Goal: Task Accomplishment & Management: Manage account settings

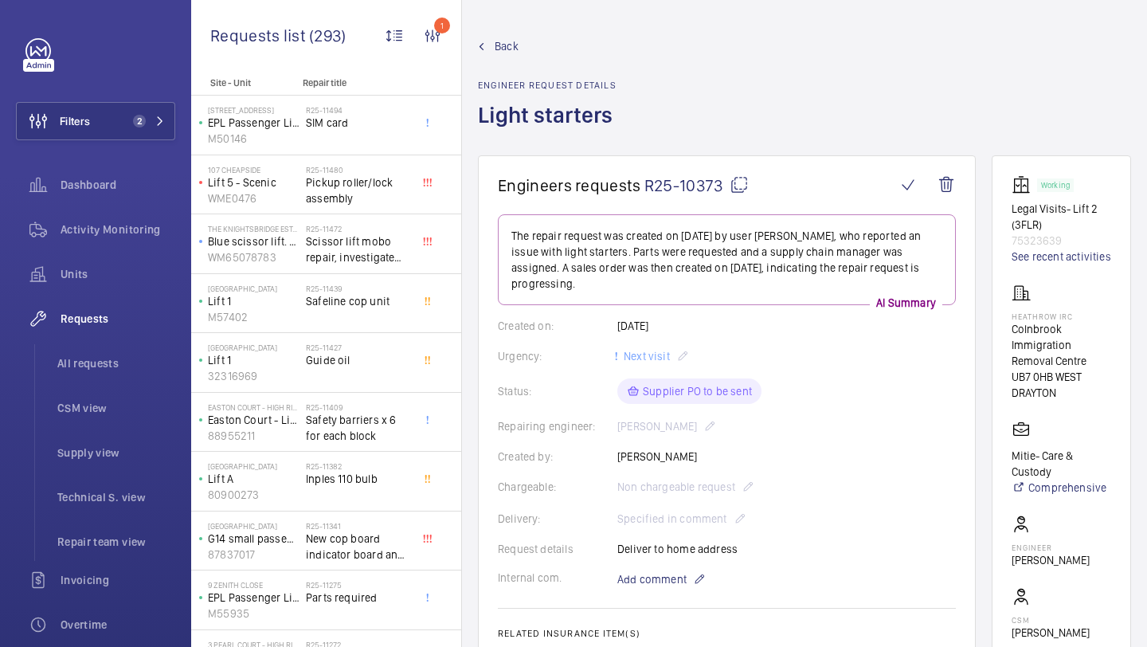
scroll to position [49, 0]
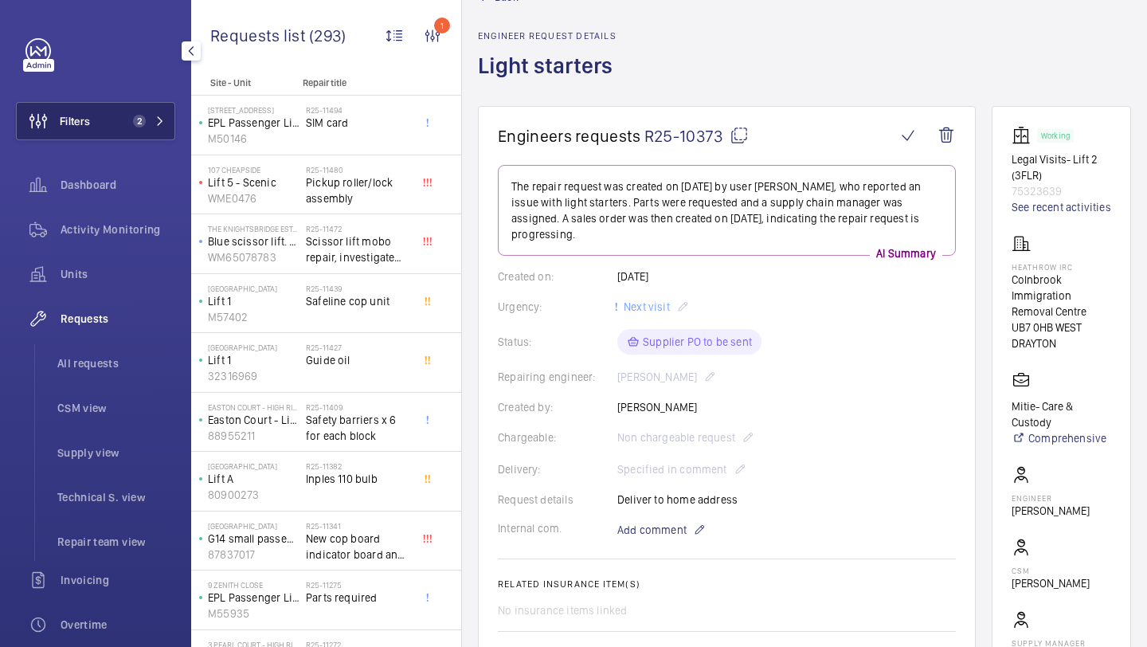
click at [131, 118] on span "2" at bounding box center [136, 121] width 19 height 13
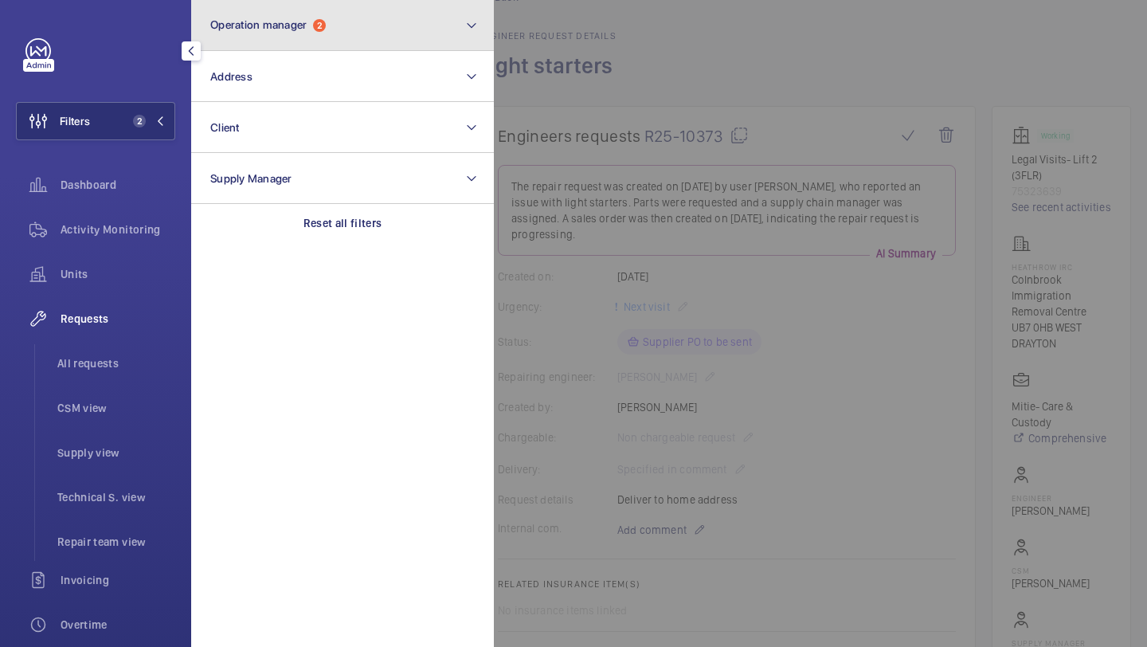
click at [286, 35] on button "Operation manager 2" at bounding box center [342, 25] width 303 height 51
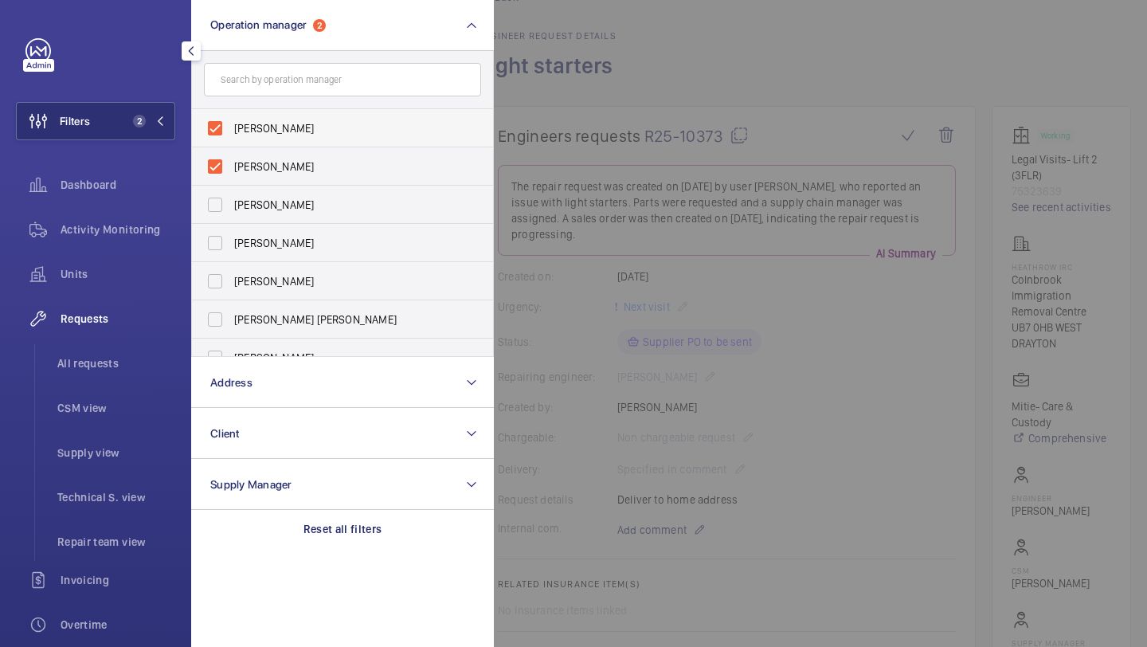
click at [268, 126] on span "[PERSON_NAME]" at bounding box center [343, 128] width 219 height 16
click at [231, 126] on input "[PERSON_NAME]" at bounding box center [215, 128] width 32 height 32
checkbox input "false"
click at [268, 126] on span "[PERSON_NAME]" at bounding box center [343, 128] width 219 height 16
click at [231, 126] on input "[PERSON_NAME]" at bounding box center [215, 128] width 32 height 32
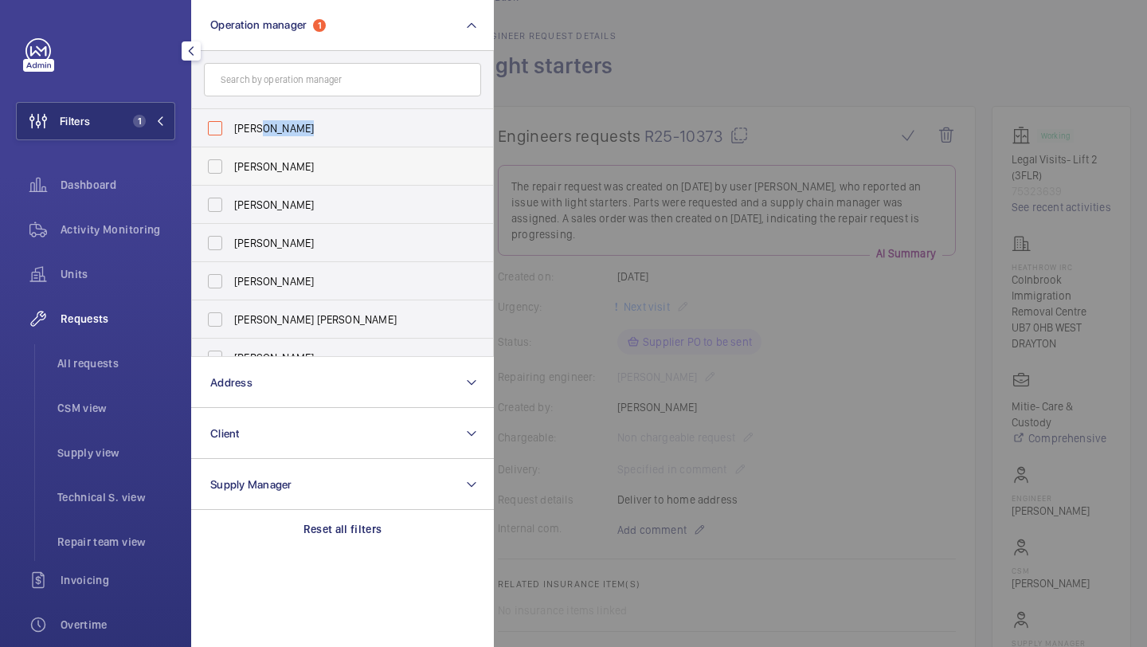
checkbox input "false"
click at [268, 126] on span "[PERSON_NAME]" at bounding box center [343, 128] width 219 height 16
click at [231, 126] on input "[PERSON_NAME]" at bounding box center [215, 128] width 32 height 32
checkbox input "true"
click at [260, 162] on span "[PERSON_NAME]" at bounding box center [343, 166] width 219 height 16
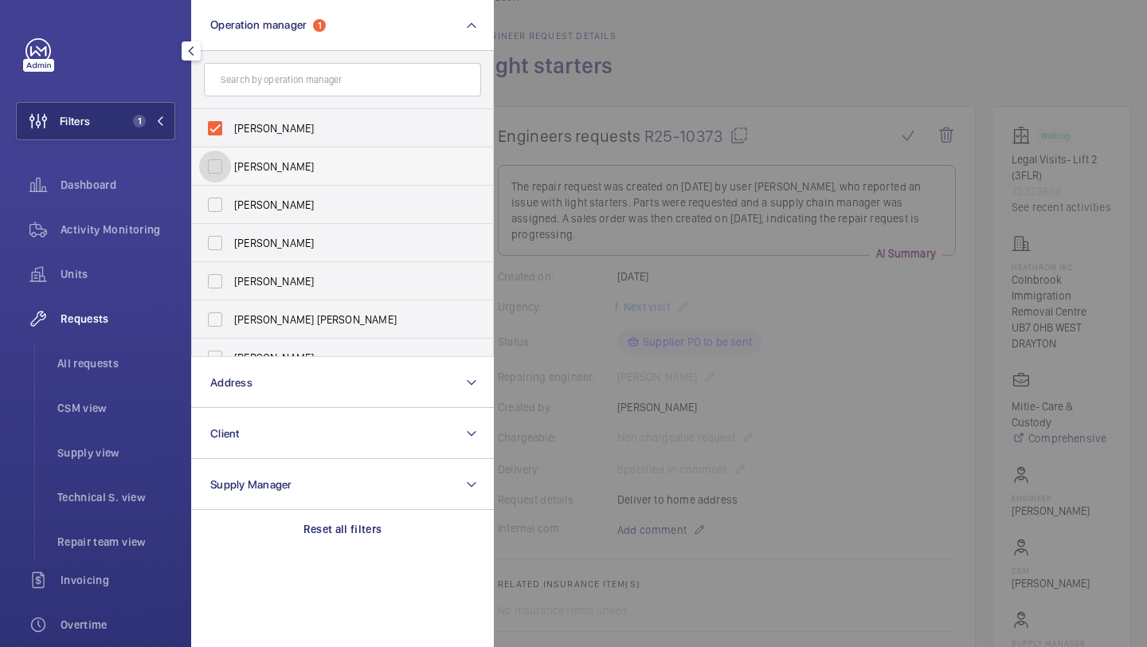
click at [231, 162] on input "[PERSON_NAME]" at bounding box center [215, 167] width 32 height 32
checkbox input "true"
click at [153, 366] on span "All requests" at bounding box center [116, 363] width 118 height 16
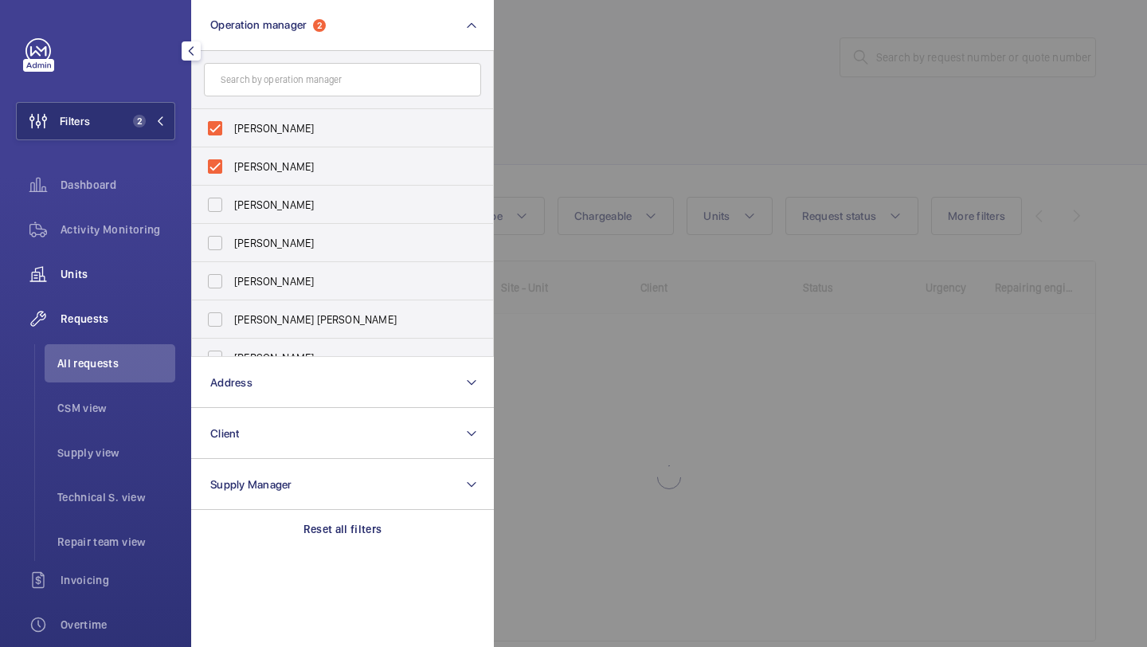
click at [121, 262] on div "Units" at bounding box center [95, 274] width 159 height 38
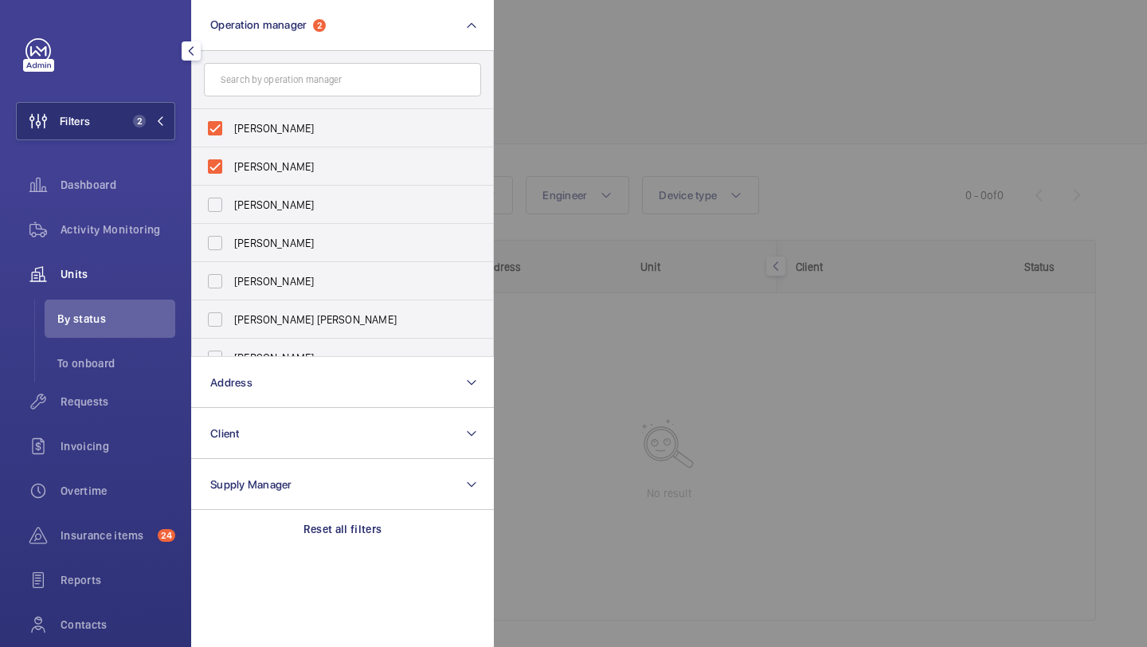
click at [636, 65] on div at bounding box center [1067, 323] width 1147 height 647
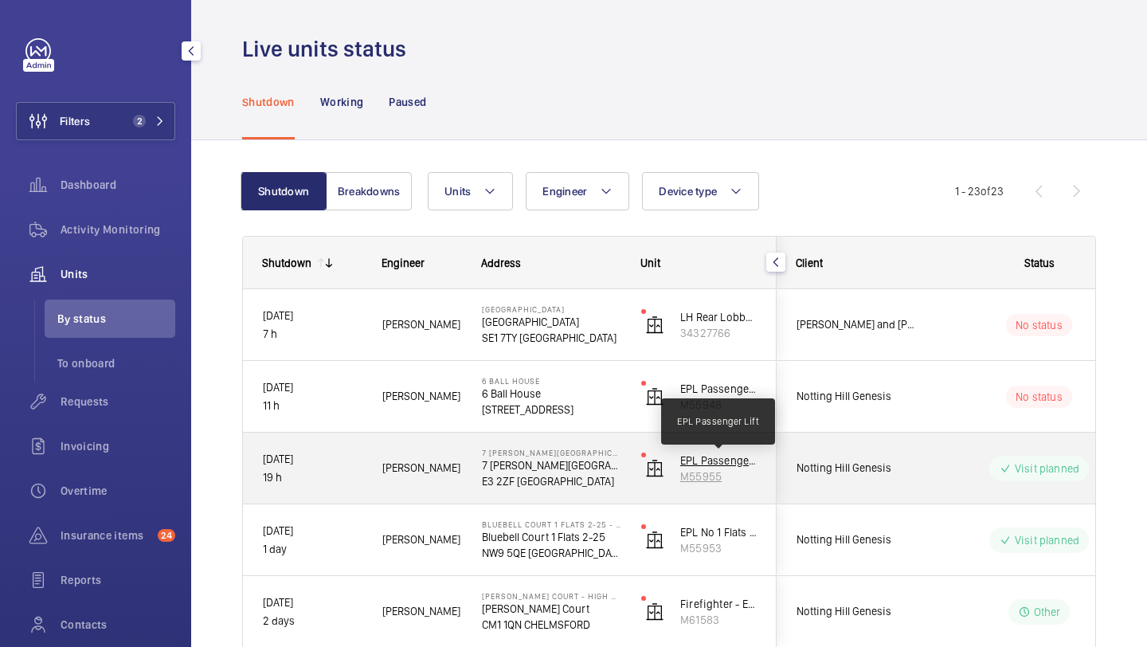
scroll to position [3, 0]
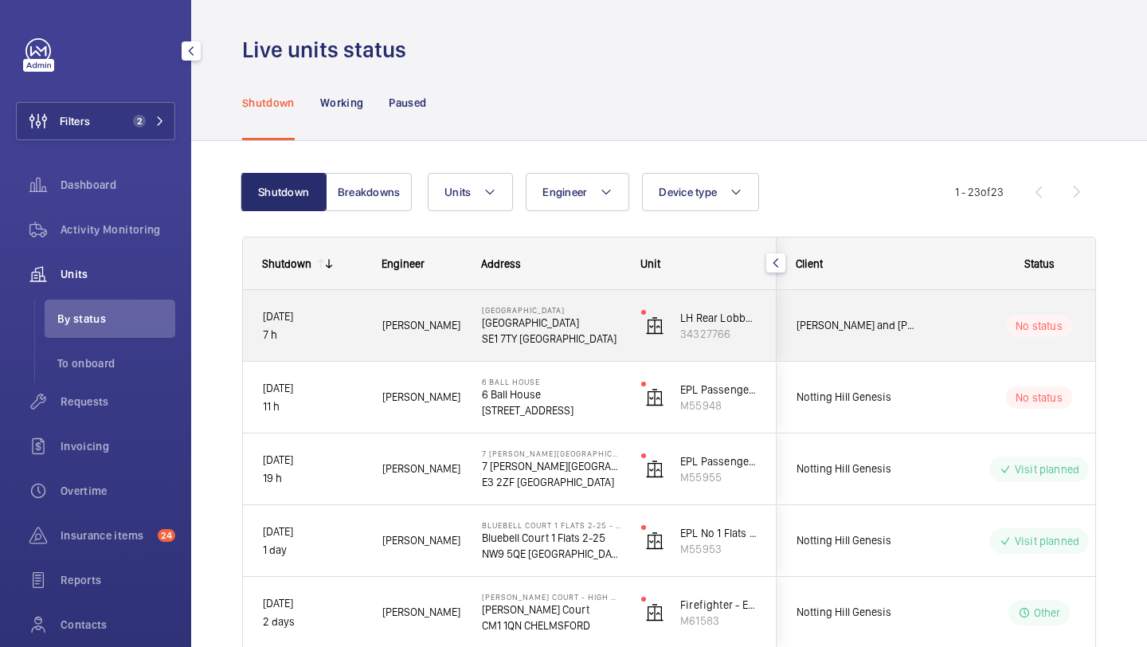
click at [876, 332] on span "[PERSON_NAME] and [PERSON_NAME] National Lift Contract" at bounding box center [857, 325] width 123 height 18
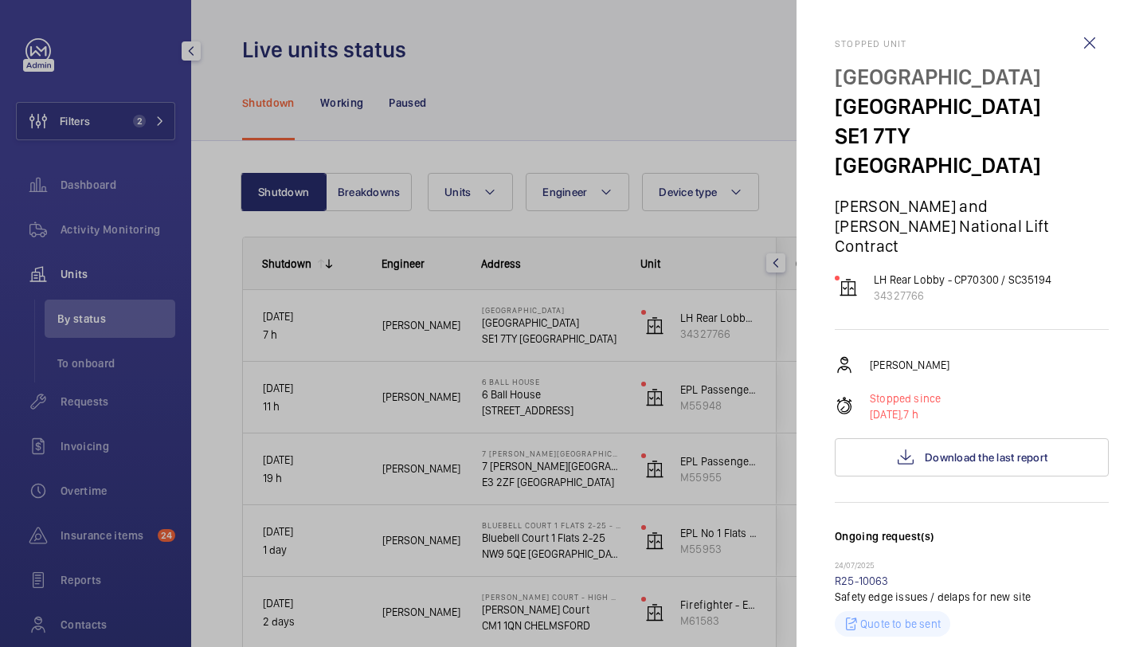
scroll to position [419, 0]
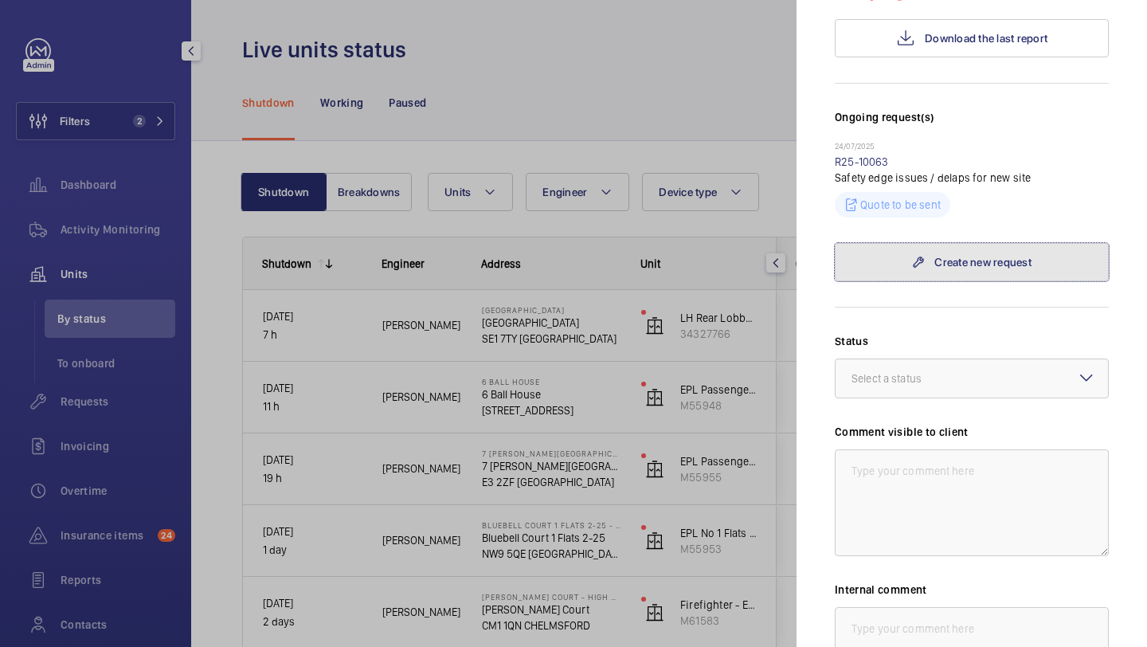
click at [930, 243] on link "Create new request" at bounding box center [972, 262] width 274 height 38
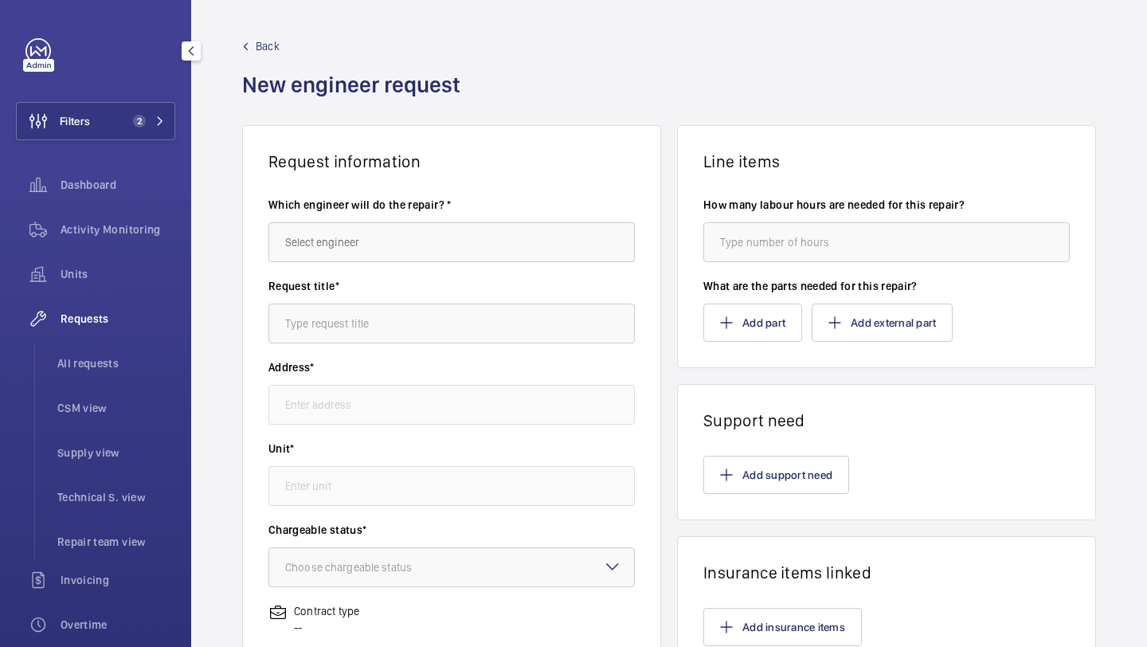
type input "[STREET_ADDRESS]"
type input "34327766 - LH Rear Lobby - CP70300 / SC35194"
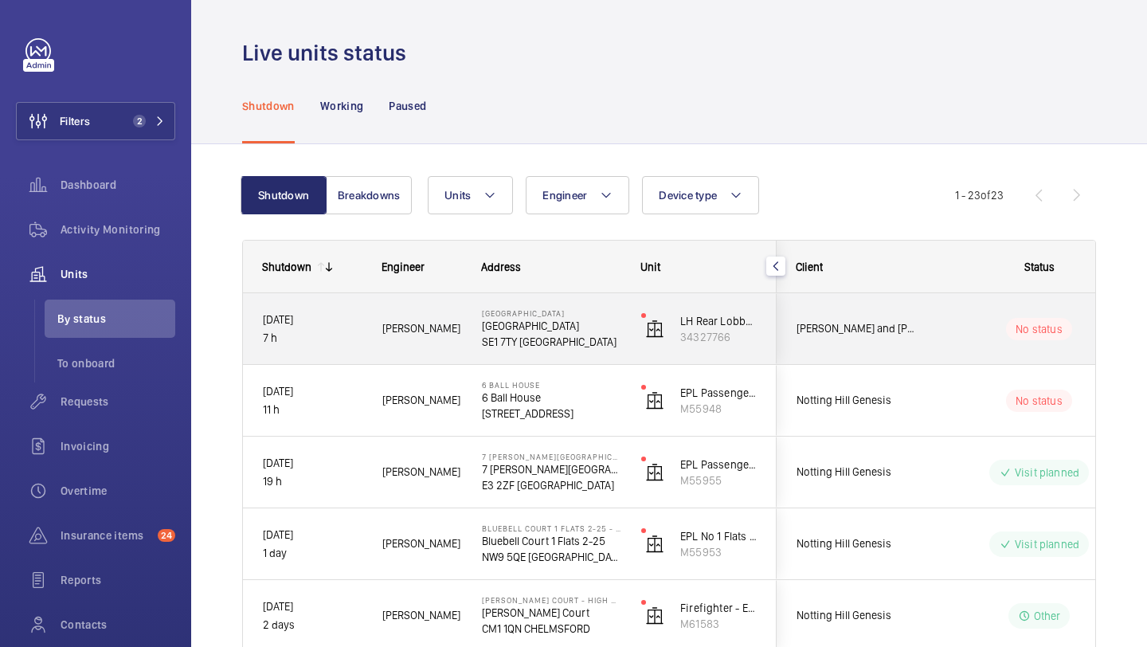
click at [904, 338] on div "[PERSON_NAME] and [PERSON_NAME] National Lift Contract" at bounding box center [848, 328] width 142 height 50
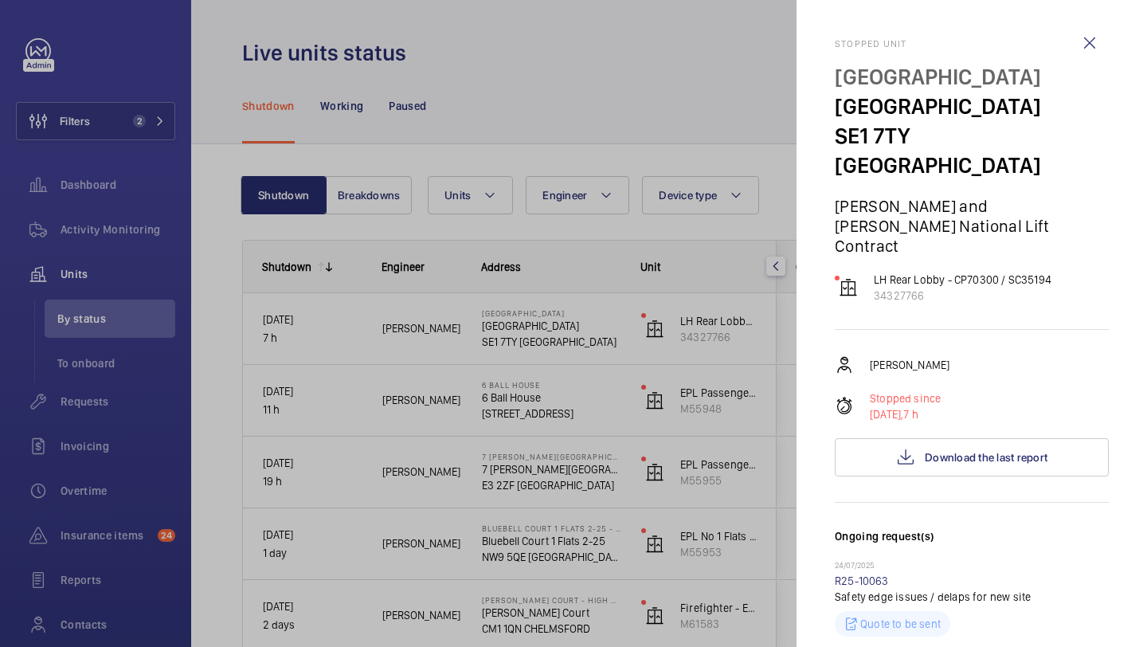
scroll to position [19, 0]
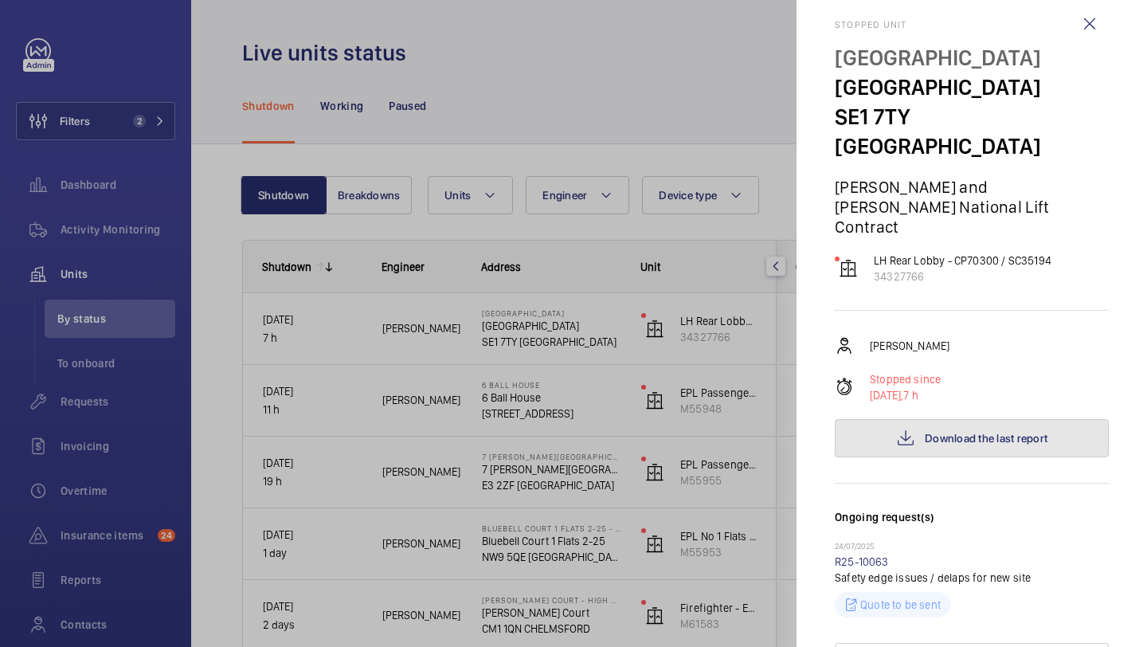
click at [979, 432] on span "Download the last report" at bounding box center [986, 438] width 123 height 13
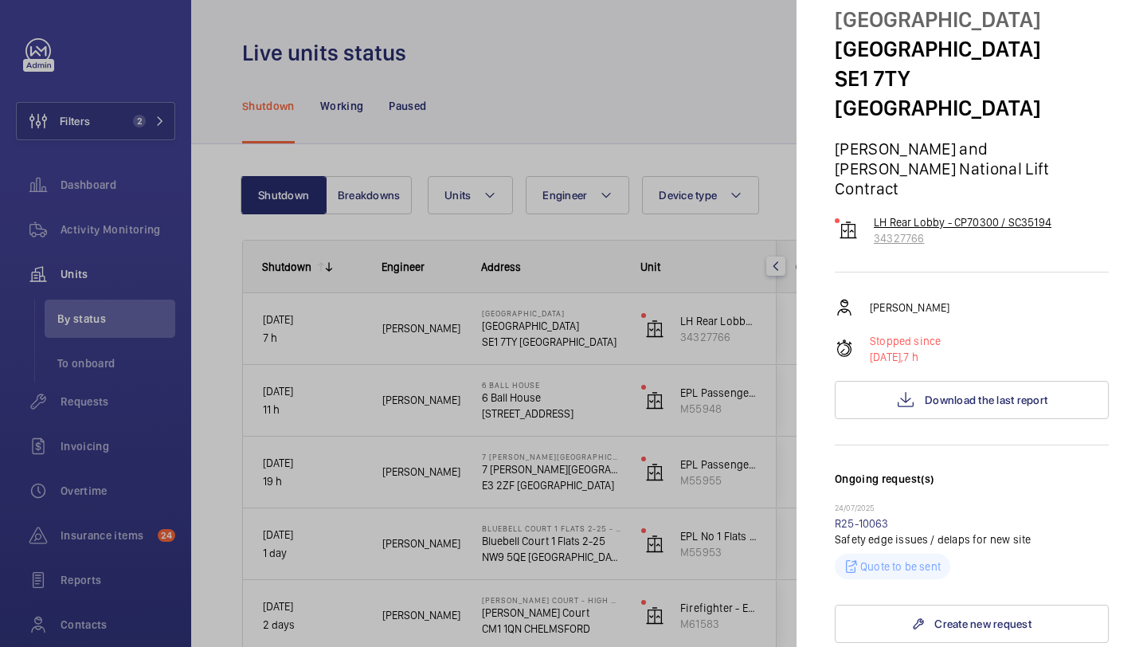
scroll to position [43, 0]
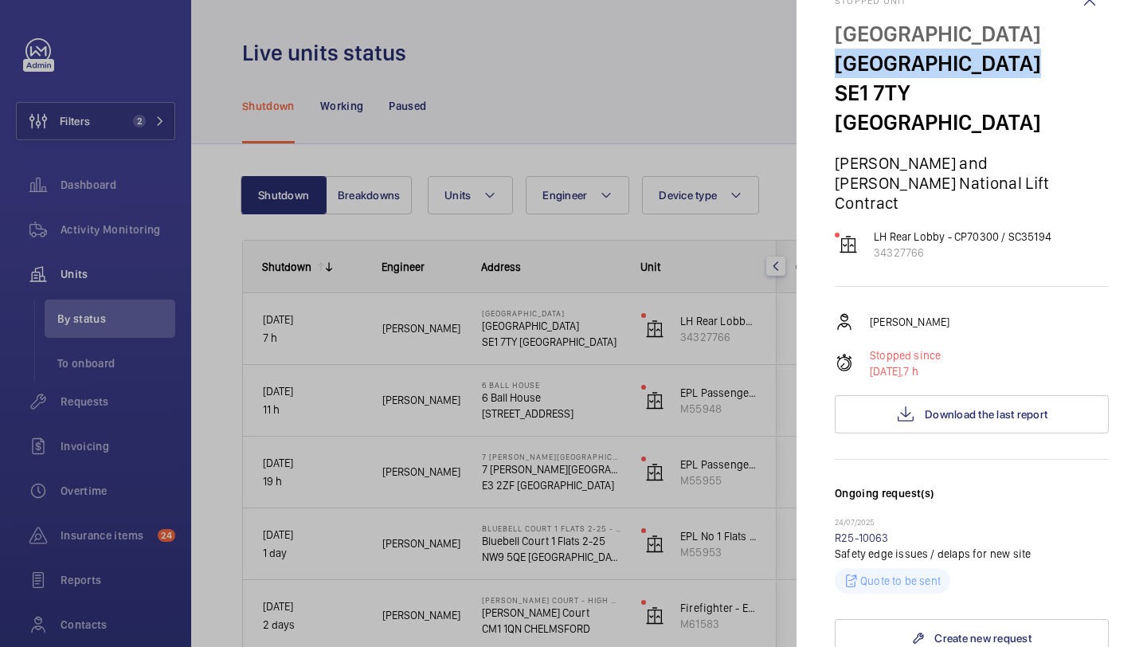
drag, startPoint x: 1017, startPoint y: 66, endPoint x: 835, endPoint y: 65, distance: 181.6
click at [835, 66] on p "[GEOGRAPHIC_DATA]" at bounding box center [972, 63] width 274 height 29
copy p "[GEOGRAPHIC_DATA]"
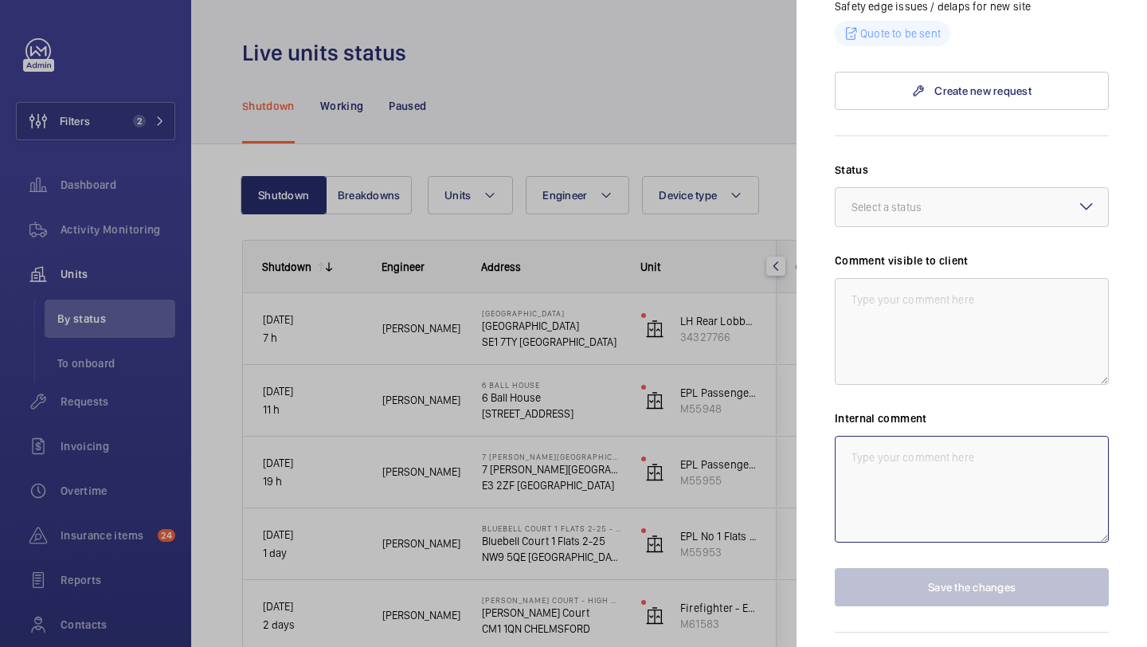
click at [921, 436] on textarea at bounding box center [972, 489] width 274 height 107
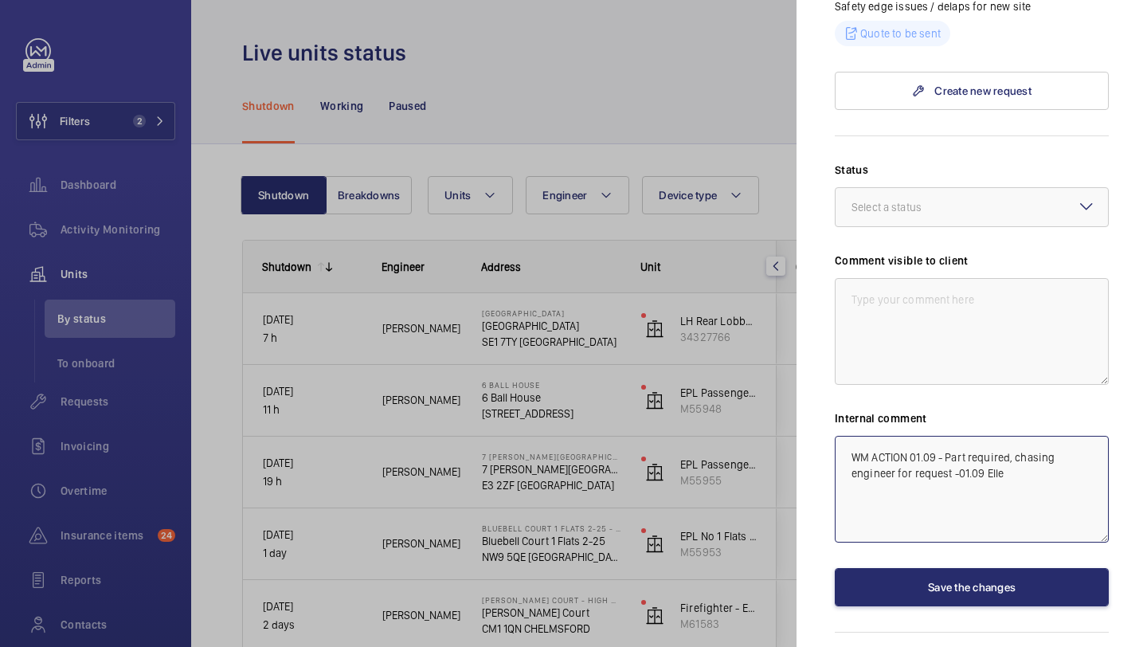
drag, startPoint x: 1026, startPoint y: 429, endPoint x: 834, endPoint y: 411, distance: 192.8
click at [833, 409] on mat-sidenav "Stopped unit [GEOGRAPHIC_DATA] [GEOGRAPHIC_DATA] Rendall and [PERSON_NAME] Nati…" at bounding box center [971, 323] width 350 height 647
type textarea "WM ACTION 01.09 - Part required, chasing engineer for request -01.09 Elle"
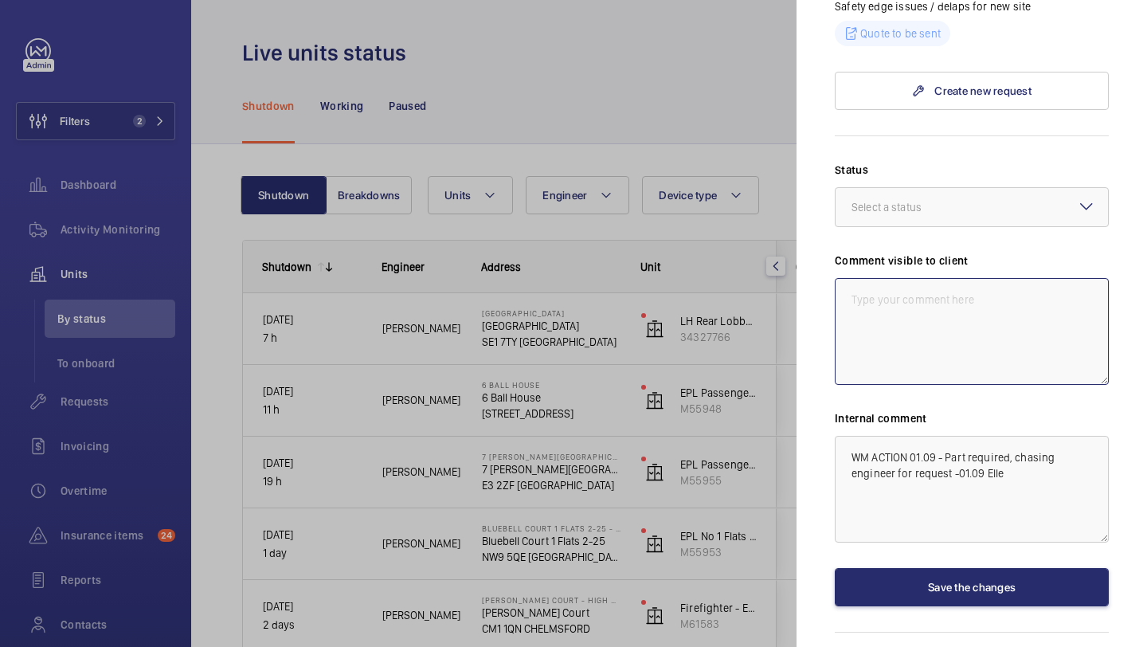
click at [885, 278] on textarea at bounding box center [972, 331] width 274 height 107
paste textarea "WM ACTION 01.09 - Part required, chasing engineer for request -01.09 Elle"
click at [1011, 278] on textarea "WM ACTION 01.09 - Part required, chasing engineer for request -01.09 Elle" at bounding box center [972, 331] width 274 height 107
drag, startPoint x: 1010, startPoint y: 268, endPoint x: 1015, endPoint y: 255, distance: 14.4
click at [1015, 278] on textarea "WM ACTION 01.09 - Part required, chasing engineer for request -01.09 Elle" at bounding box center [972, 331] width 274 height 107
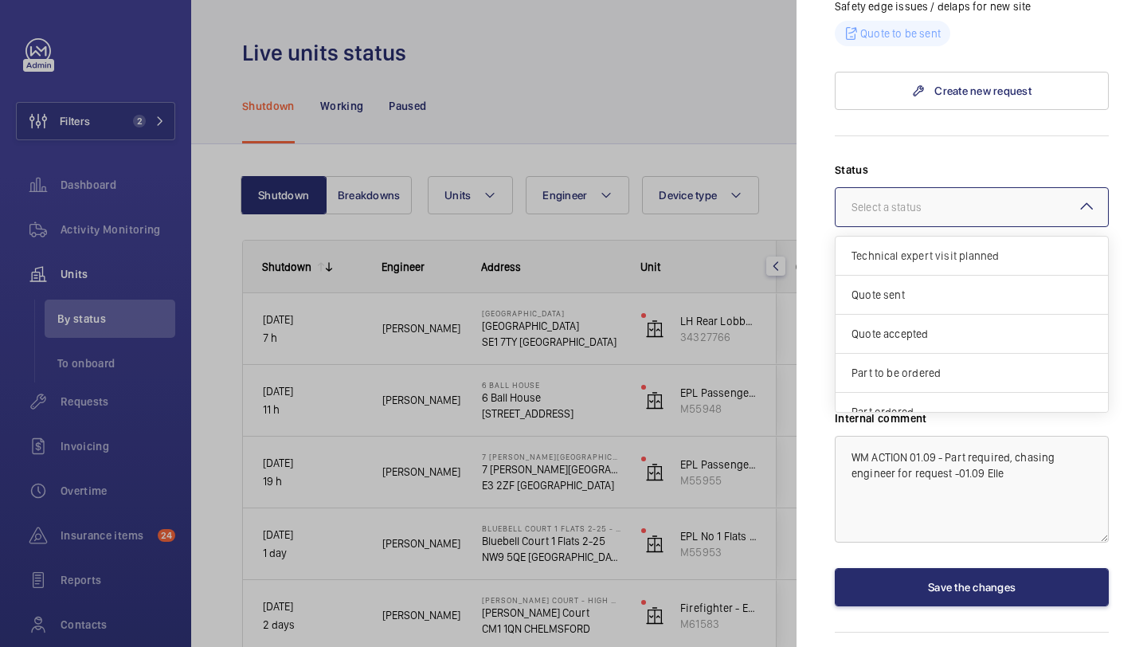
click at [986, 188] on div at bounding box center [971, 207] width 272 height 38
click at [985, 365] on span "Part to be ordered" at bounding box center [971, 373] width 241 height 16
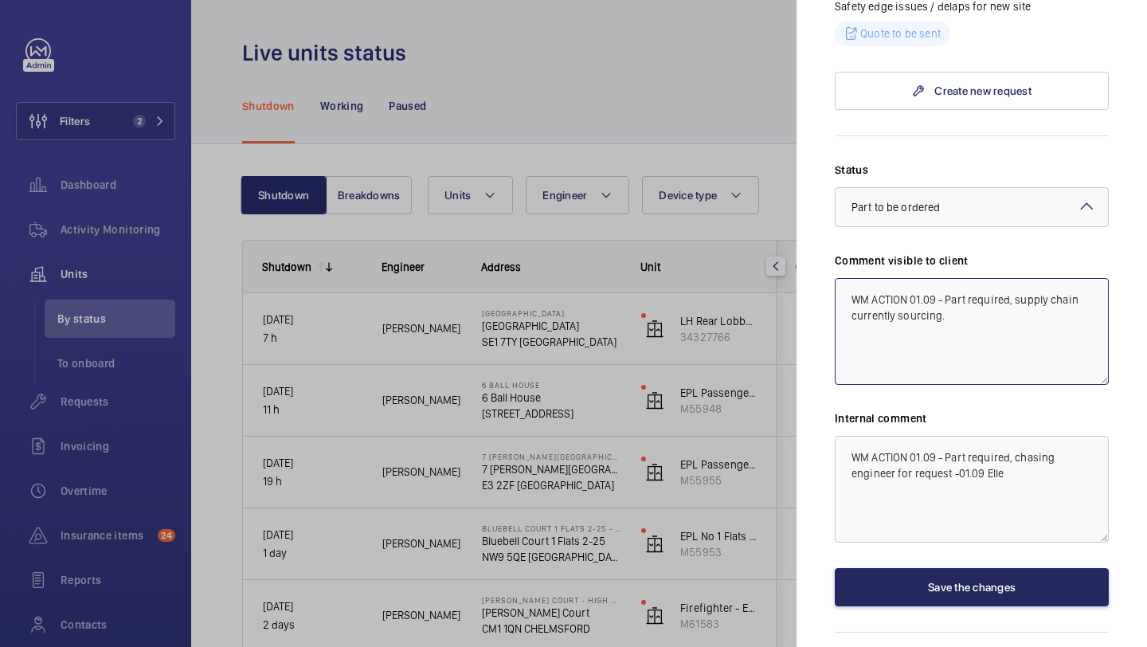
type textarea "WM ACTION 01.09 - Part required, supply chain currently sourcing."
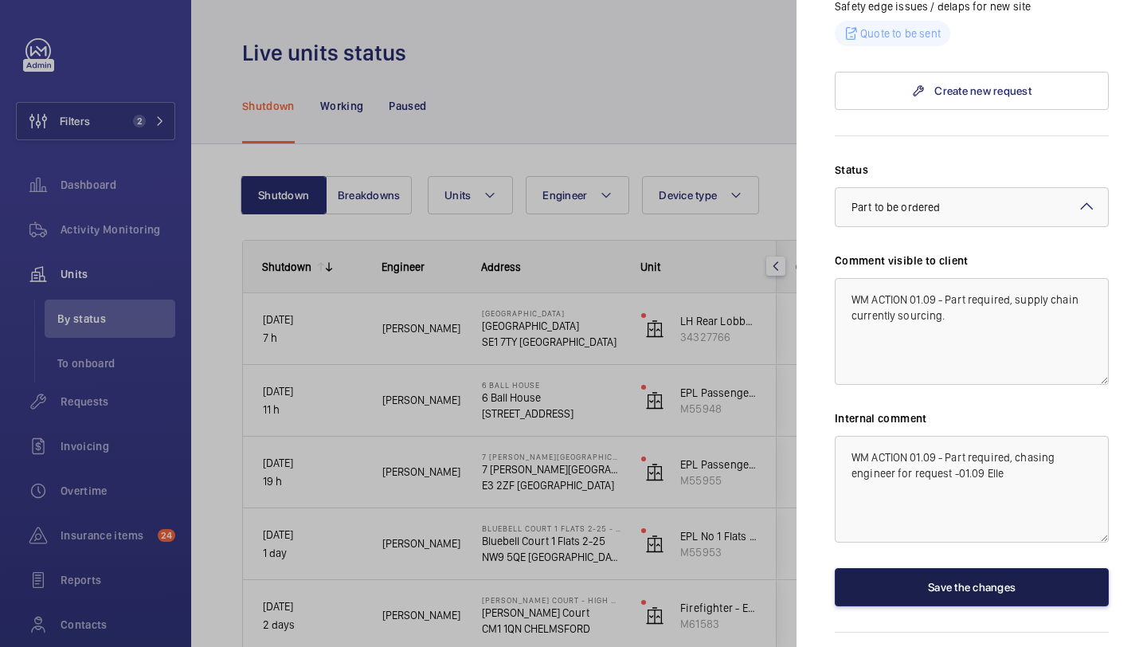
click at [971, 568] on button "Save the changes" at bounding box center [972, 587] width 274 height 38
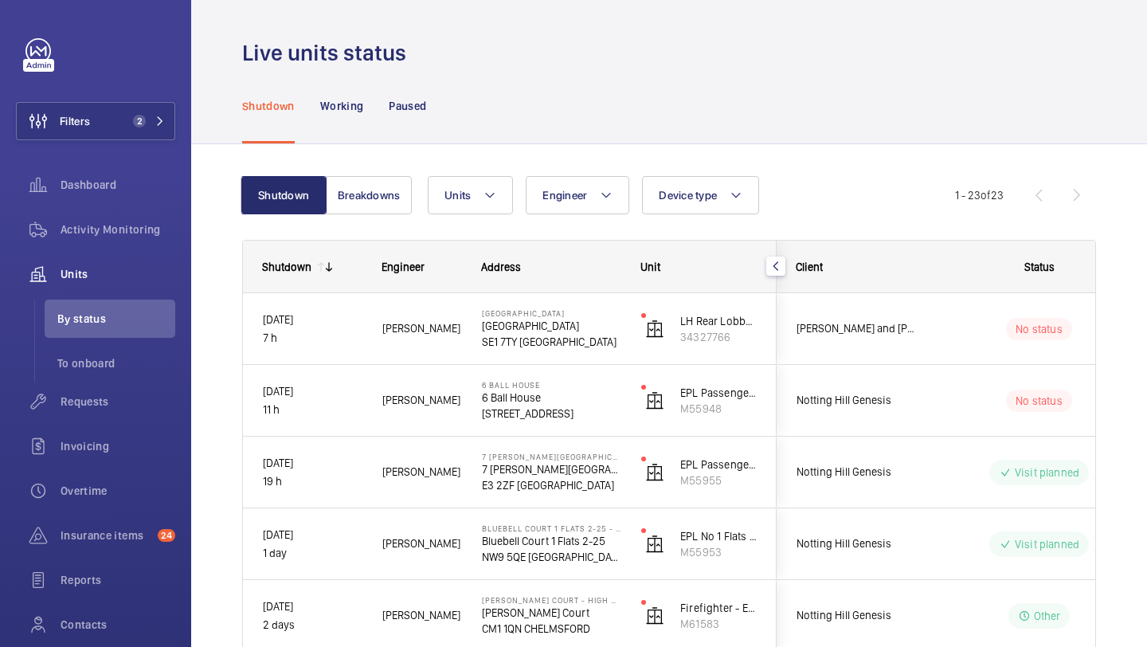
scroll to position [0, 0]
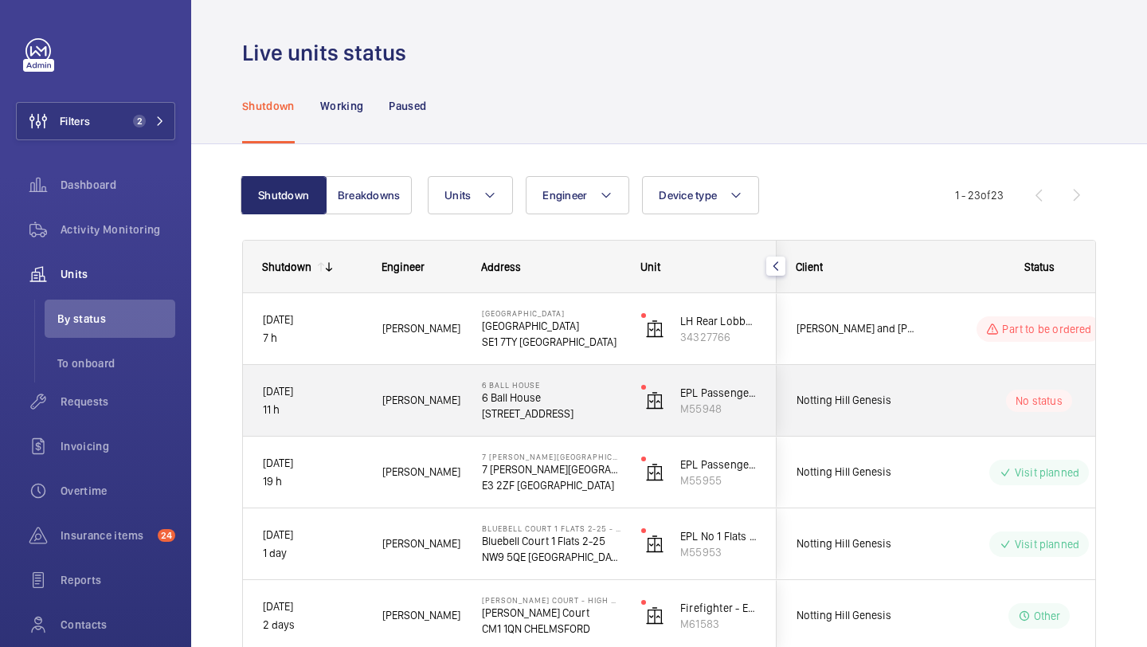
click at [941, 397] on wm-front-pills-cell "No status" at bounding box center [1039, 400] width 198 height 22
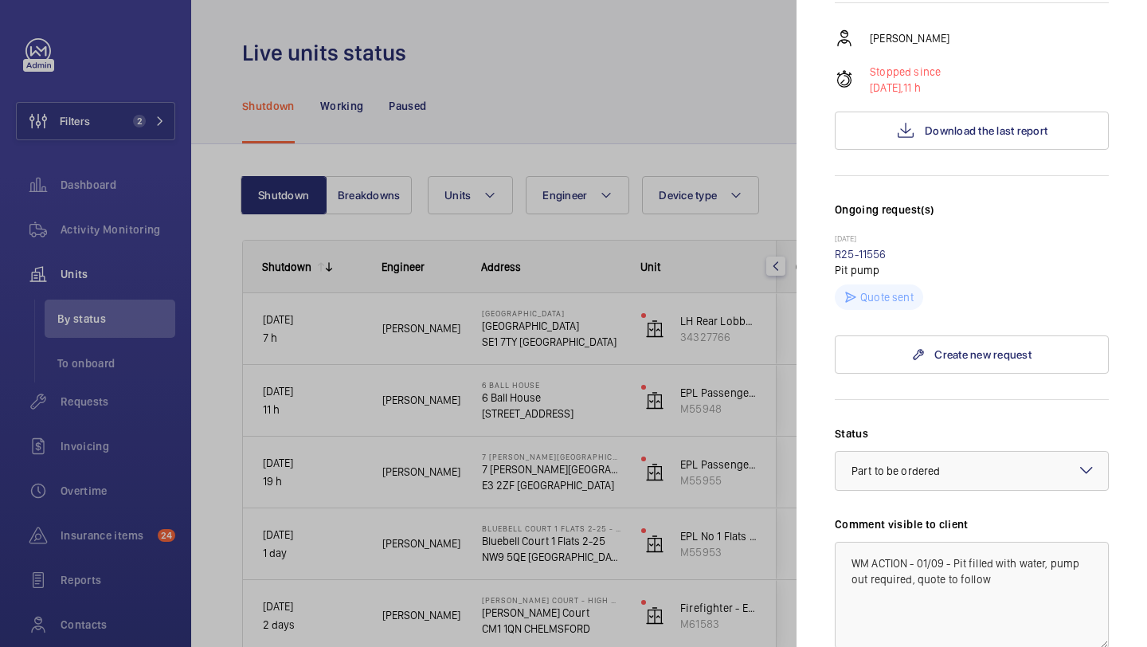
scroll to position [348, 0]
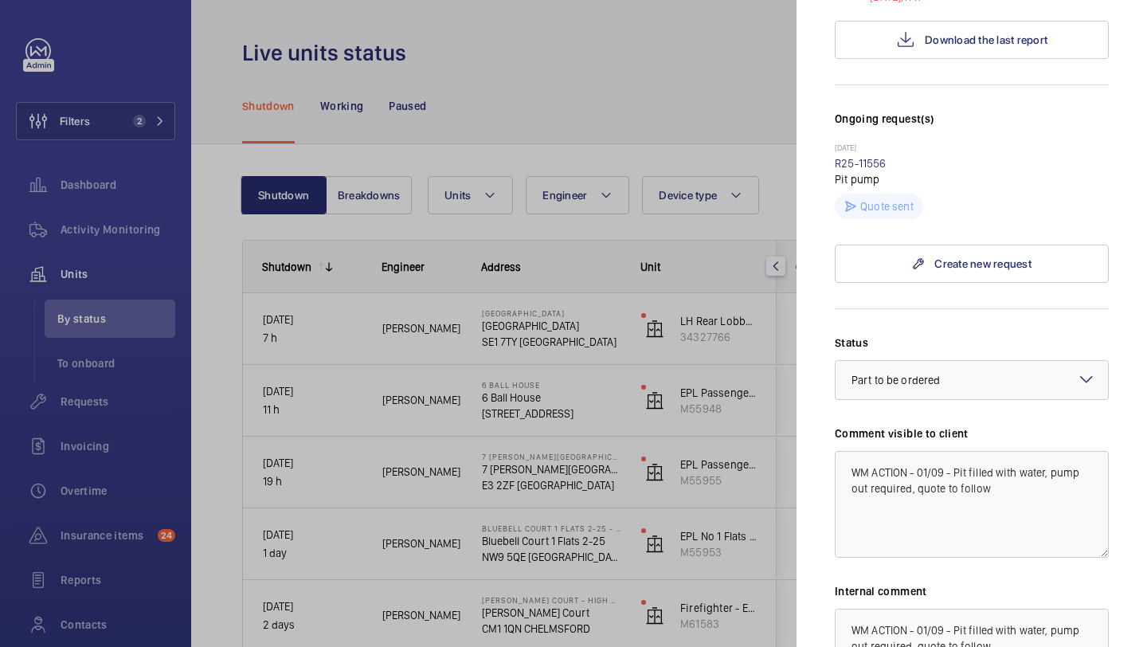
click at [694, 414] on div at bounding box center [573, 323] width 1147 height 647
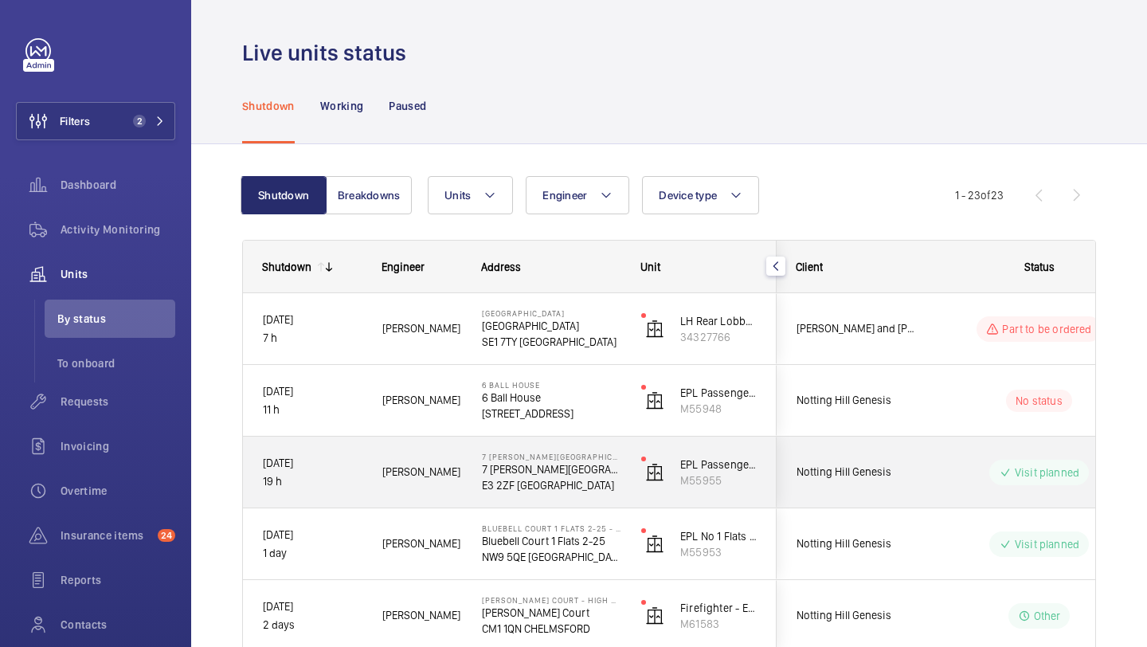
click at [926, 483] on div "Visit planned" at bounding box center [1029, 472] width 217 height 57
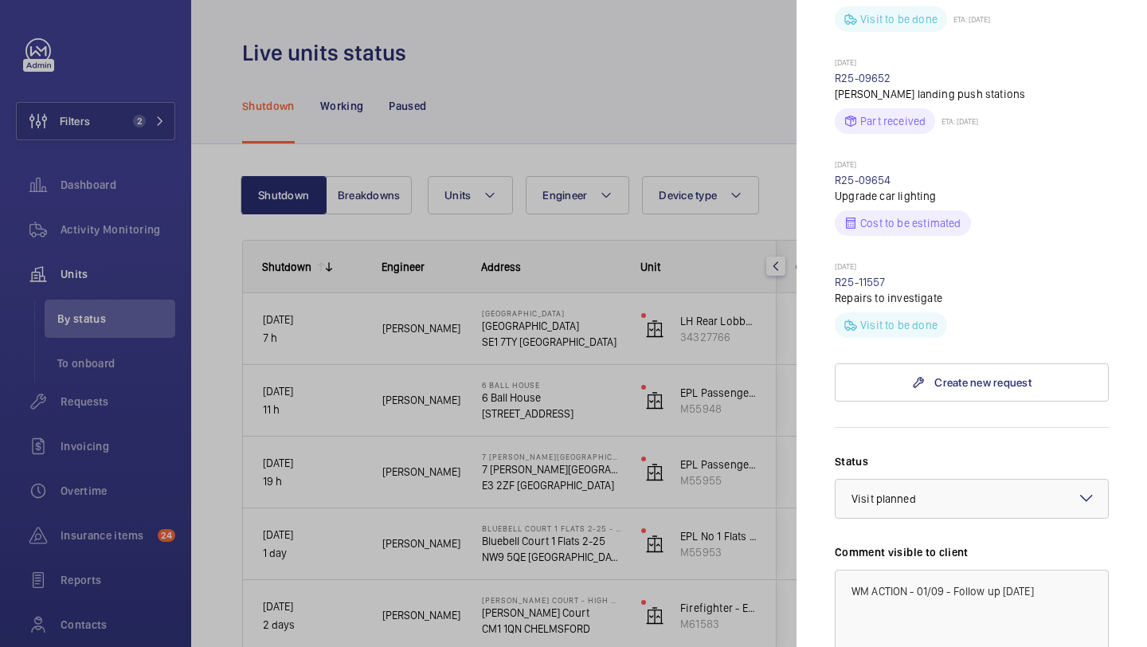
scroll to position [842, 0]
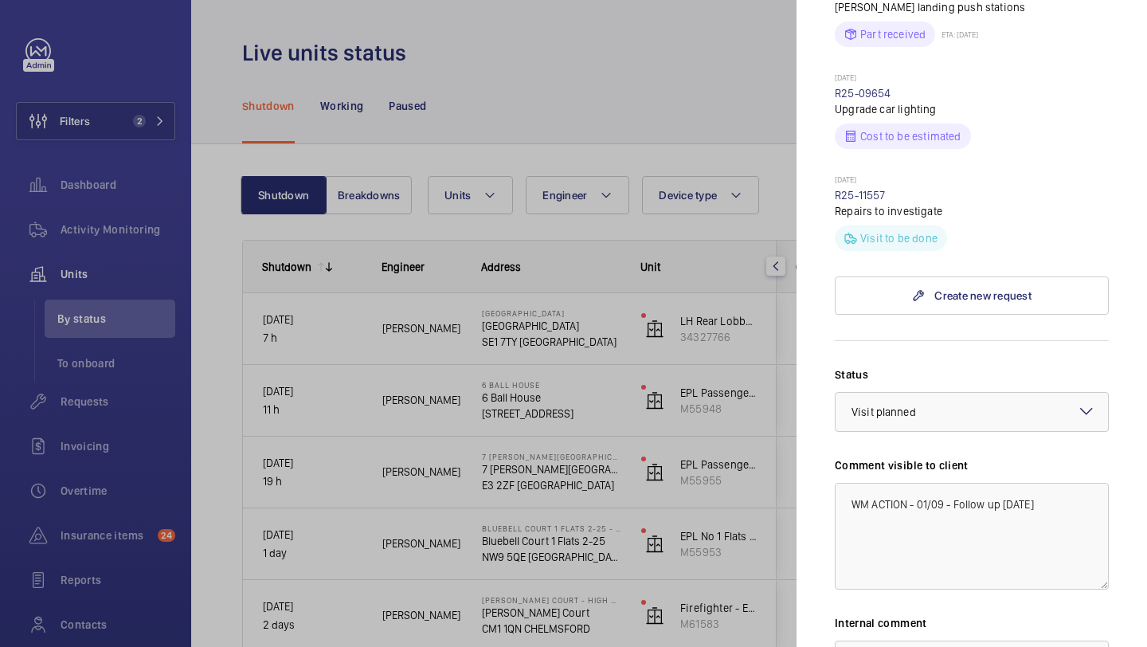
click at [729, 447] on div at bounding box center [573, 323] width 1147 height 647
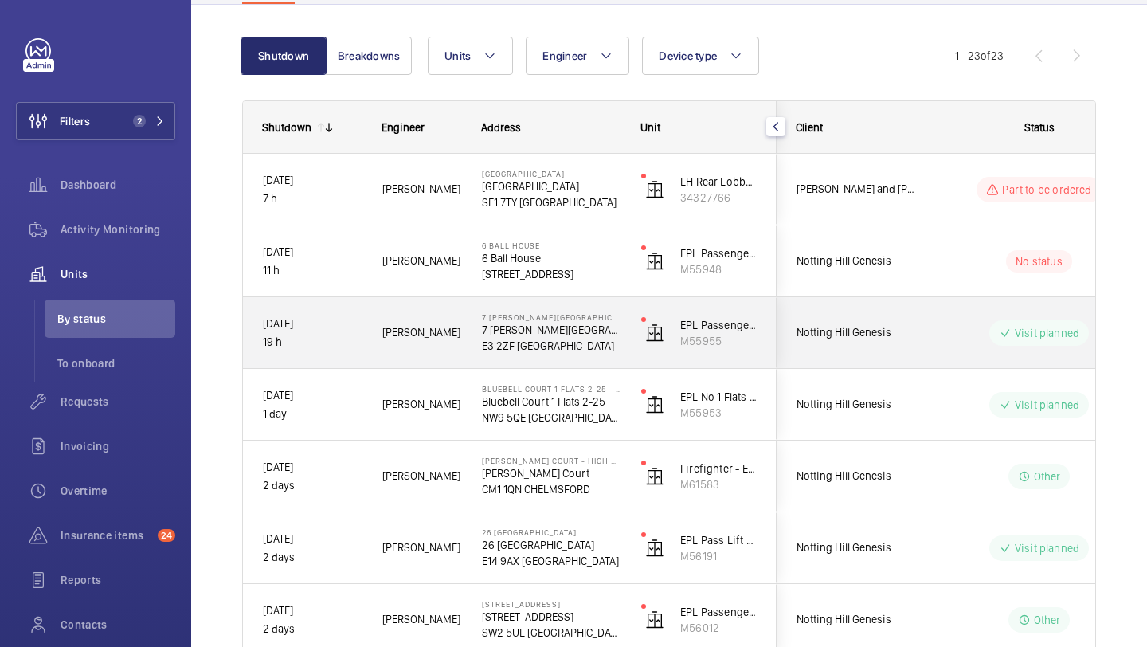
scroll to position [143, 0]
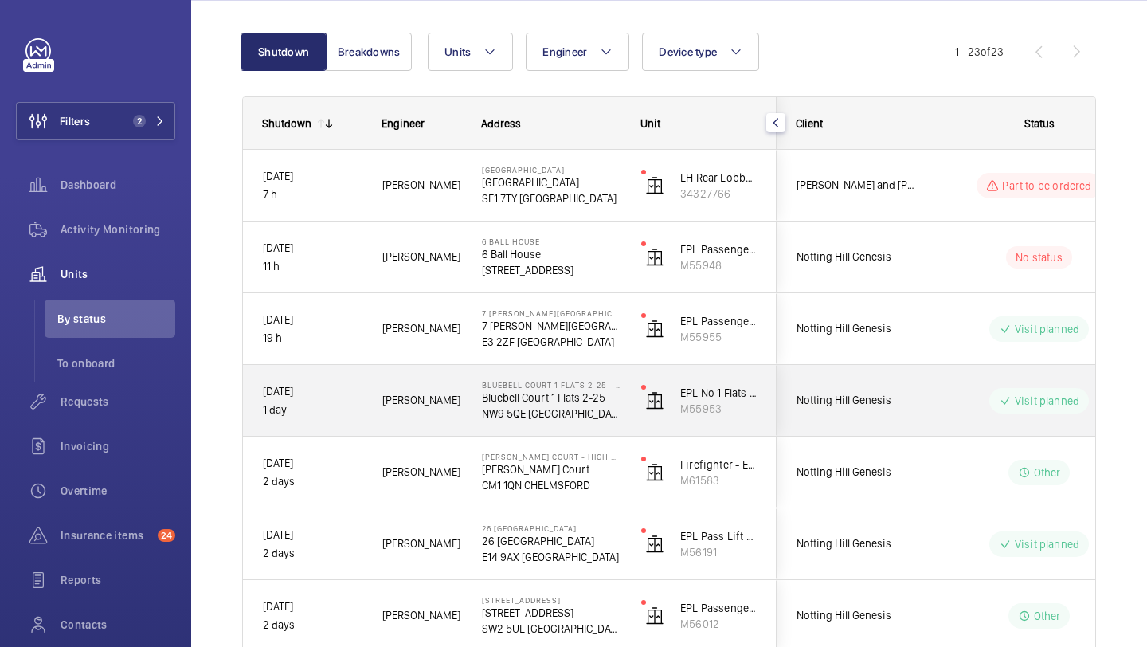
click at [850, 419] on div "Notting Hill Genesis" at bounding box center [848, 400] width 142 height 50
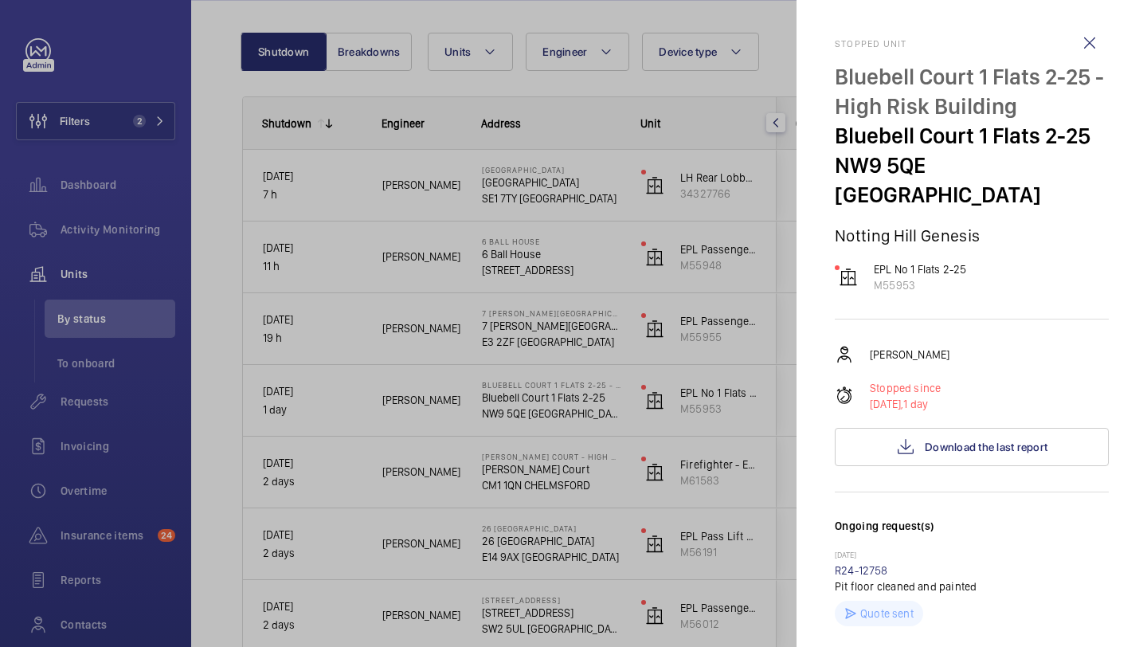
scroll to position [702, 0]
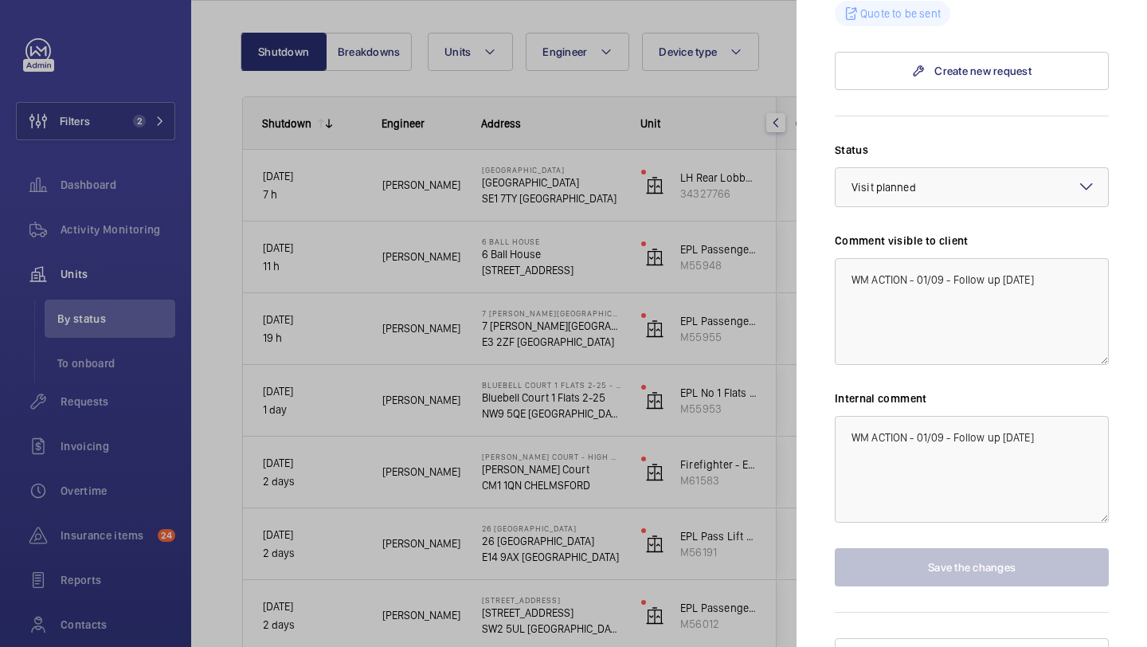
click at [726, 440] on div at bounding box center [573, 323] width 1147 height 647
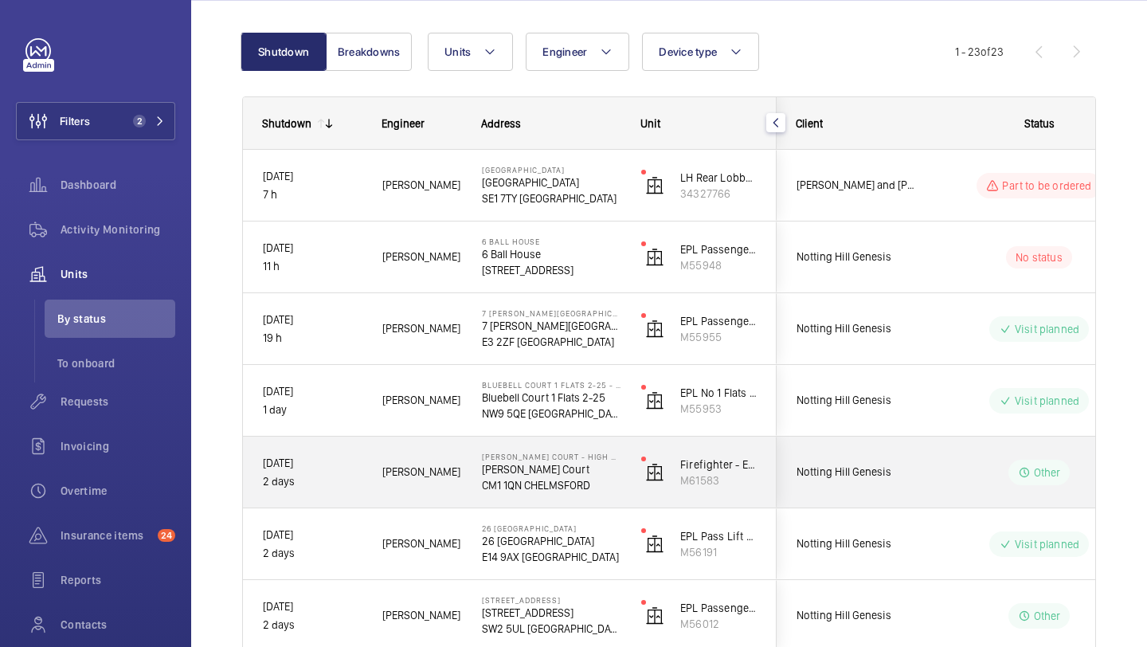
click at [843, 491] on div "Notting Hill Genesis" at bounding box center [848, 472] width 142 height 50
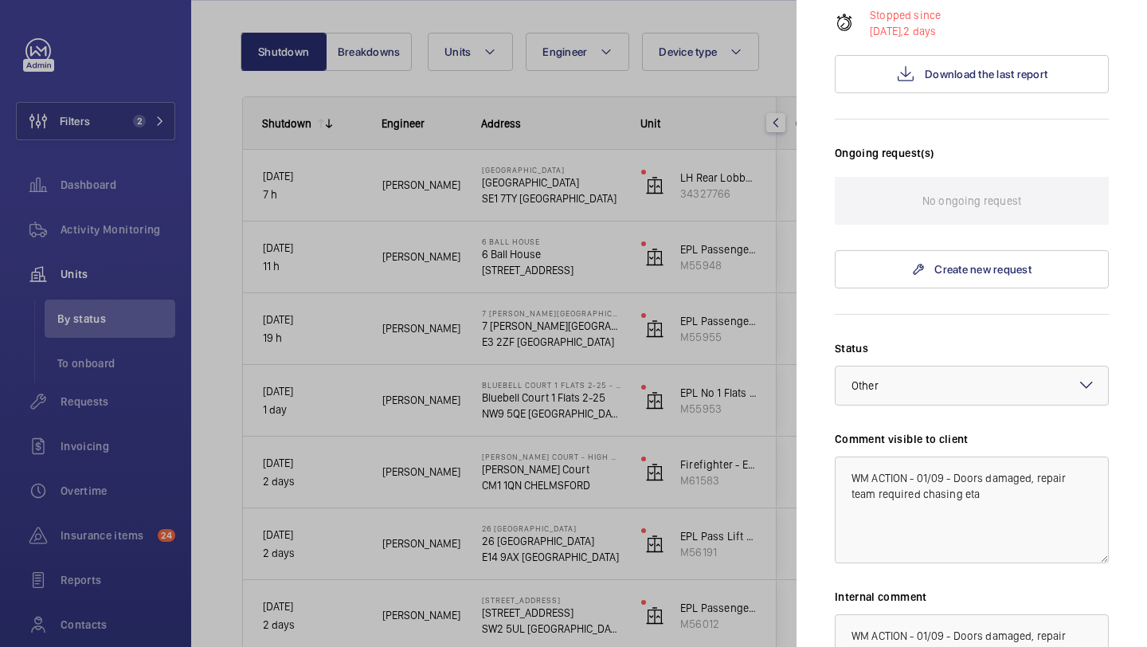
scroll to position [571, 0]
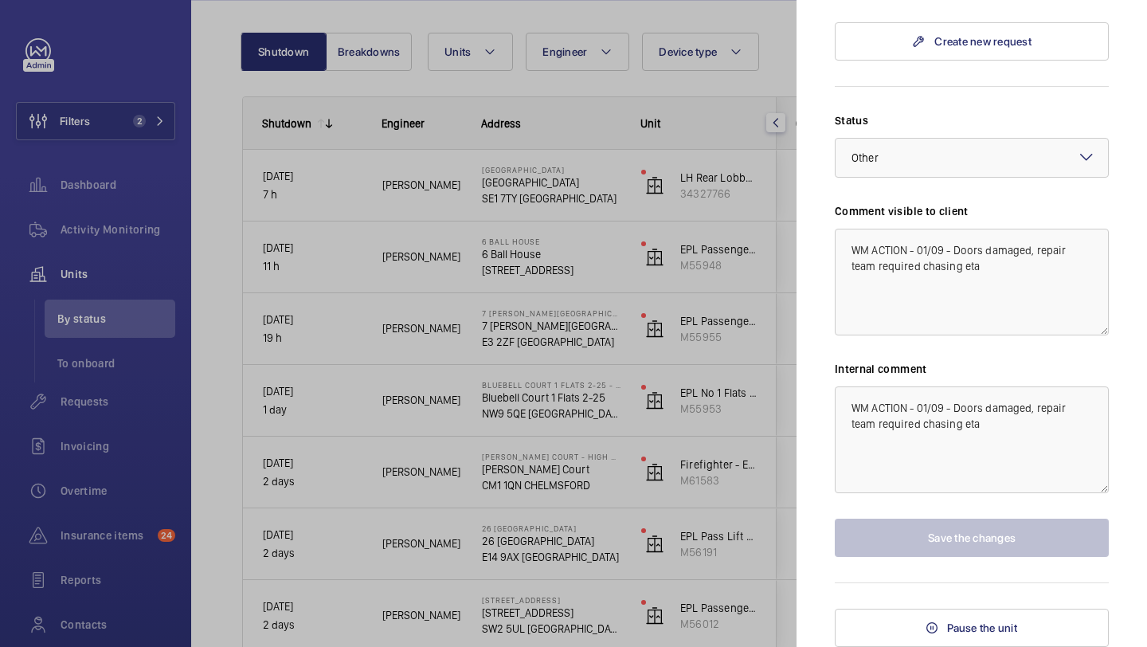
click at [698, 449] on div at bounding box center [573, 323] width 1147 height 647
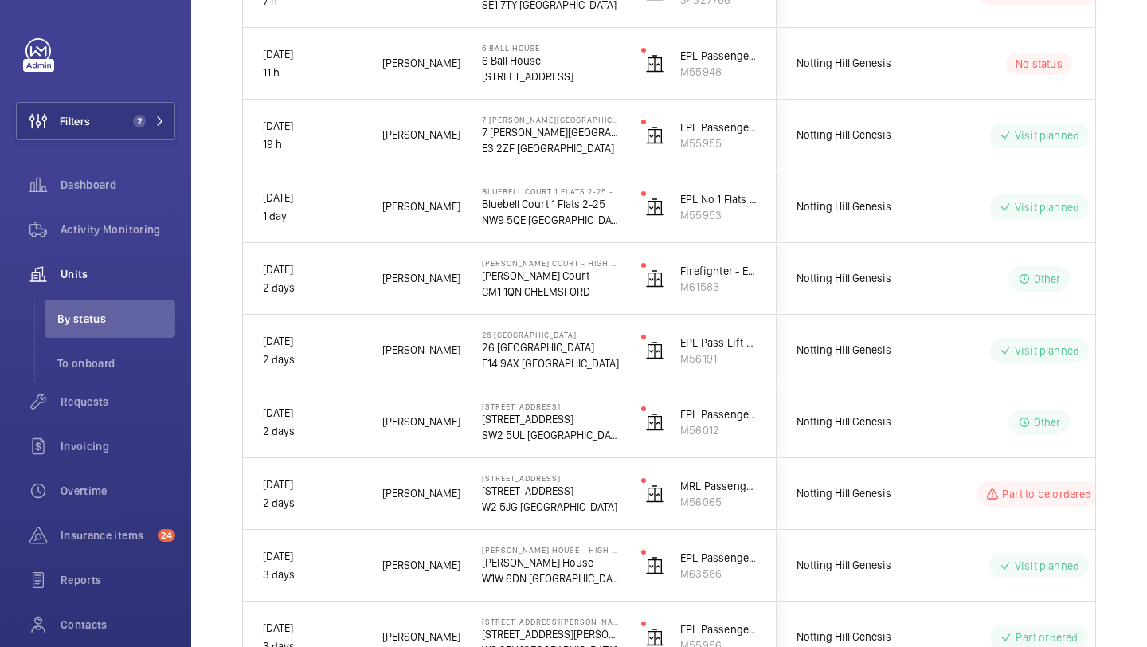
scroll to position [0, 0]
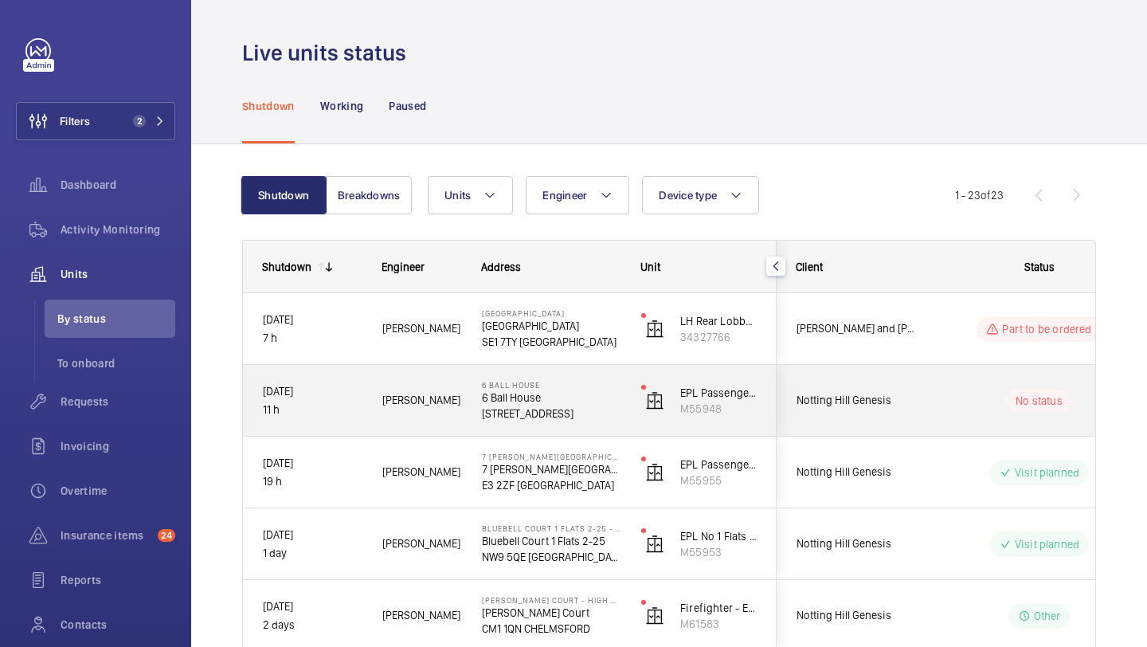
click at [968, 424] on div "No status" at bounding box center [1029, 401] width 217 height 54
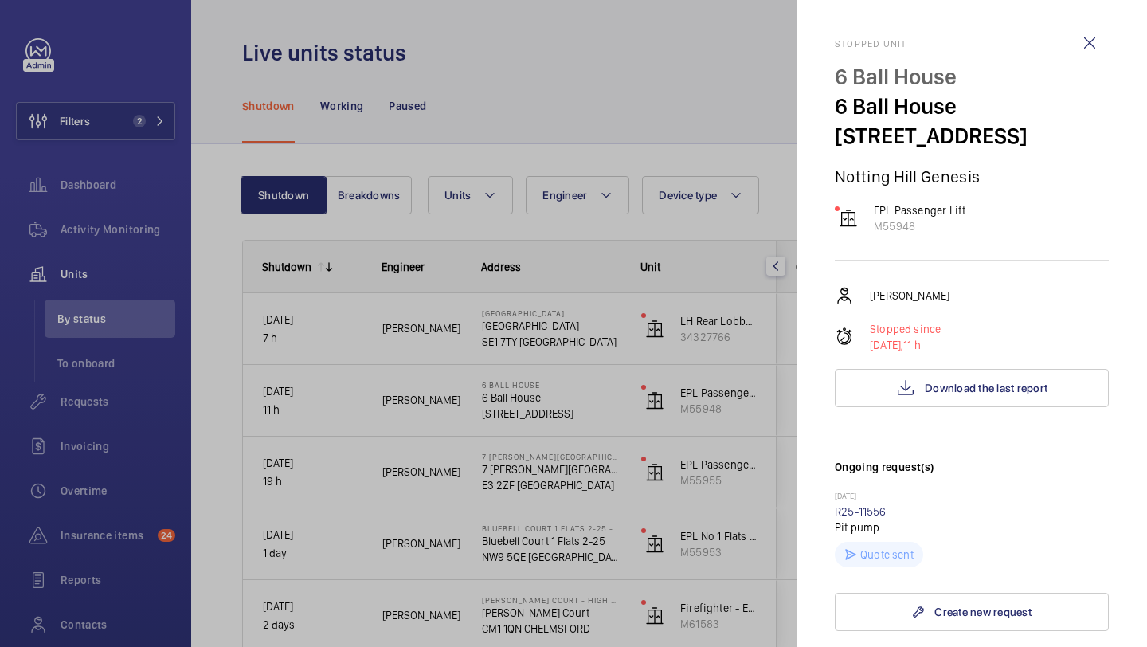
scroll to position [487, 0]
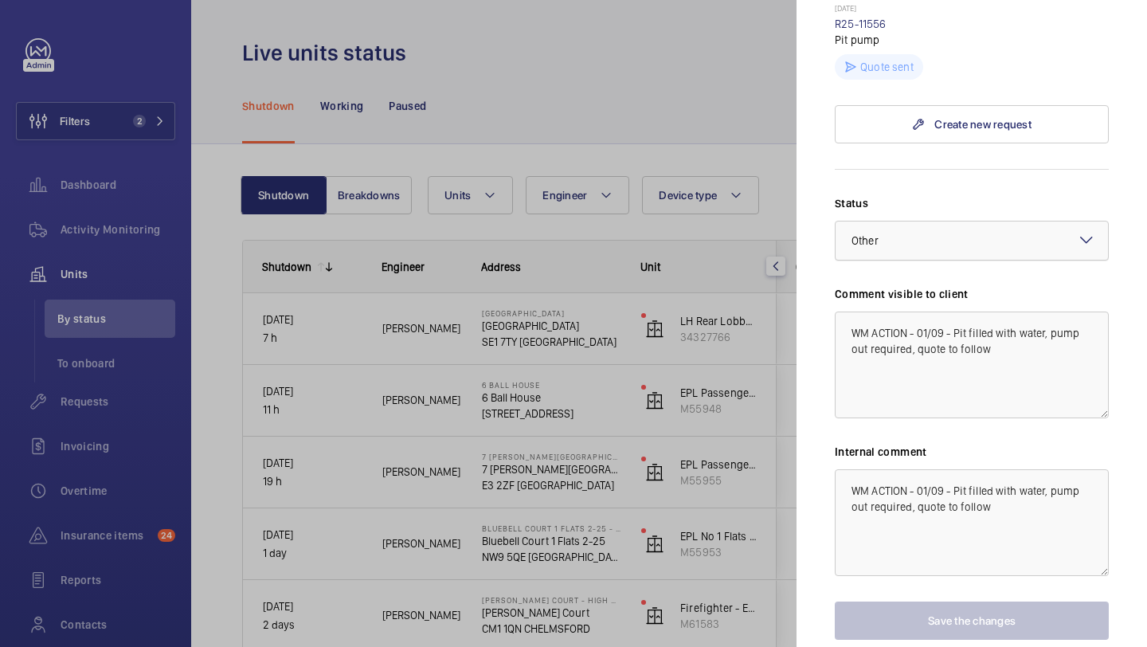
click at [894, 241] on div "× Other" at bounding box center [884, 241] width 67 height 16
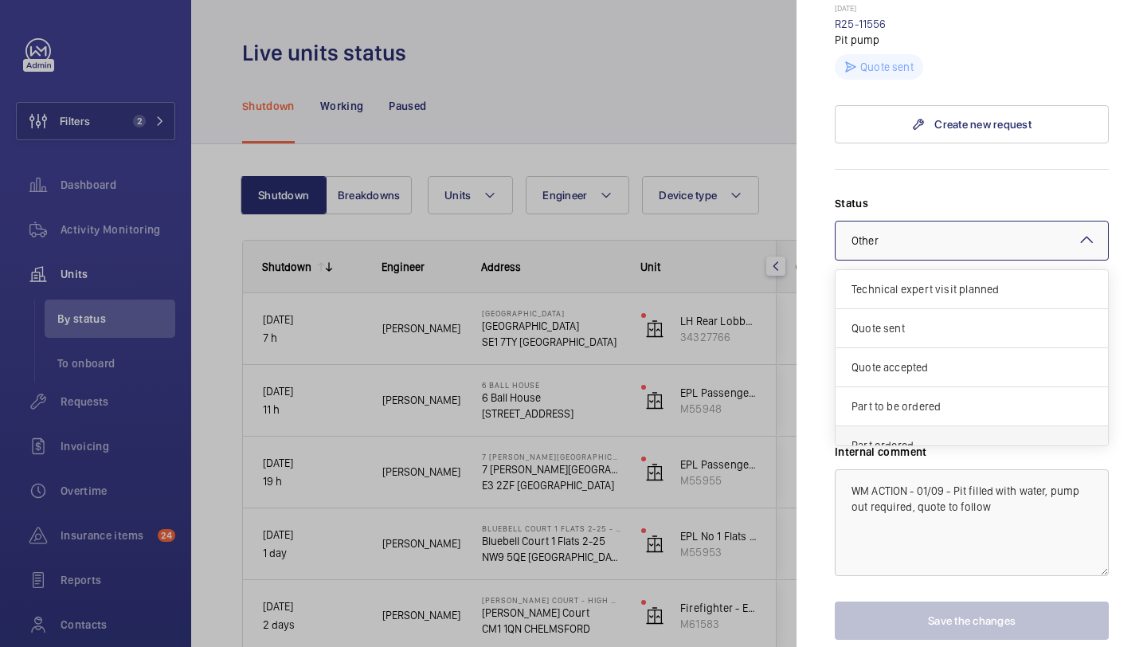
scroll to position [136, 0]
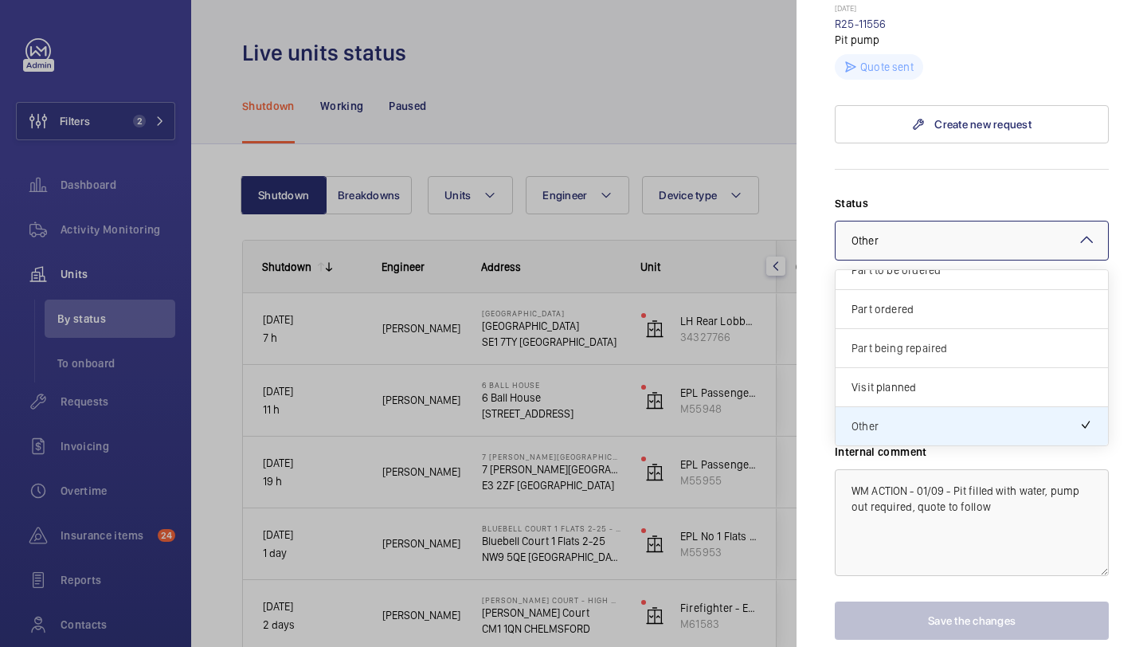
click at [886, 357] on div "Part being repaired" at bounding box center [971, 348] width 272 height 39
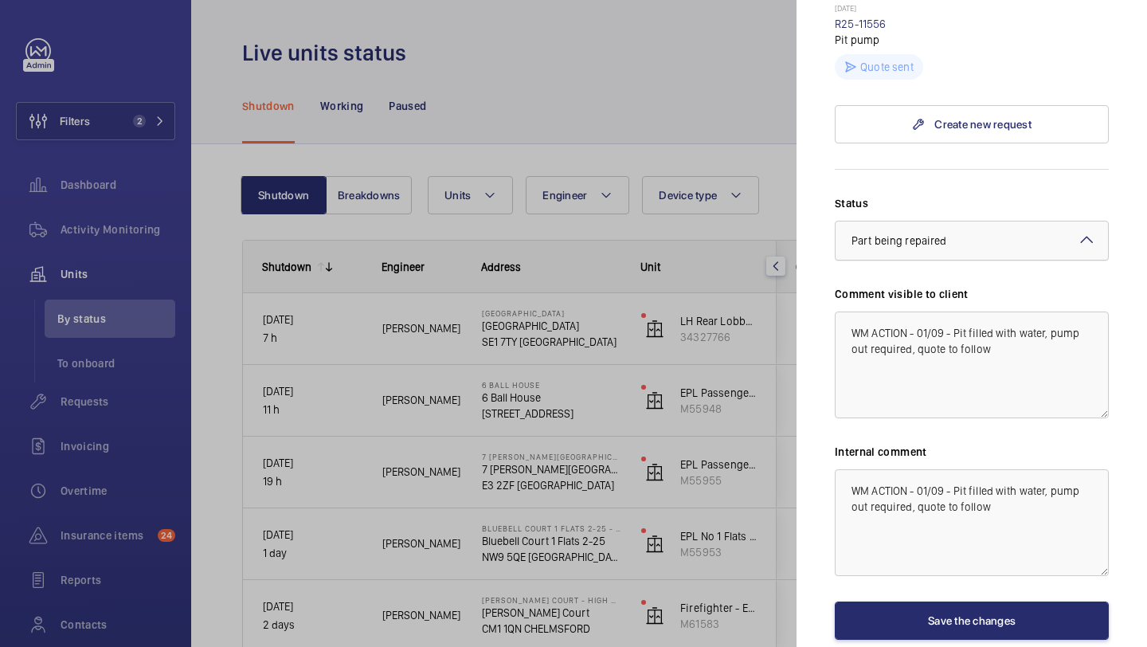
click at [889, 258] on div at bounding box center [971, 240] width 272 height 38
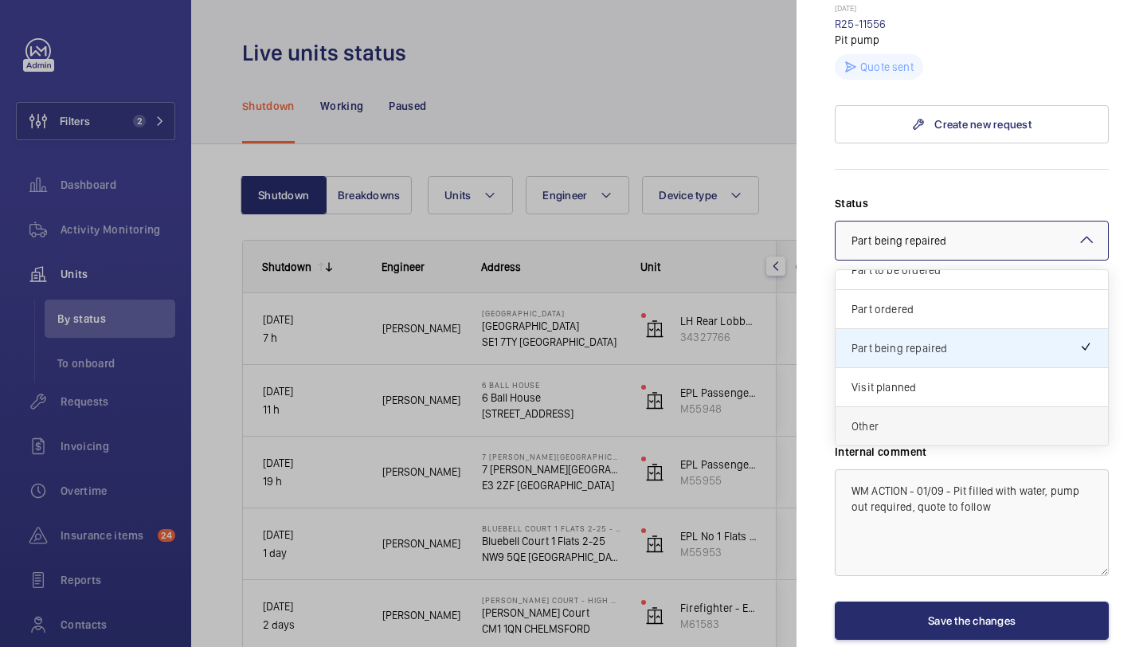
click at [883, 424] on span "Other" at bounding box center [971, 426] width 241 height 16
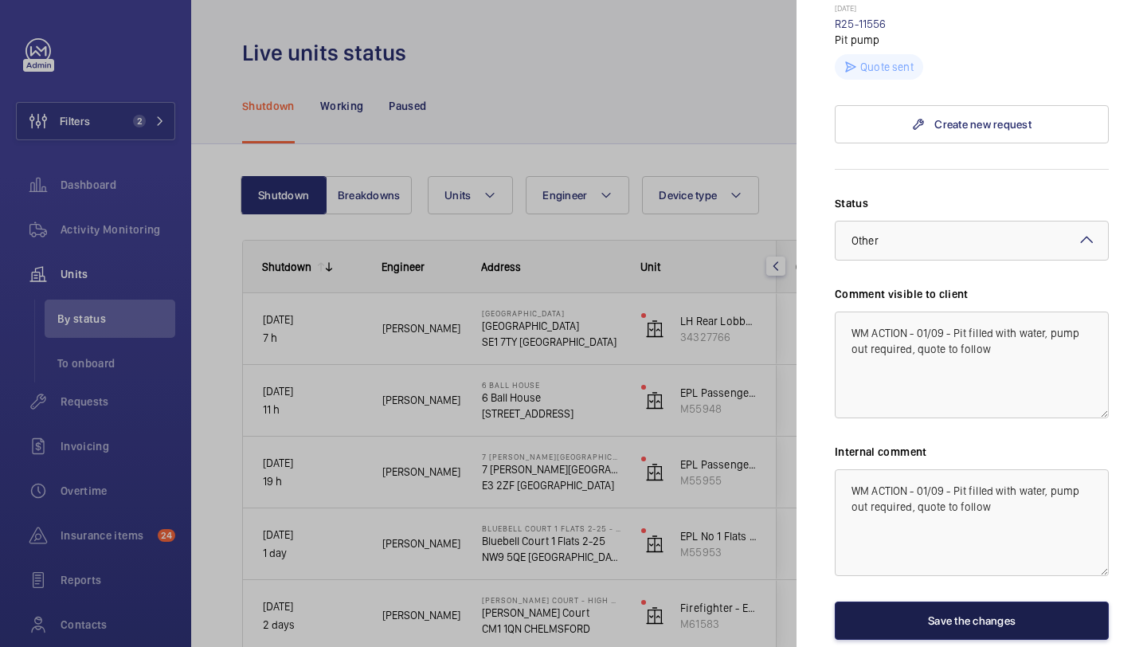
click at [893, 633] on button "Save the changes" at bounding box center [972, 620] width 274 height 38
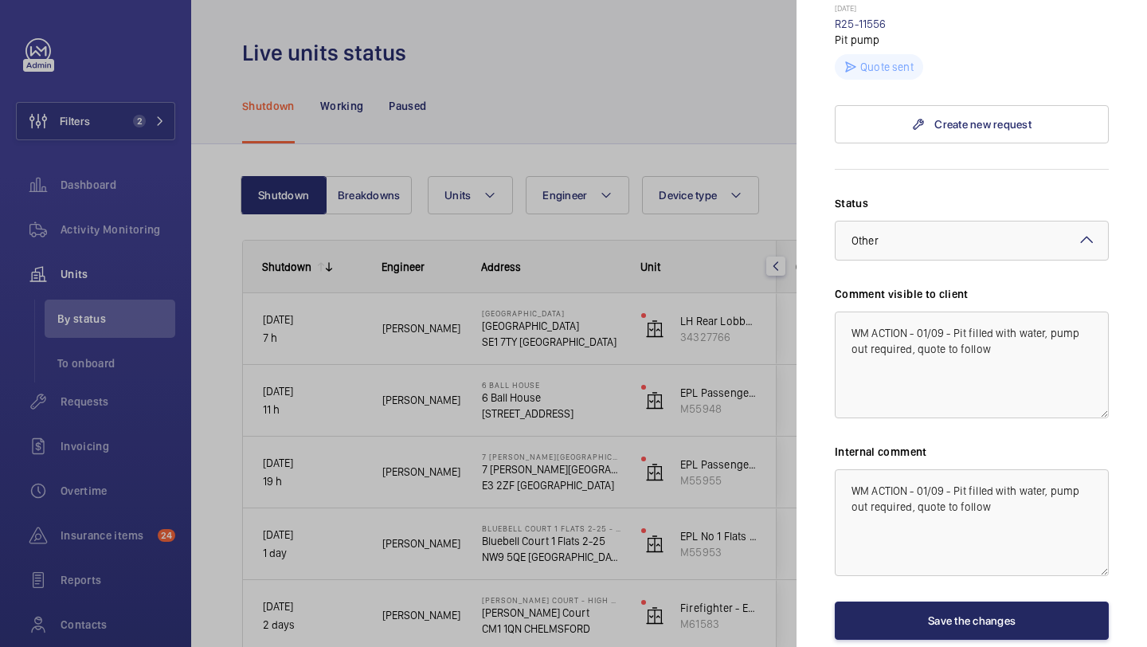
scroll to position [0, 0]
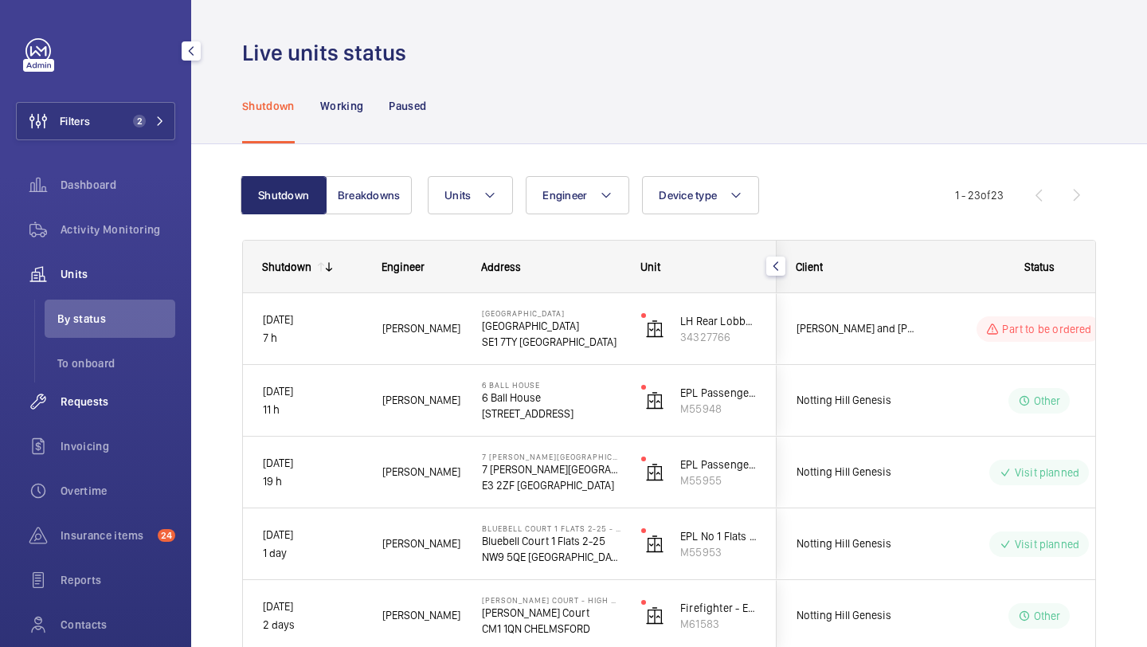
click at [126, 409] on span "Requests" at bounding box center [118, 401] width 115 height 16
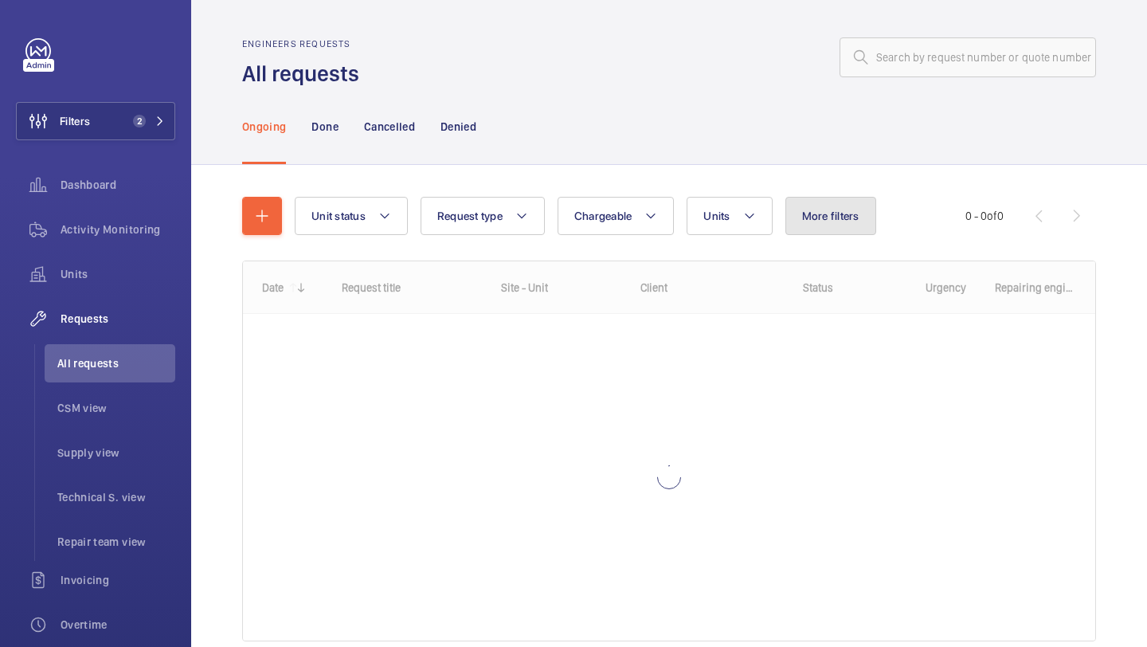
click at [844, 205] on button "More filters" at bounding box center [830, 216] width 91 height 38
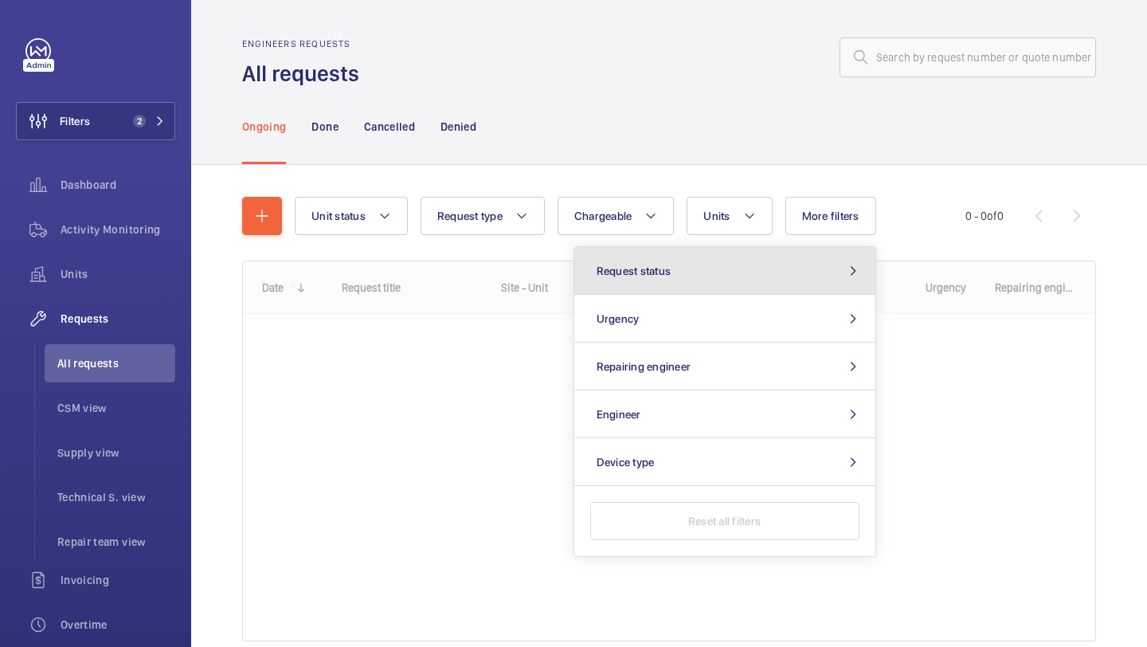
click at [774, 248] on button "Request status" at bounding box center [724, 271] width 301 height 48
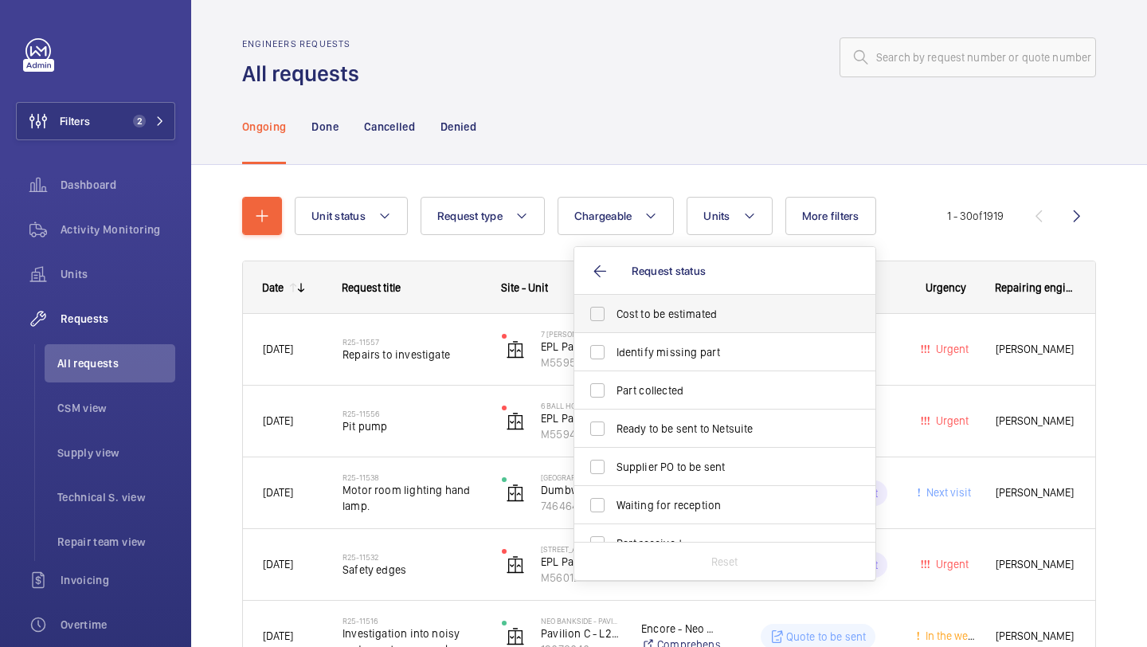
click at [727, 299] on label "Cost to be estimated" at bounding box center [712, 314] width 277 height 38
click at [613, 299] on input "Cost to be estimated" at bounding box center [597, 314] width 32 height 32
checkbox input "true"
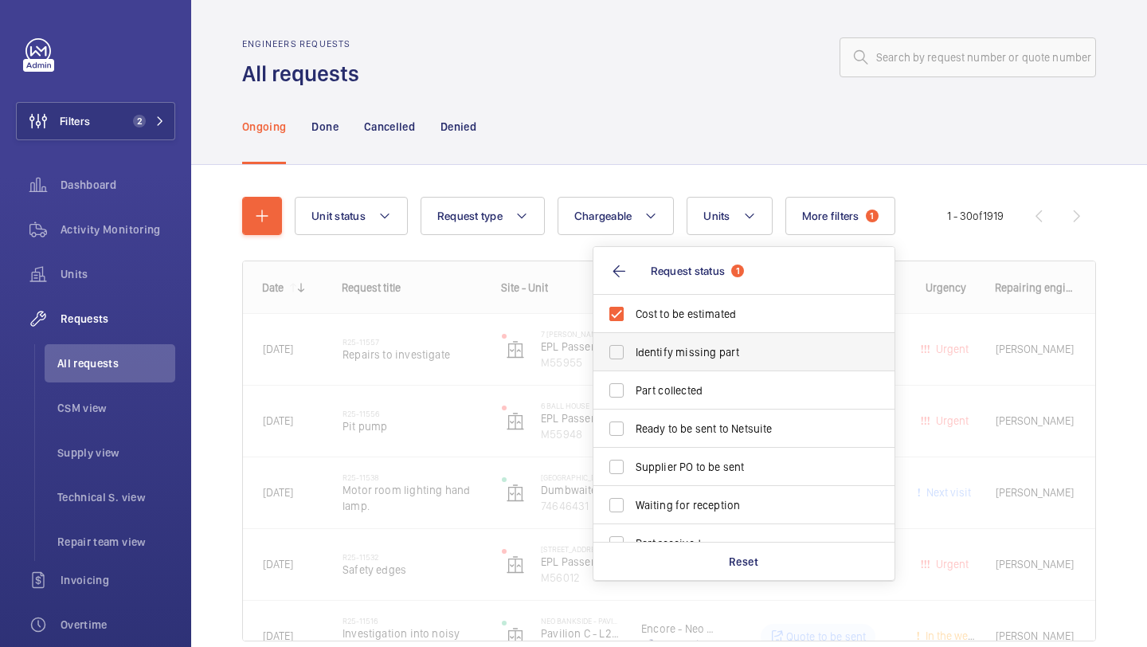
click at [713, 334] on label "Identify missing part" at bounding box center [731, 352] width 277 height 38
click at [632, 336] on input "Identify missing part" at bounding box center [616, 352] width 32 height 32
checkbox input "true"
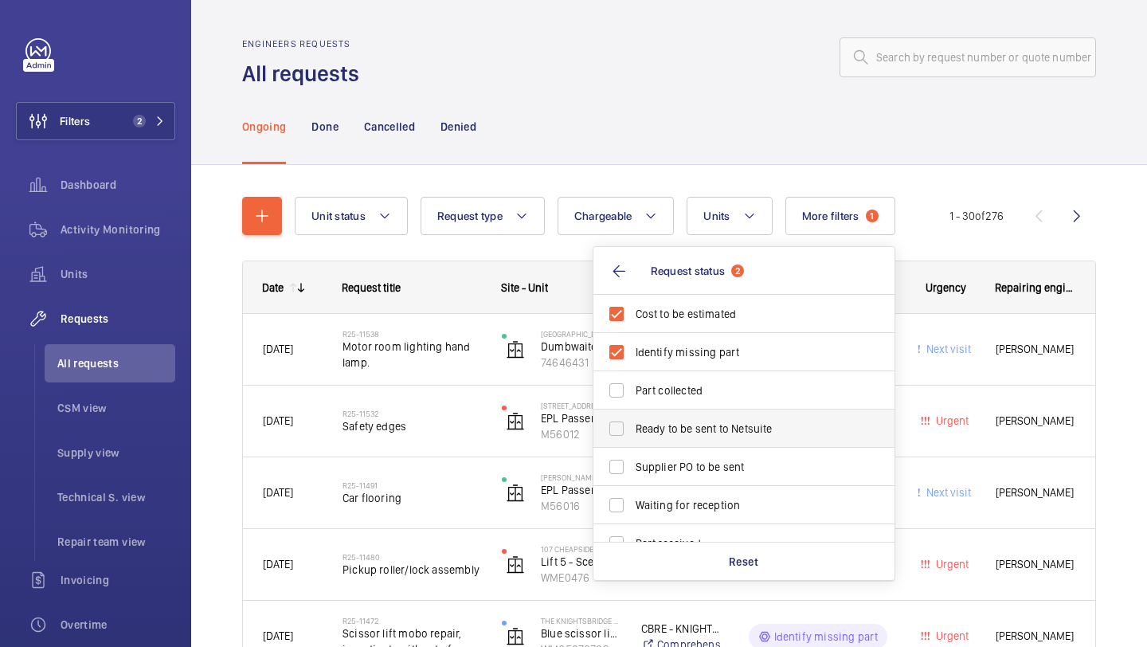
click at [698, 427] on span "Ready to be sent to Netsuite" at bounding box center [745, 429] width 219 height 16
click at [632, 427] on input "Ready to be sent to Netsuite" at bounding box center [616, 429] width 32 height 32
checkbox input "true"
click at [696, 455] on label "Supplier PO to be sent" at bounding box center [731, 467] width 277 height 38
click at [632, 455] on input "Supplier PO to be sent" at bounding box center [616, 467] width 32 height 32
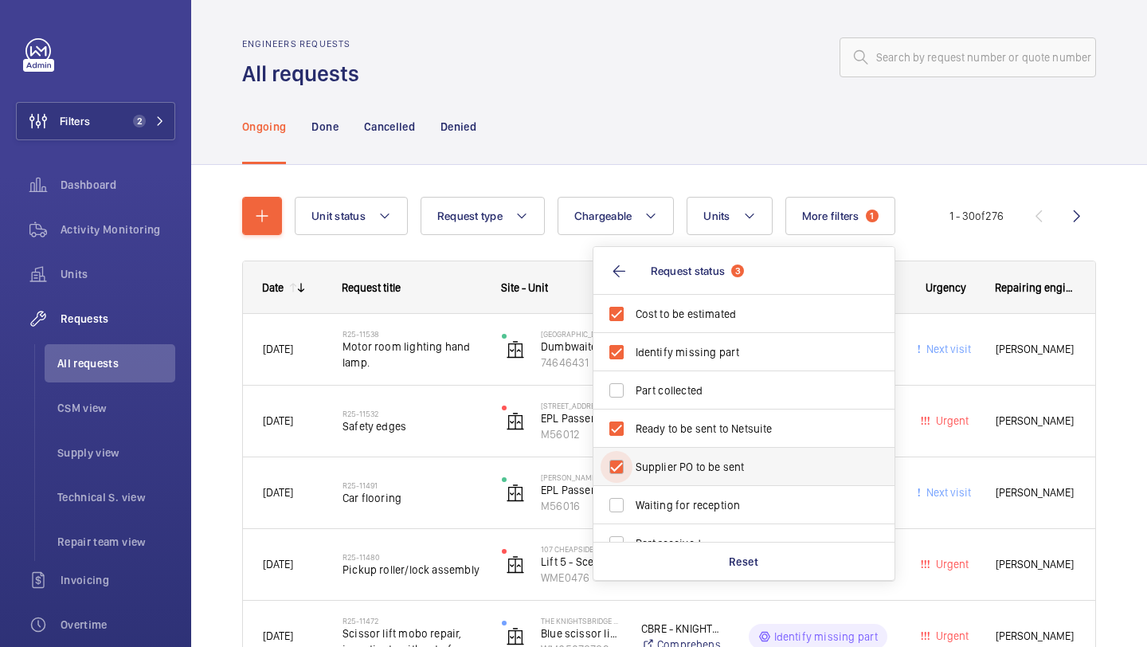
checkbox input "true"
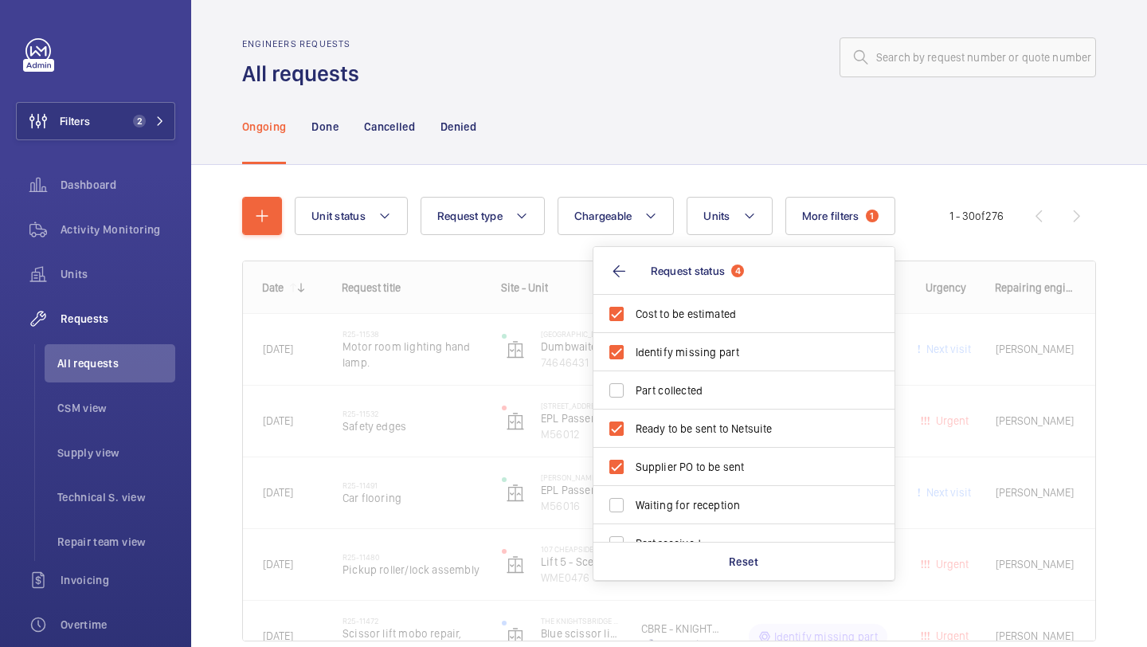
click at [632, 119] on div "Ongoing Done Cancelled Denied" at bounding box center [669, 126] width 854 height 76
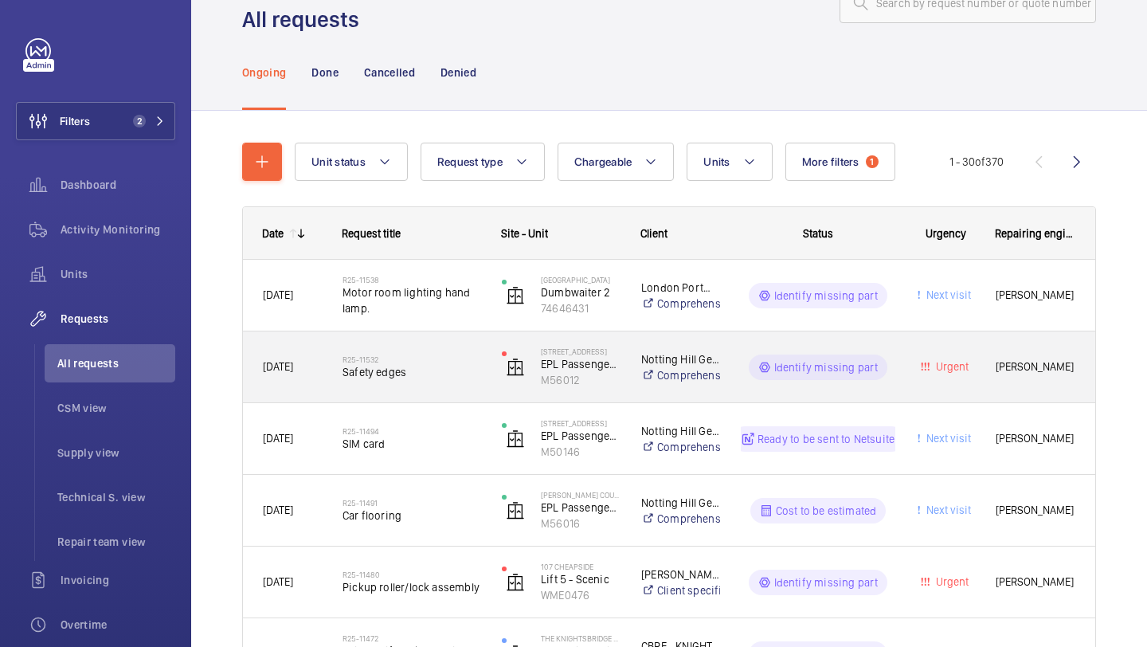
scroll to position [58, 0]
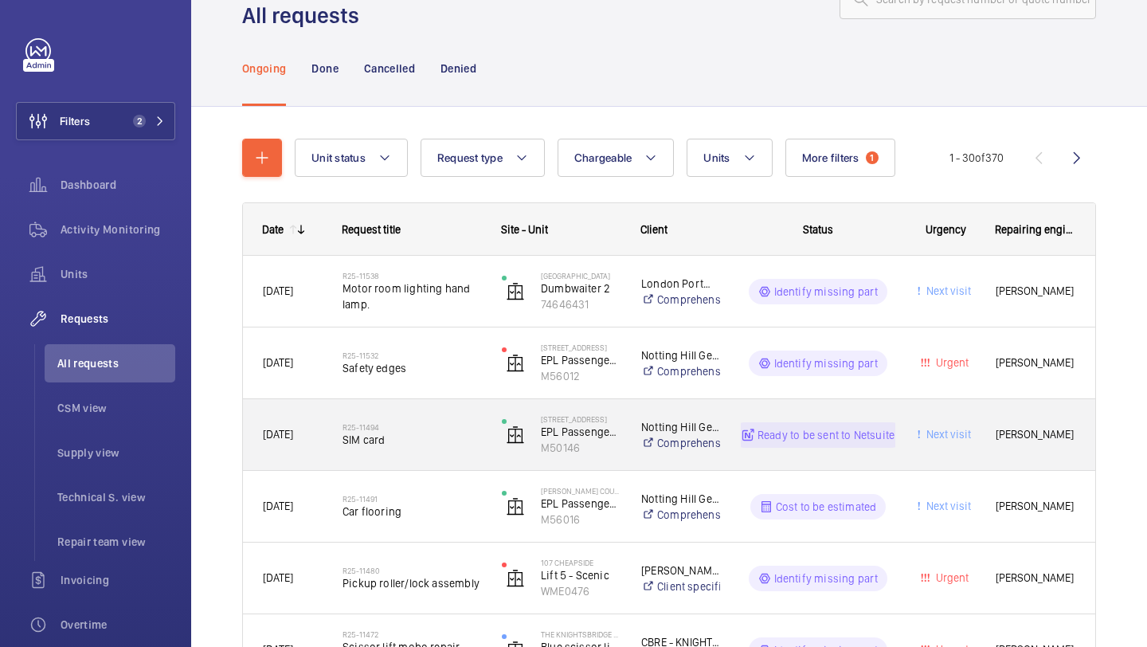
click at [427, 428] on h2 "R25-11494" at bounding box center [411, 427] width 139 height 10
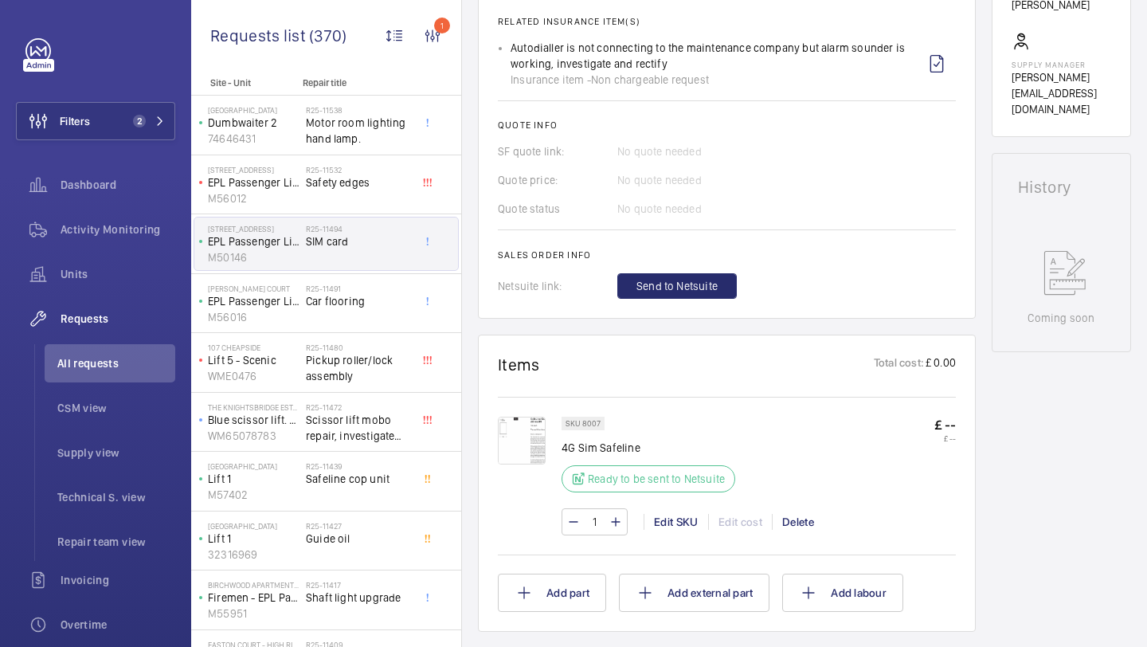
scroll to position [147, 0]
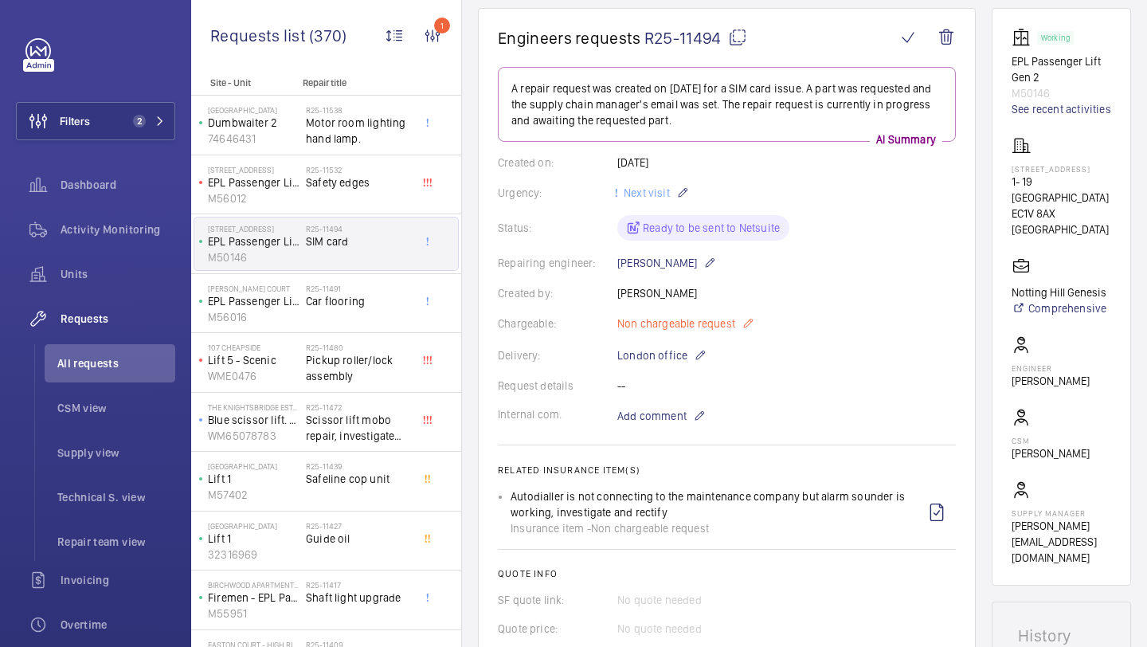
click at [675, 322] on span "Non chargeable request" at bounding box center [676, 323] width 118 height 16
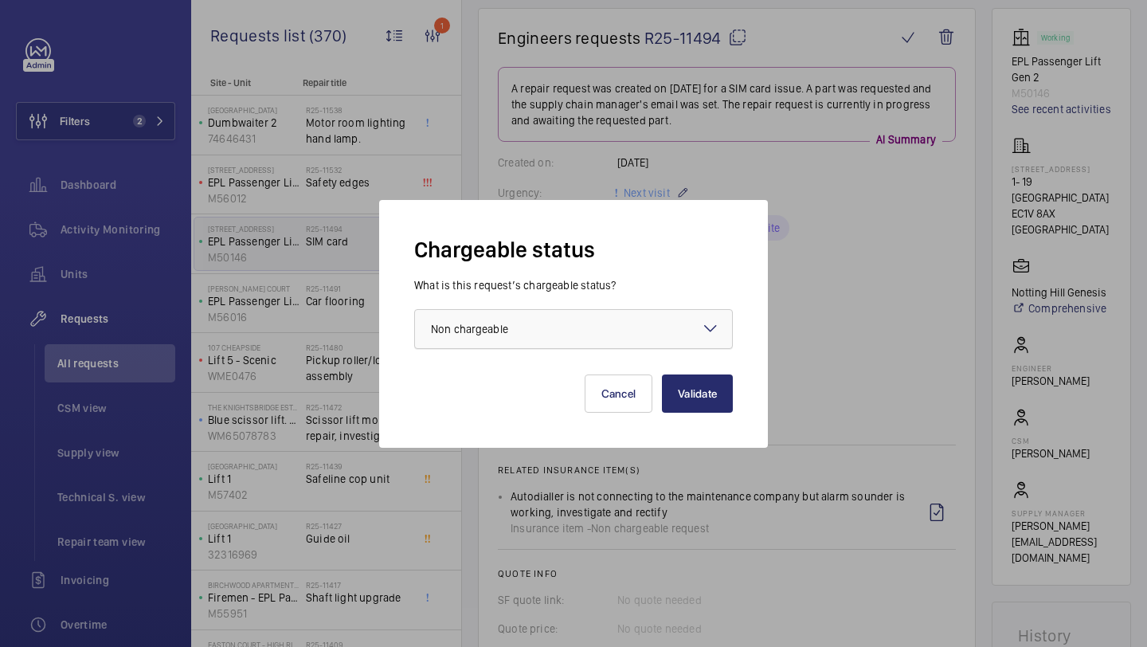
click at [628, 338] on div at bounding box center [573, 329] width 317 height 38
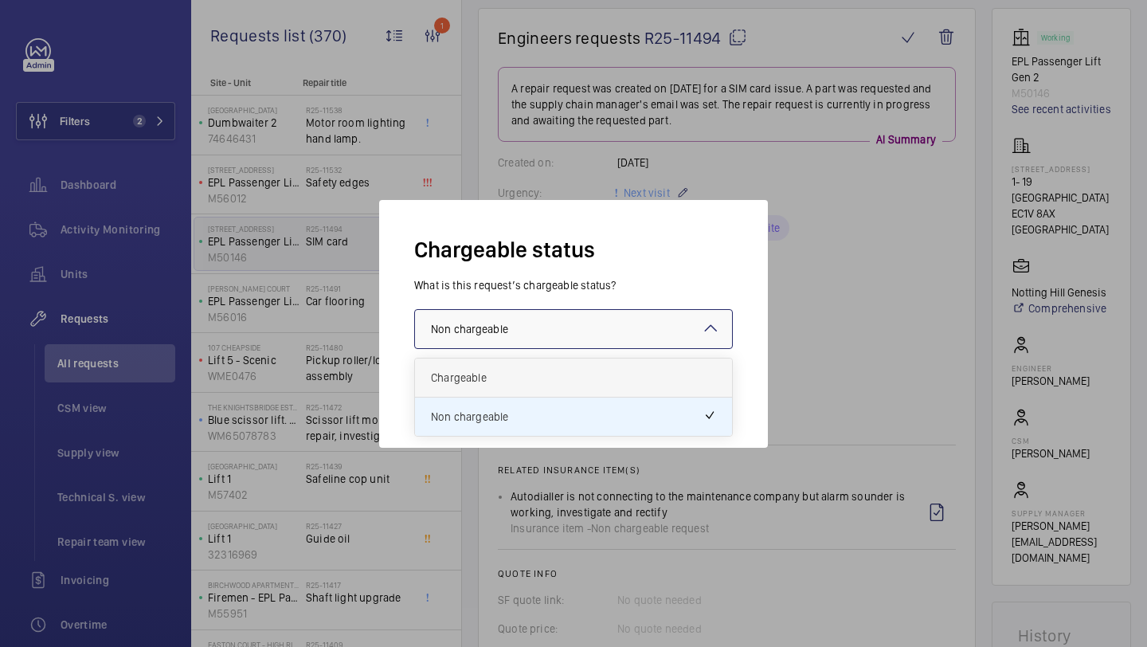
click at [620, 368] on div "Chargeable" at bounding box center [573, 377] width 317 height 39
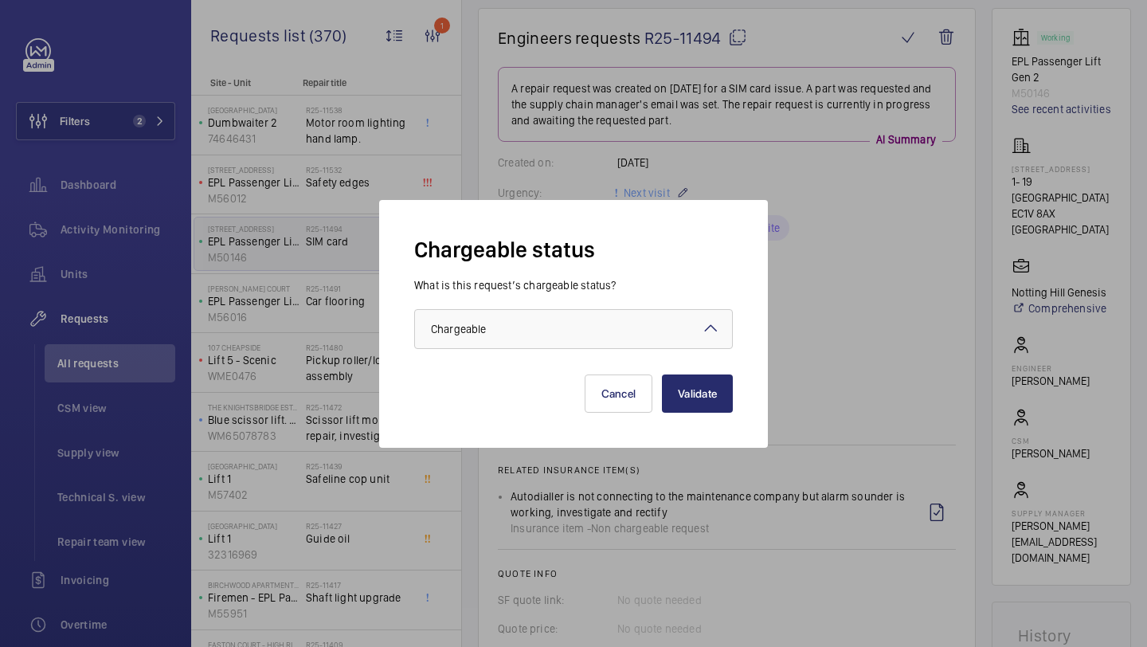
click at [701, 370] on div "Validate Cancel" at bounding box center [573, 381] width 319 height 64
click at [701, 378] on button "Validate" at bounding box center [697, 393] width 71 height 38
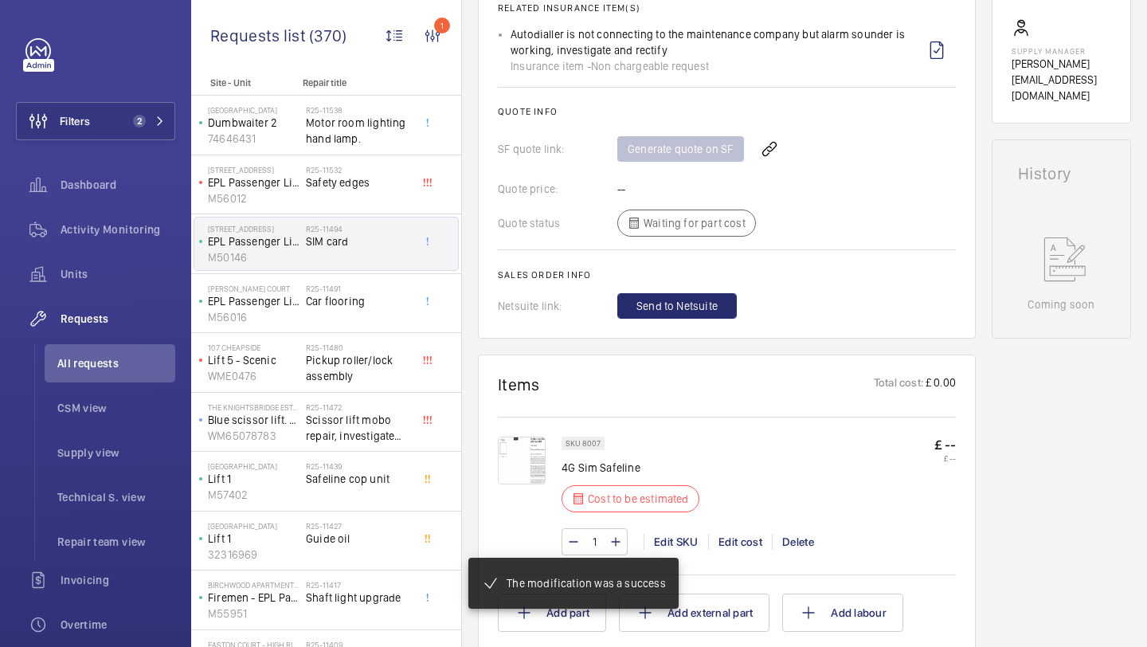
scroll to position [824, 0]
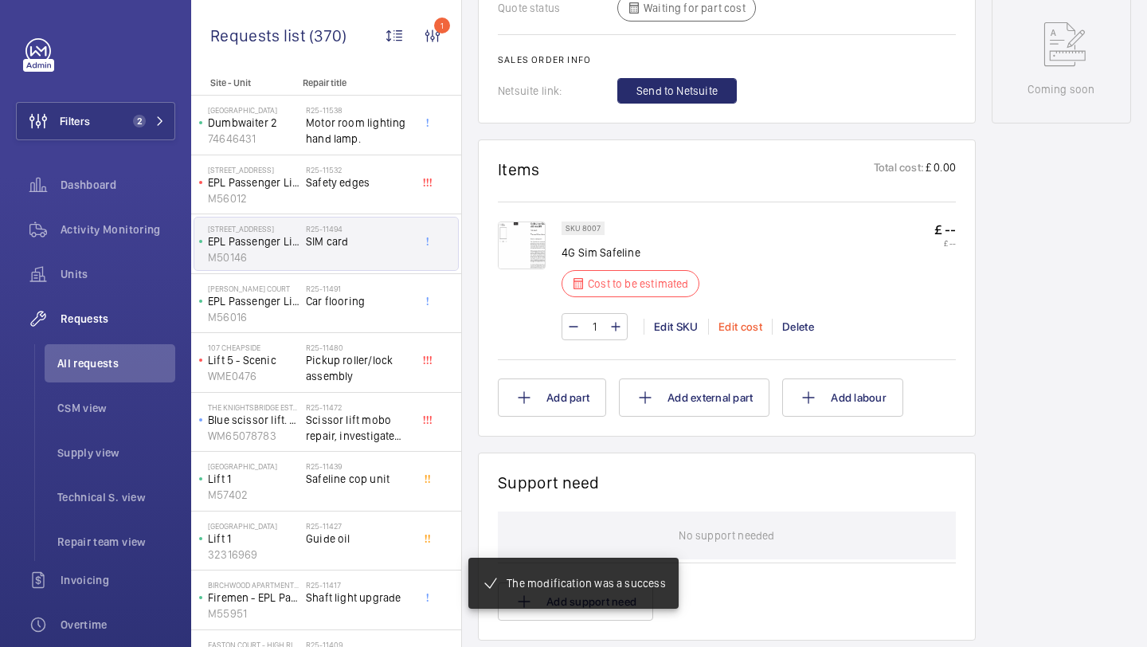
click at [737, 333] on div "Edit cost" at bounding box center [740, 327] width 64 height 16
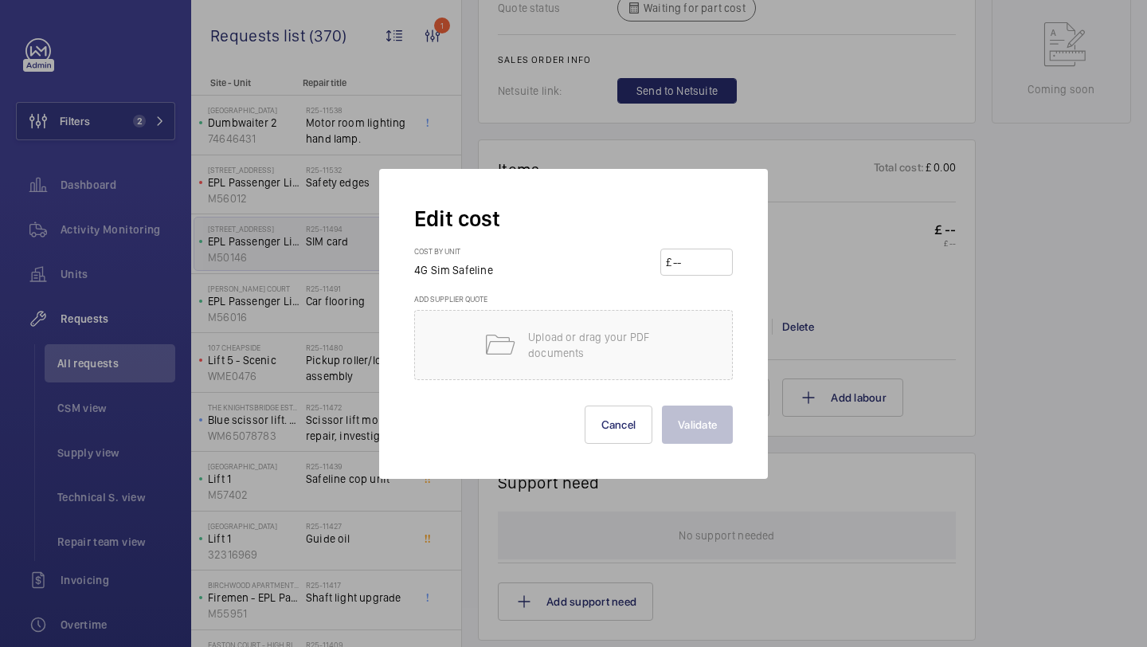
click at [695, 269] on input "number" at bounding box center [699, 261] width 56 height 25
type input "120"
click at [662, 405] on button "Validate" at bounding box center [697, 424] width 71 height 38
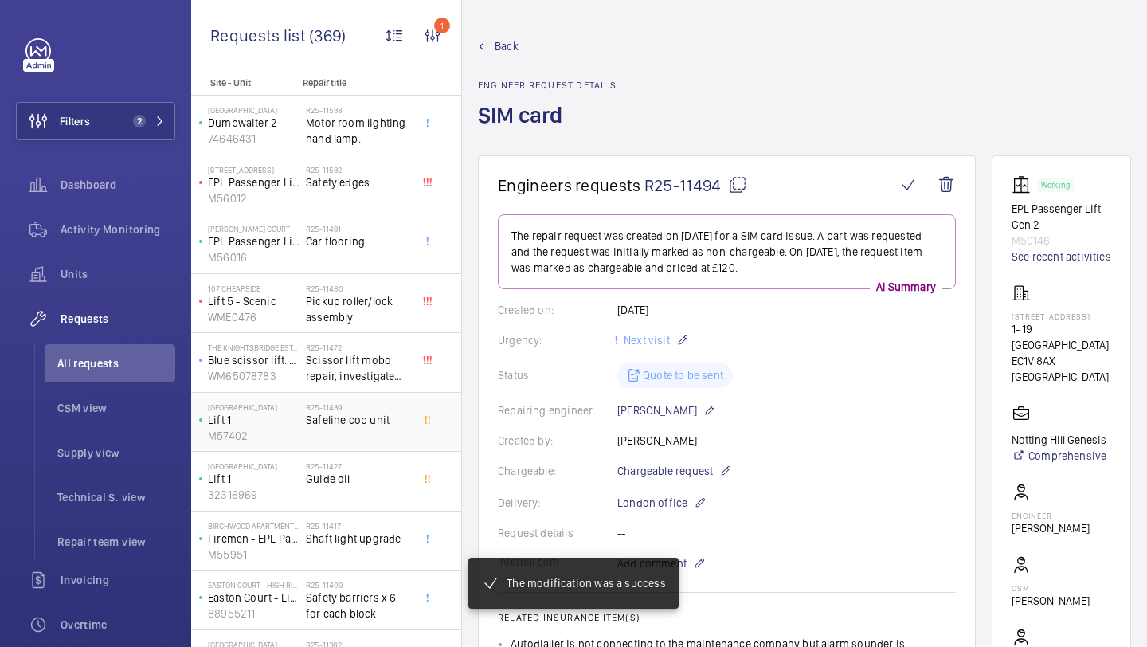
click at [311, 430] on div "R25-11439 Safeline cop unit" at bounding box center [358, 425] width 105 height 46
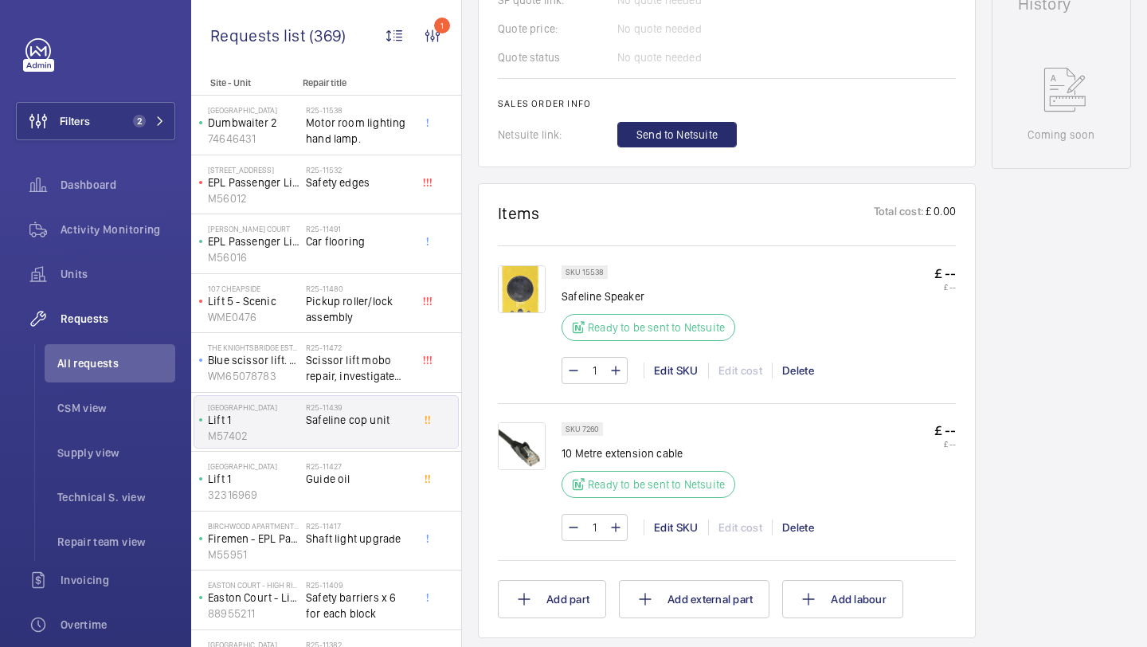
scroll to position [817, 0]
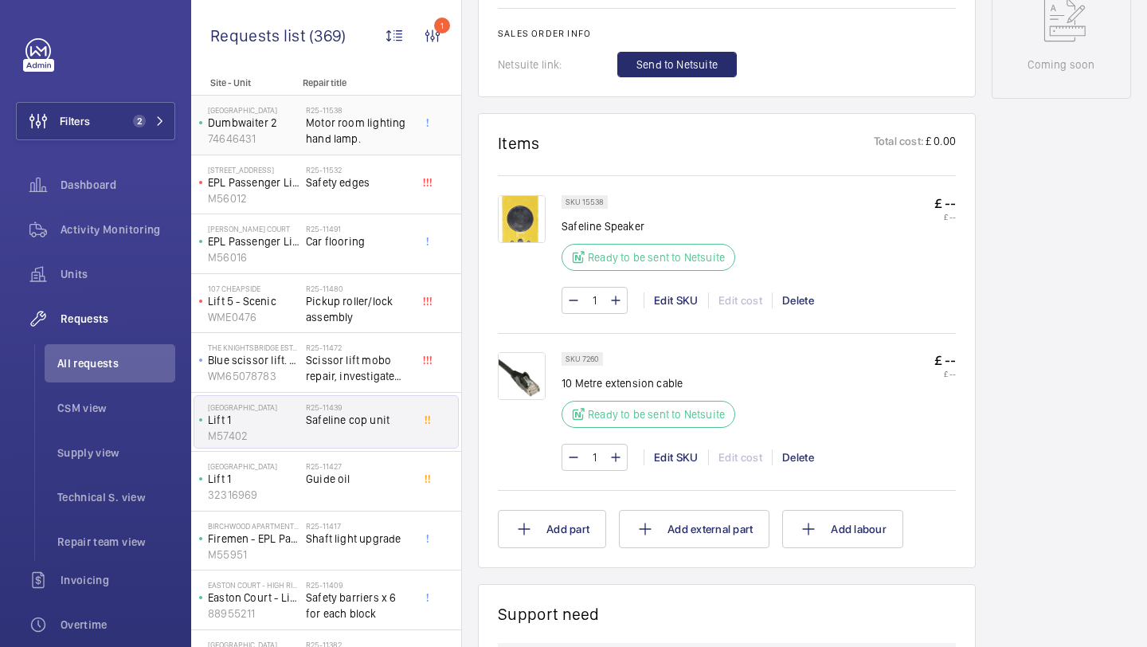
click at [372, 119] on span "Motor room lighting hand lamp." at bounding box center [358, 131] width 105 height 32
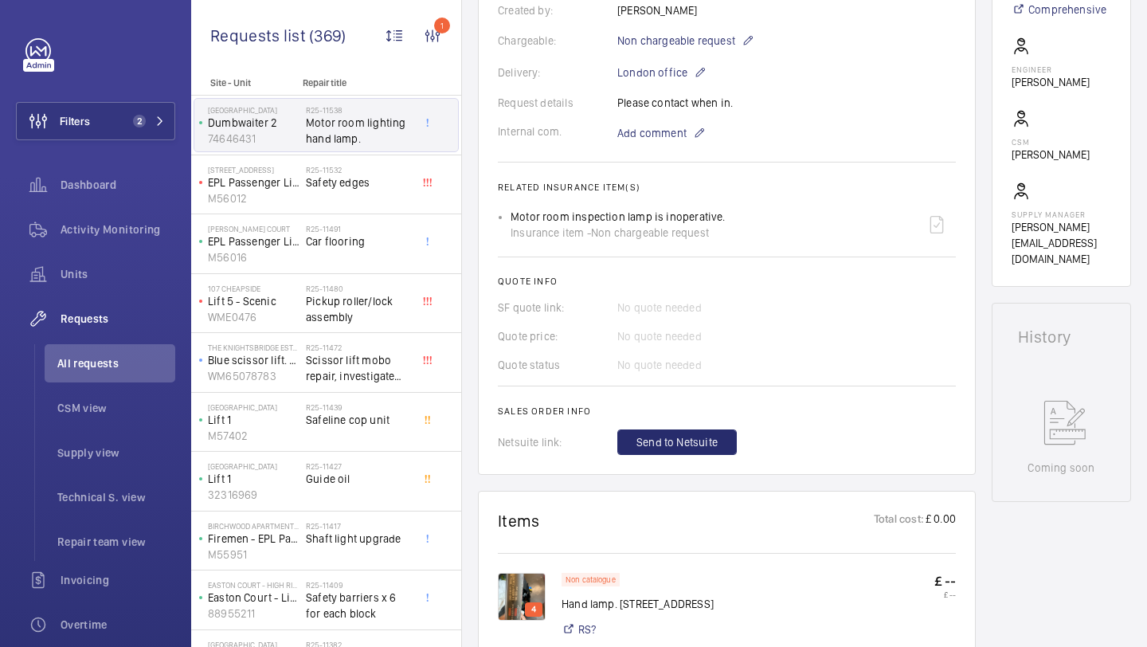
scroll to position [25, 0]
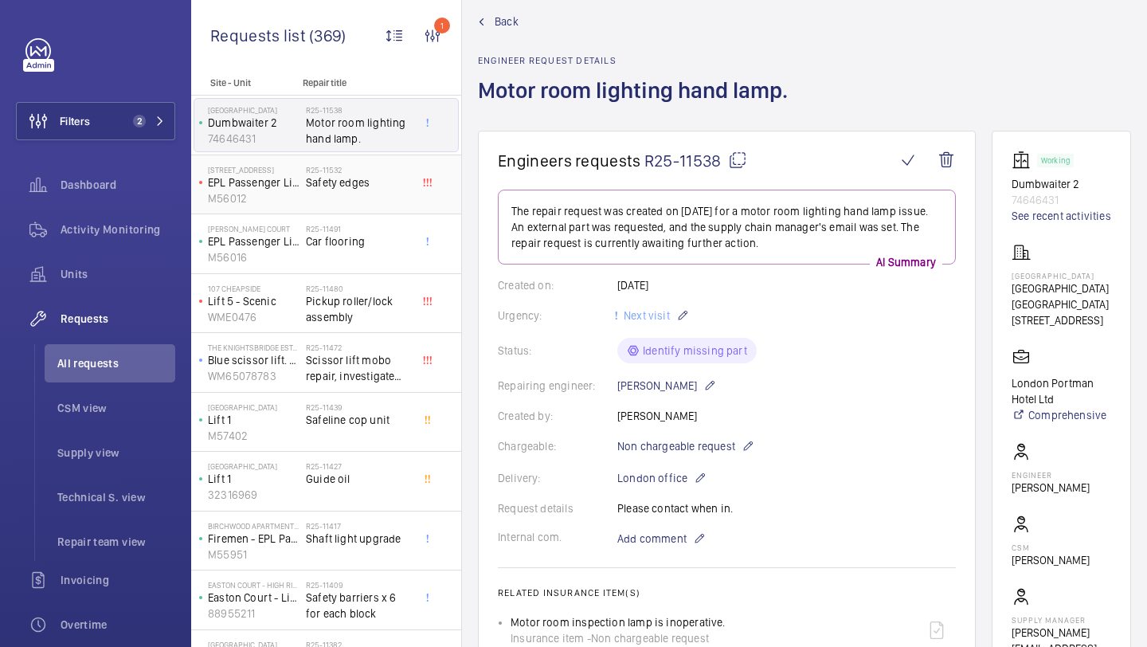
click at [393, 190] on span "Safety edges" at bounding box center [358, 182] width 105 height 16
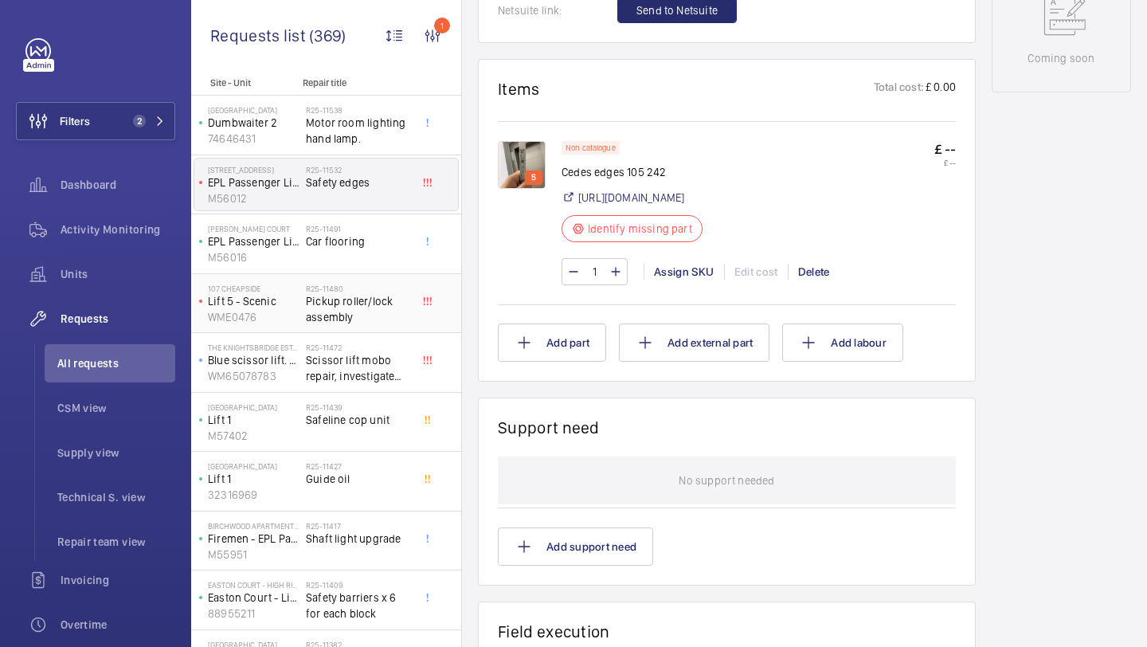
scroll to position [855, 0]
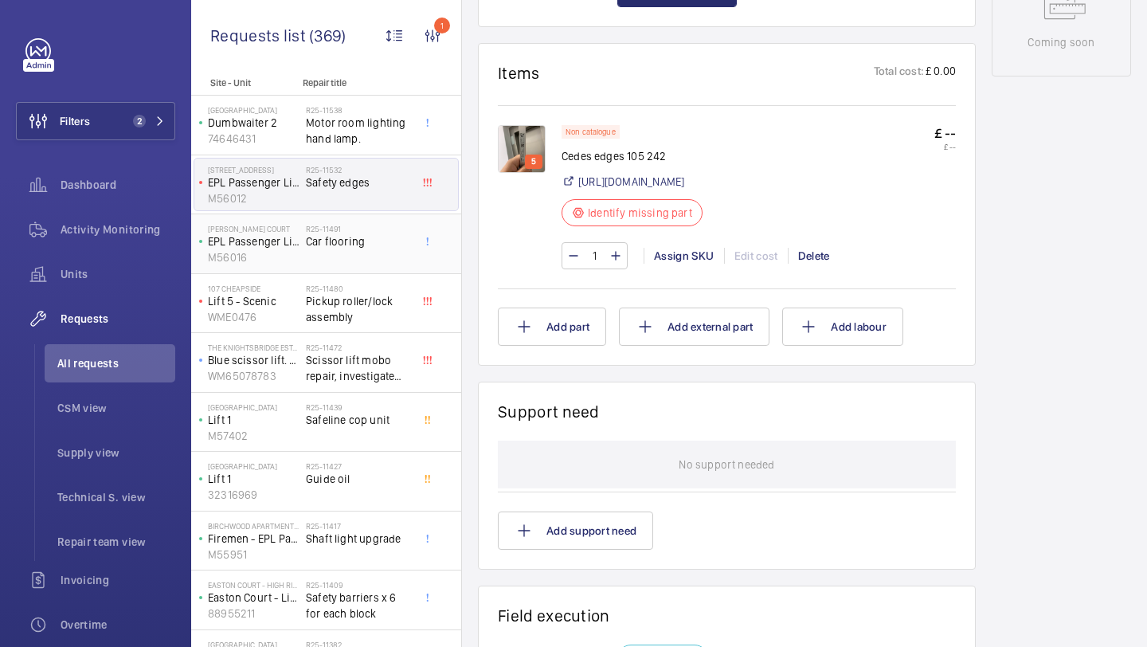
click at [374, 254] on div "R25-11491 Car flooring" at bounding box center [358, 247] width 105 height 46
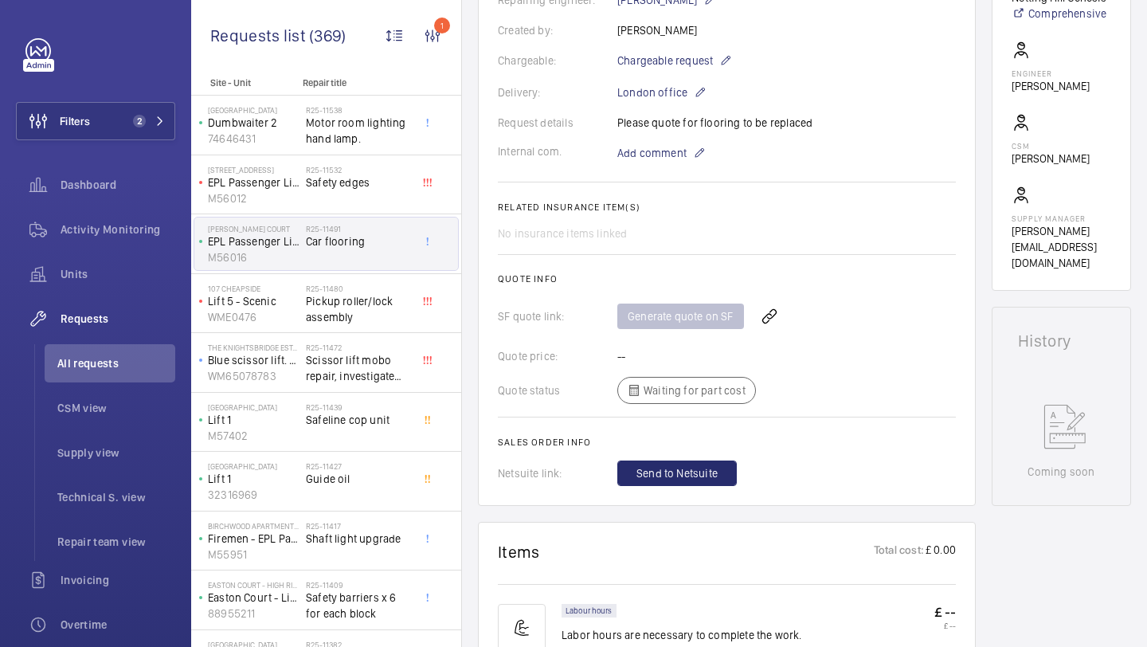
scroll to position [989, 0]
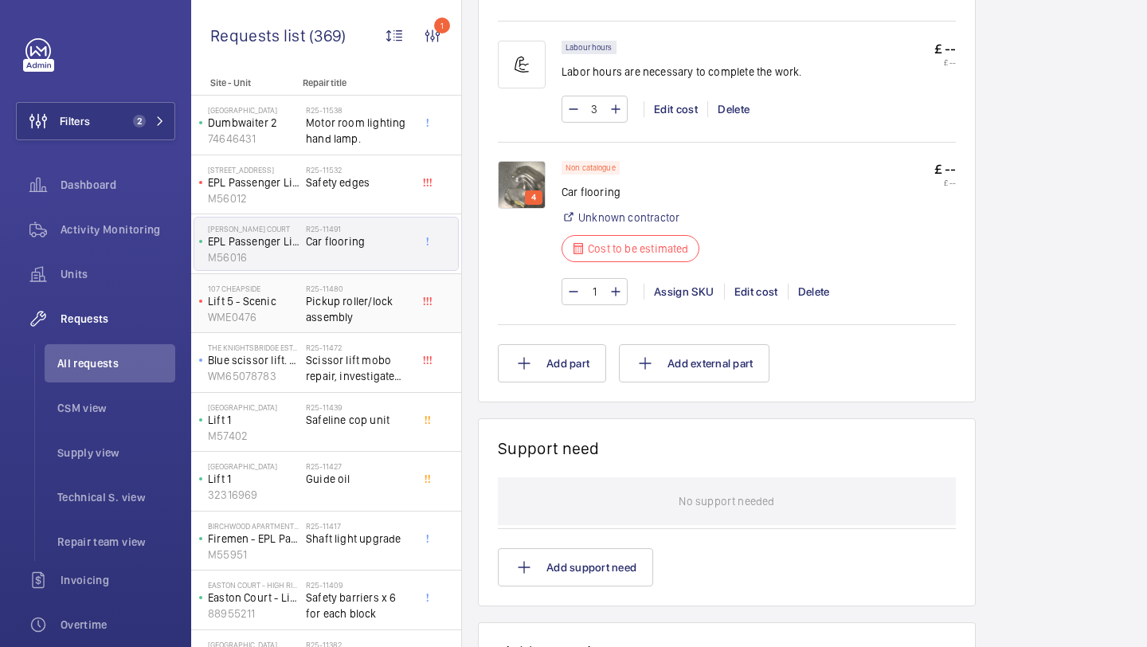
click at [395, 303] on span "Pickup roller/lock assembly" at bounding box center [358, 309] width 105 height 32
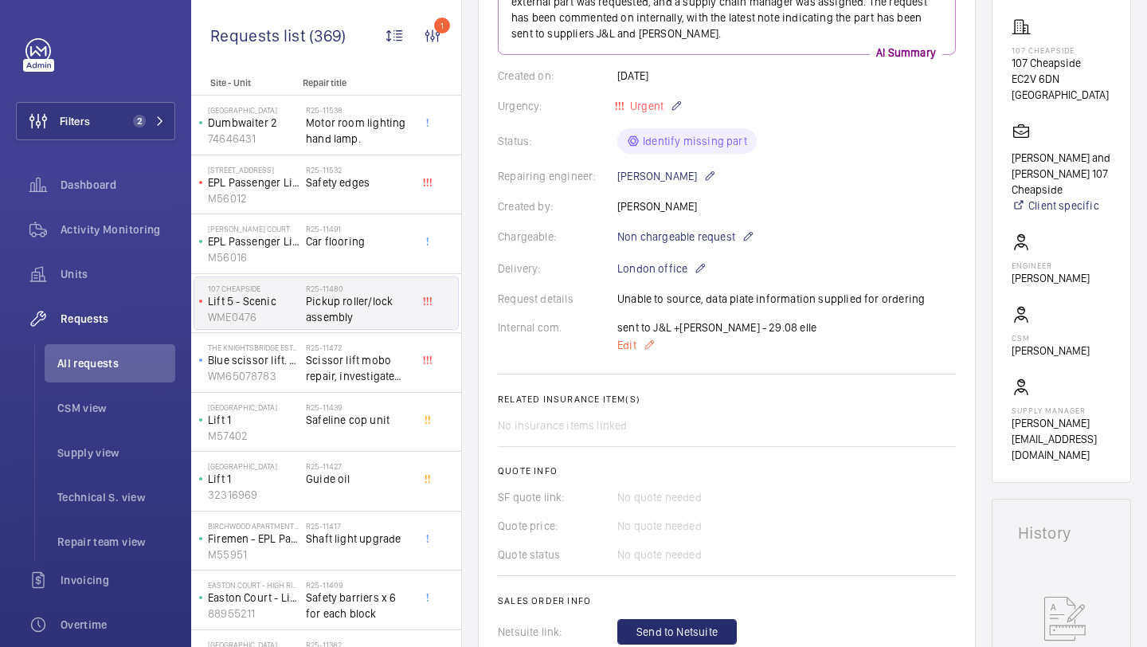
scroll to position [845, 0]
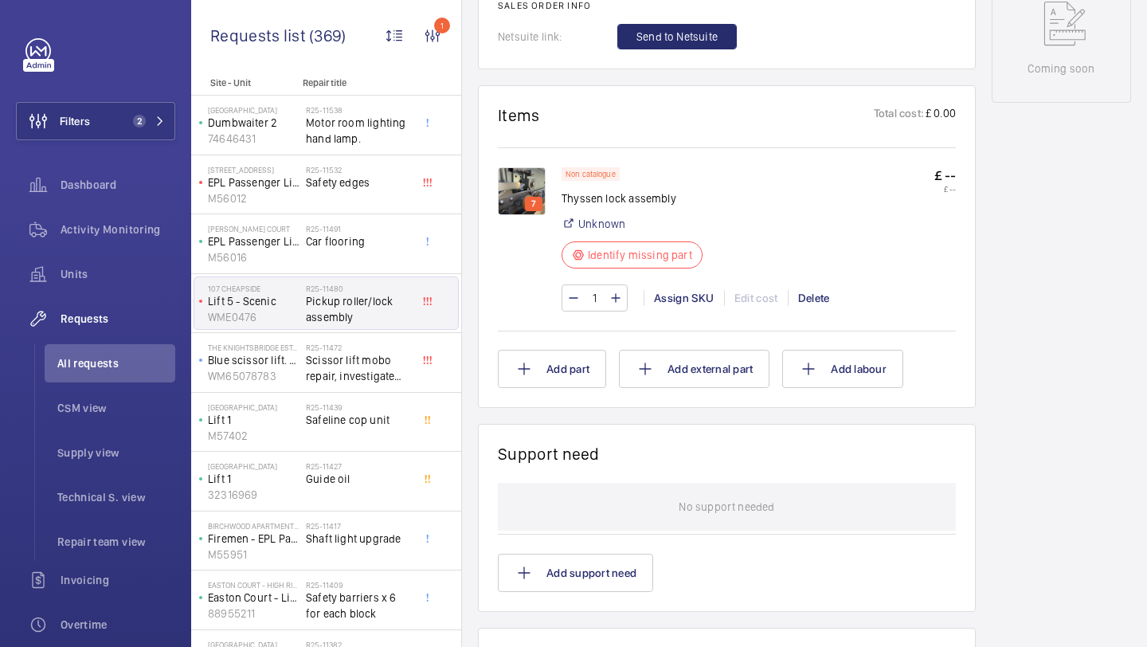
click at [529, 183] on img at bounding box center [522, 191] width 48 height 48
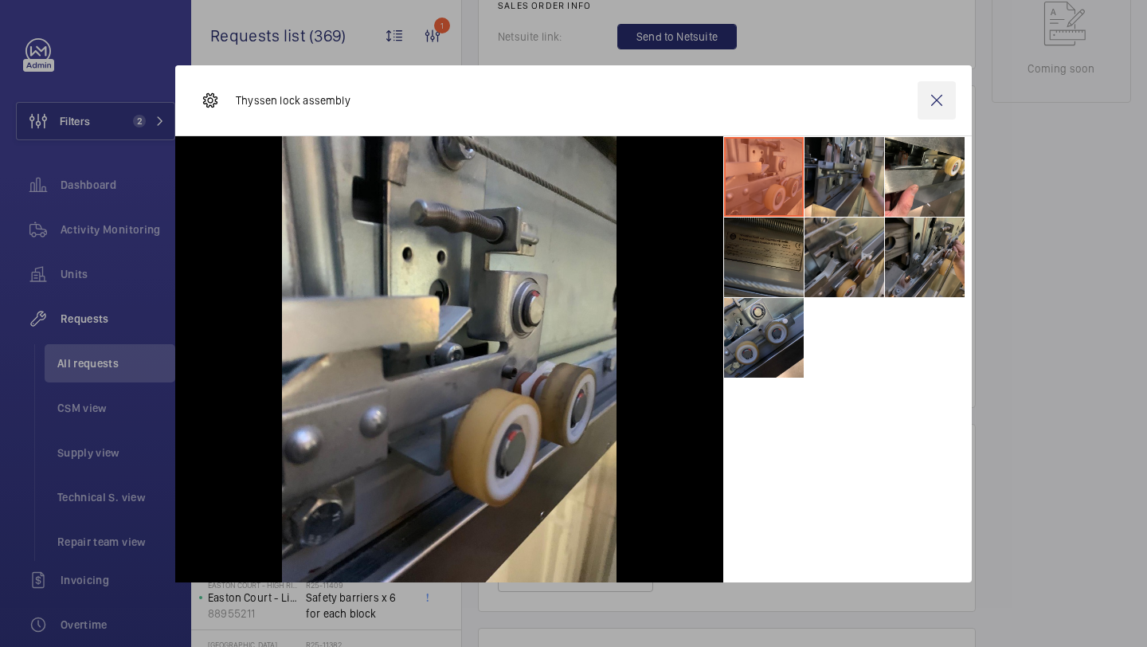
click at [935, 90] on wm-front-icon-button at bounding box center [936, 100] width 38 height 38
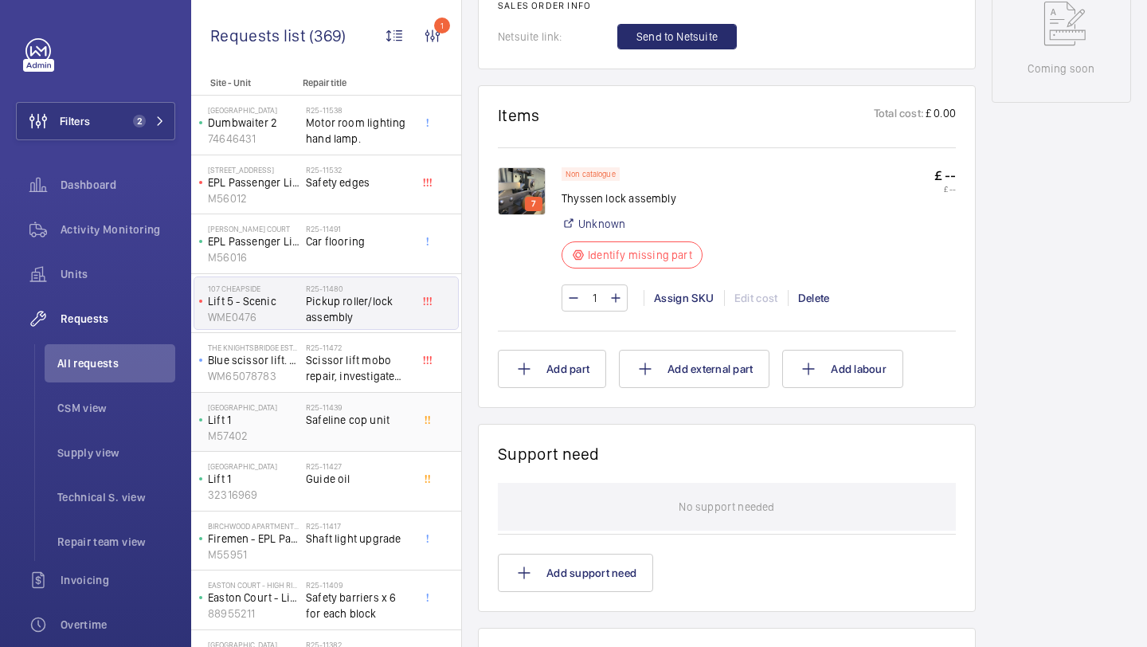
click at [335, 394] on div "Pioneer House Lift 1 M57402 R25-11439 Safeline cop unit" at bounding box center [326, 423] width 270 height 60
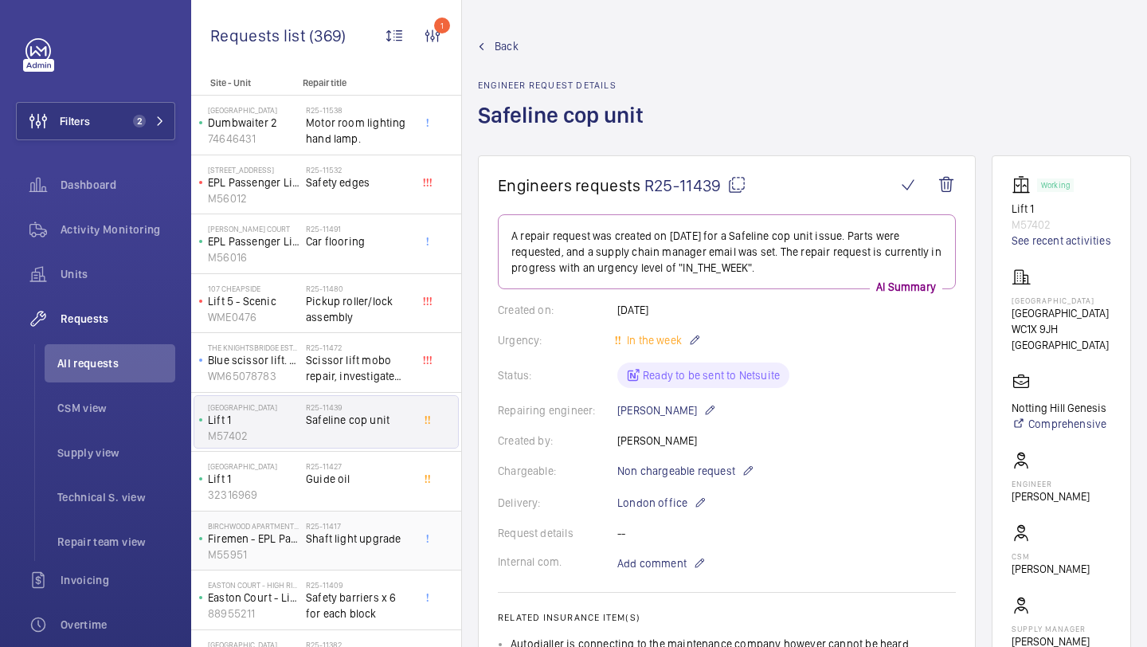
scroll to position [14, 0]
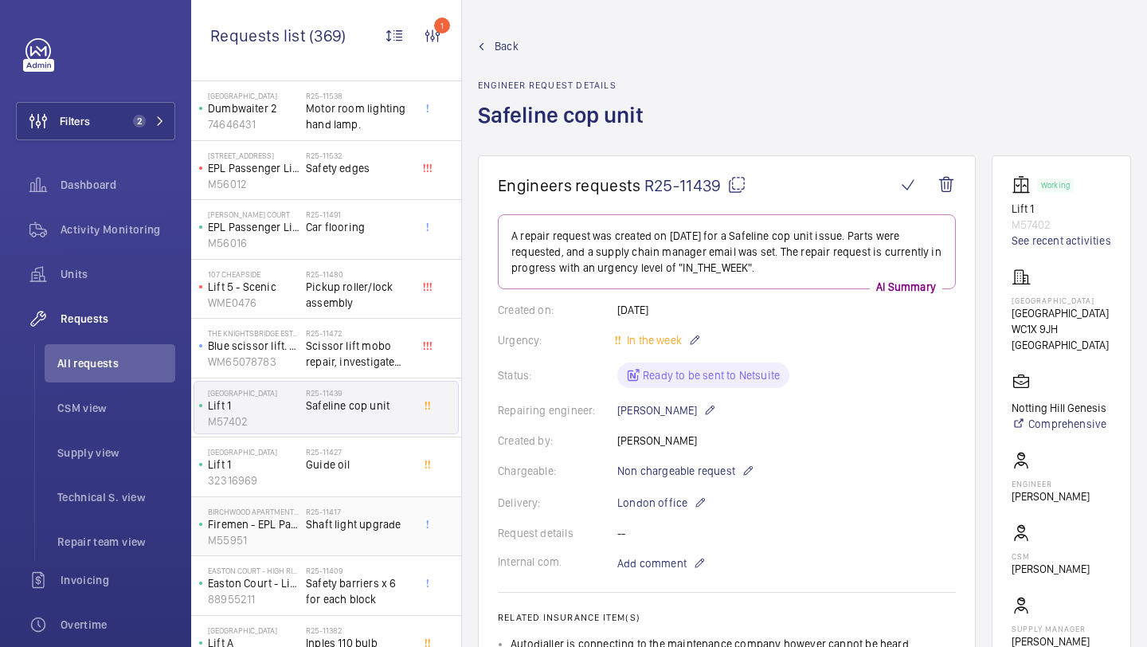
click at [365, 530] on span "Shaft light upgrade" at bounding box center [358, 524] width 105 height 16
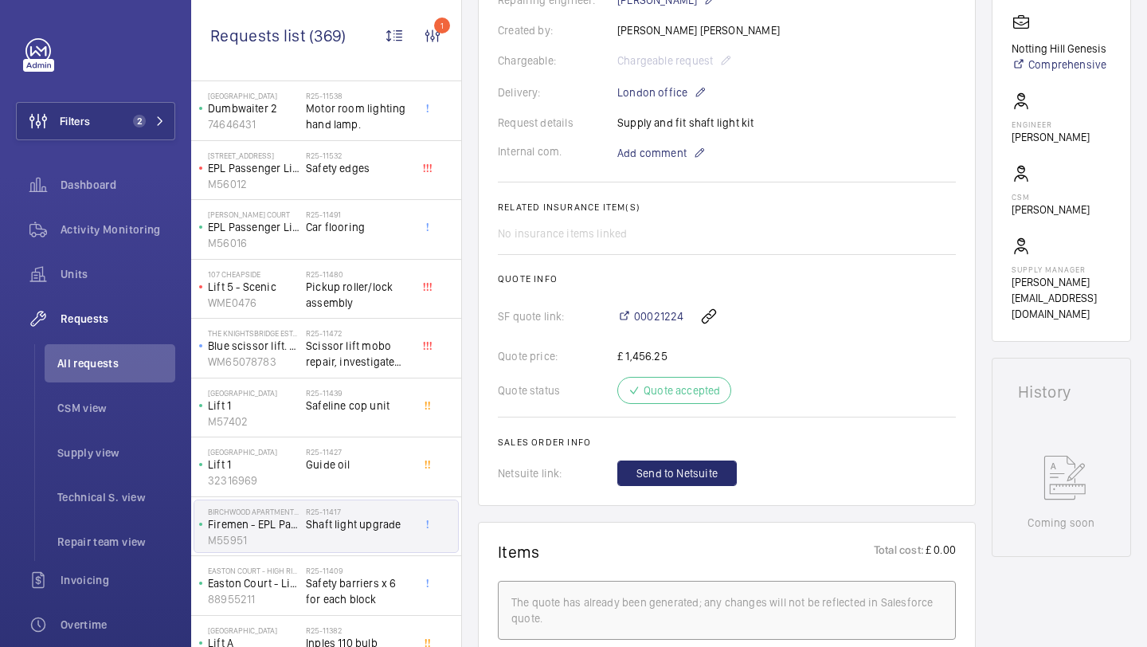
scroll to position [986, 0]
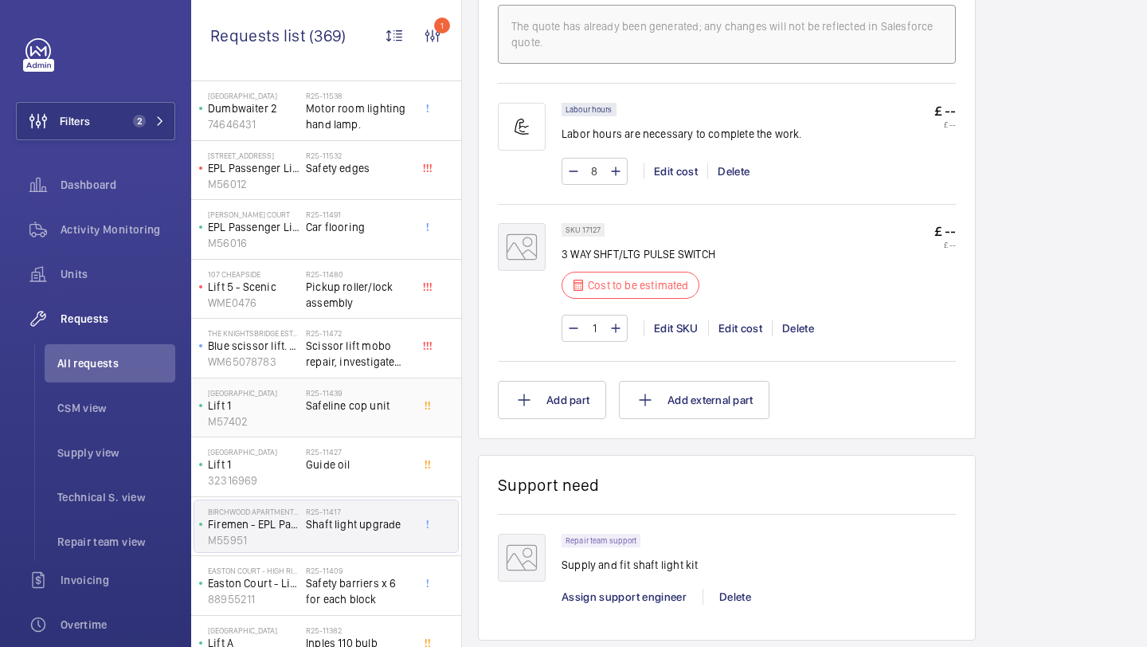
click at [378, 429] on div "R25-11439 Safeline cop unit" at bounding box center [358, 411] width 105 height 46
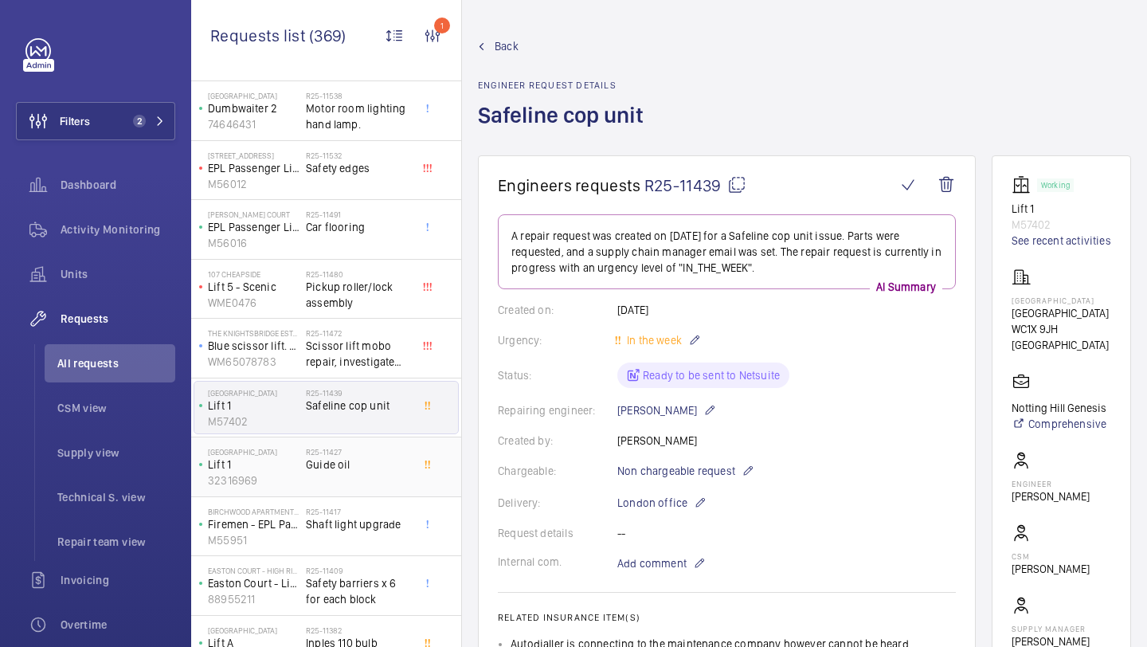
click at [366, 461] on span "Guide oil" at bounding box center [358, 464] width 105 height 16
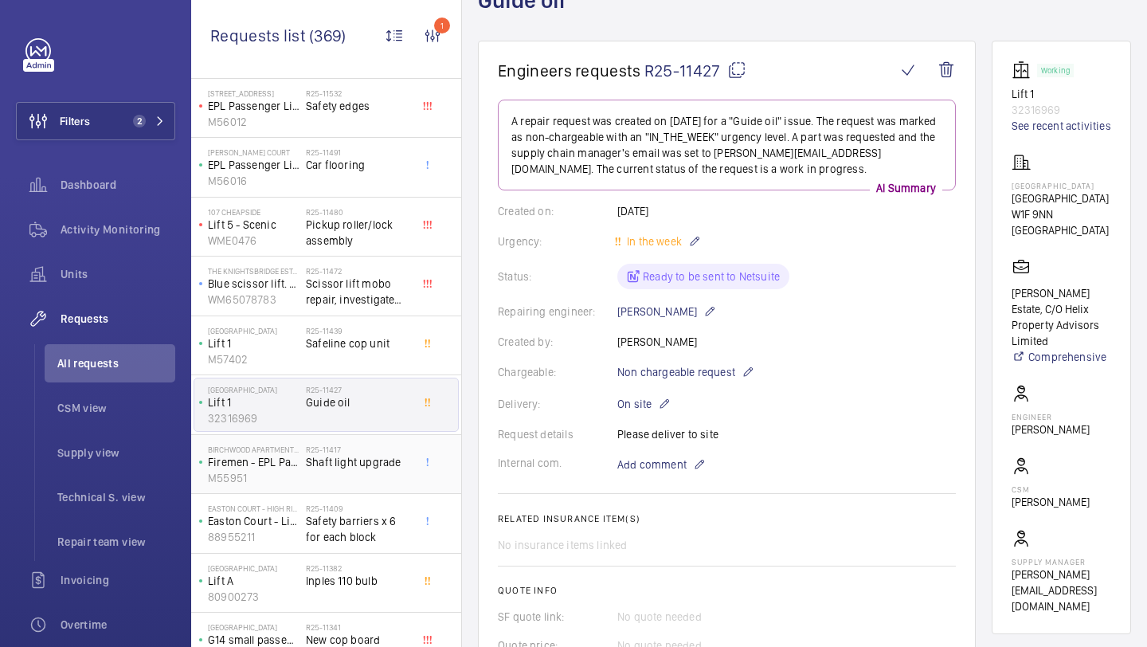
scroll to position [100, 0]
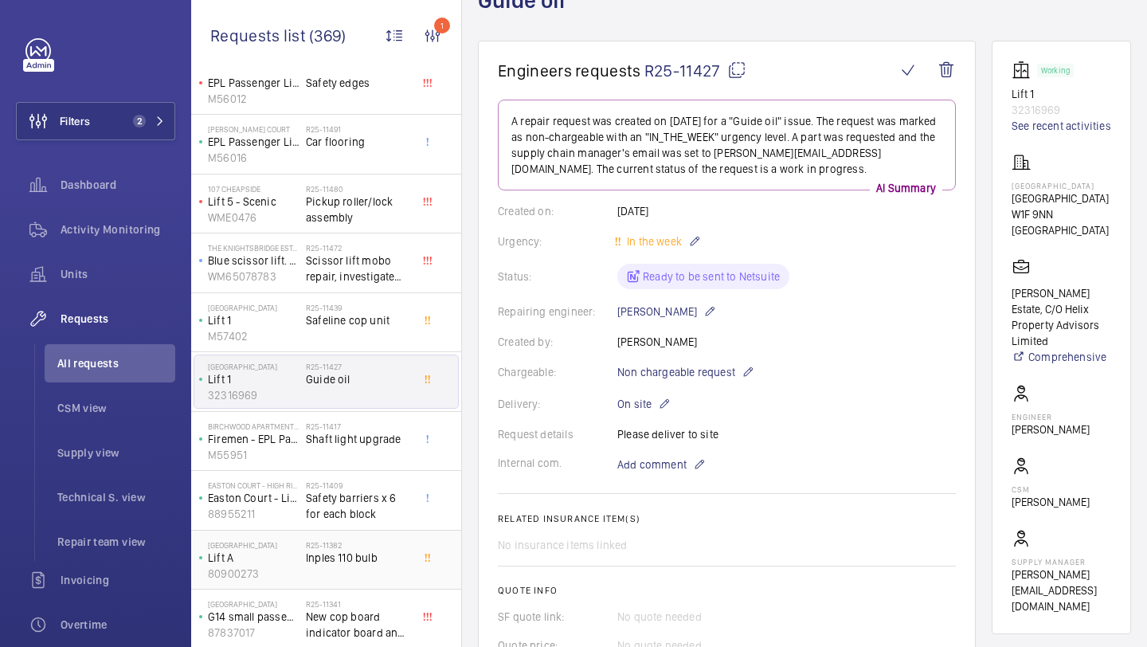
click at [381, 556] on span "Inples 110 bulb" at bounding box center [358, 558] width 105 height 16
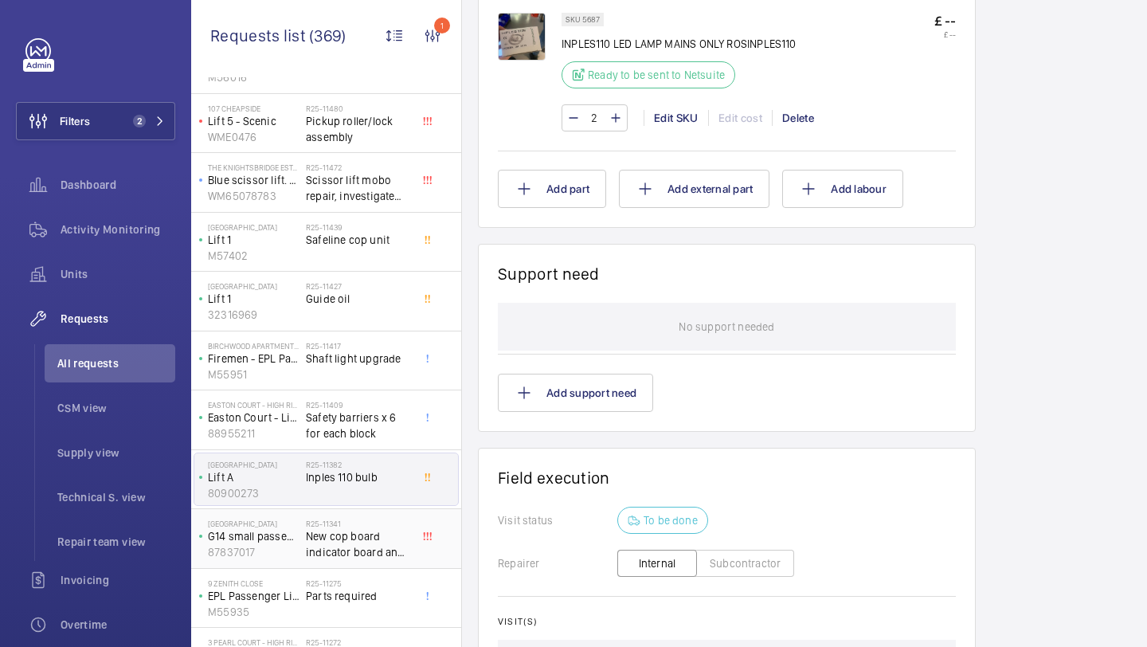
scroll to position [190, 0]
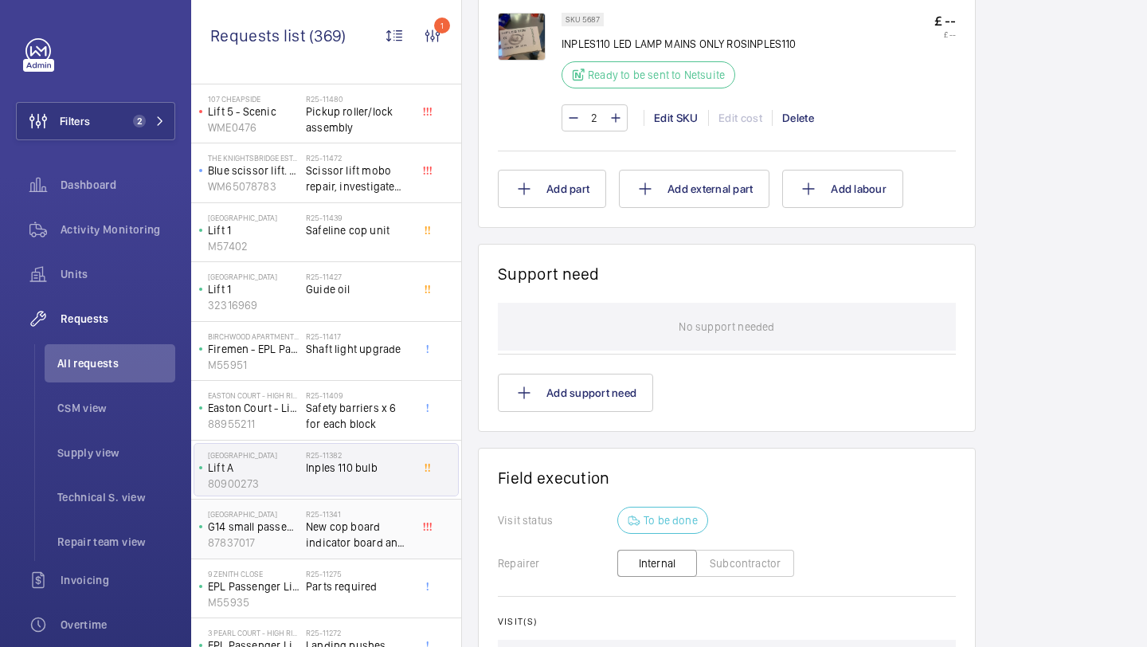
click at [378, 581] on span "Parts required" at bounding box center [358, 586] width 105 height 16
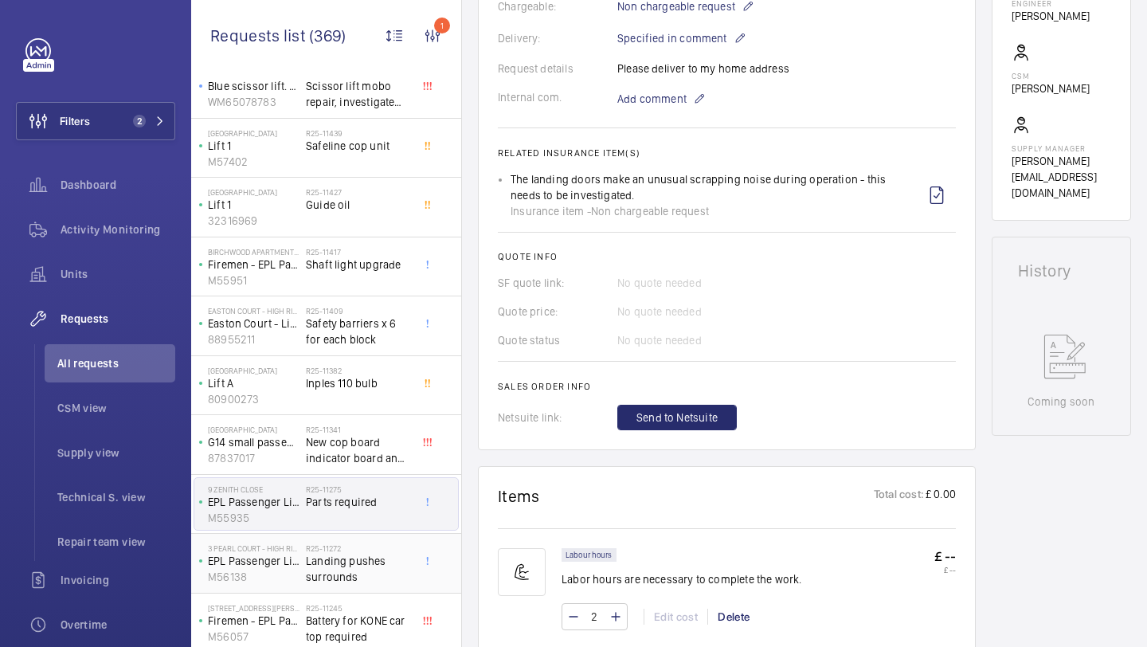
scroll to position [294, 0]
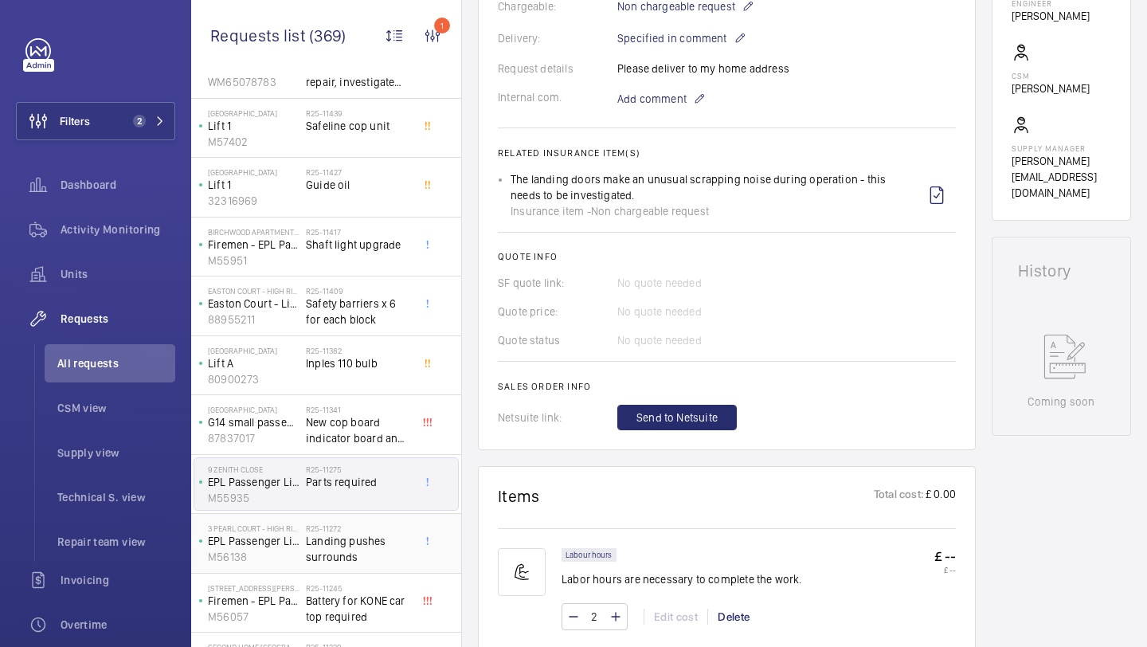
click at [391, 557] on span "Landing pushes surrounds" at bounding box center [358, 549] width 105 height 32
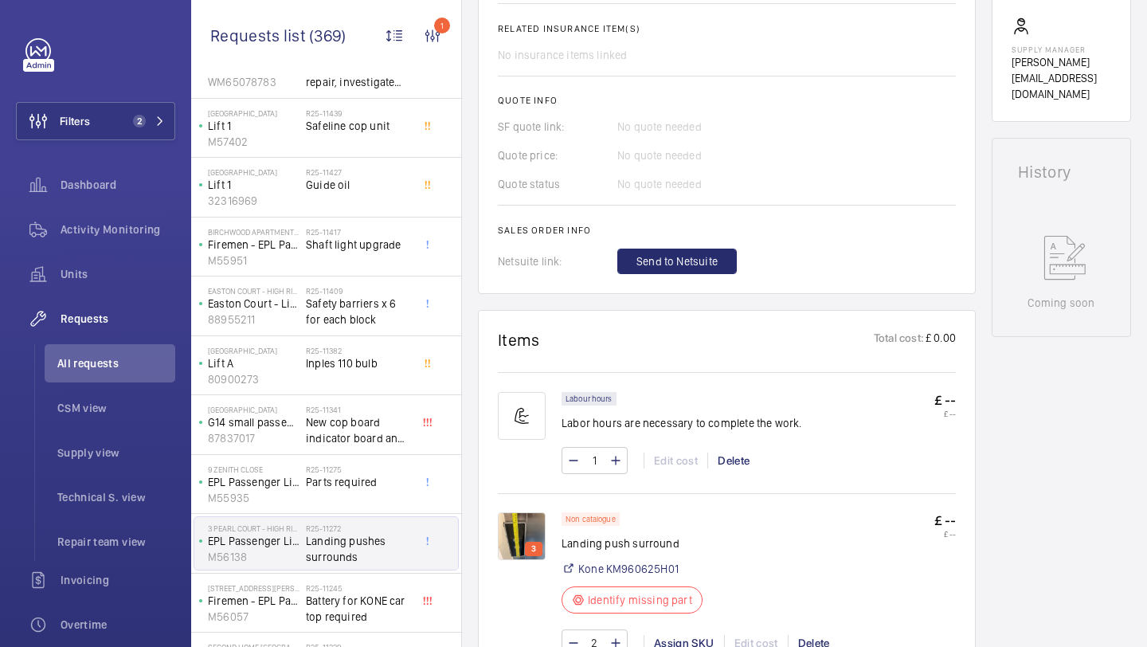
scroll to position [692, 0]
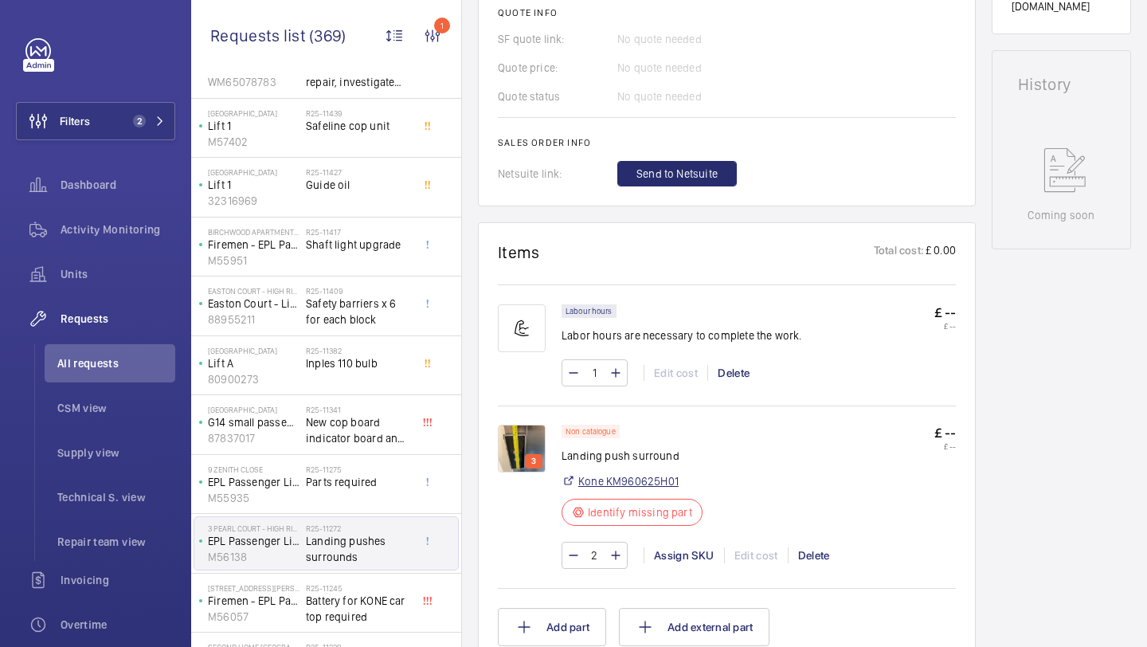
drag, startPoint x: 683, startPoint y: 486, endPoint x: 608, endPoint y: 482, distance: 75.0
click at [608, 482] on div "Kone KM960625H01" at bounding box center [636, 481] width 151 height 16
copy link "KM960625H01"
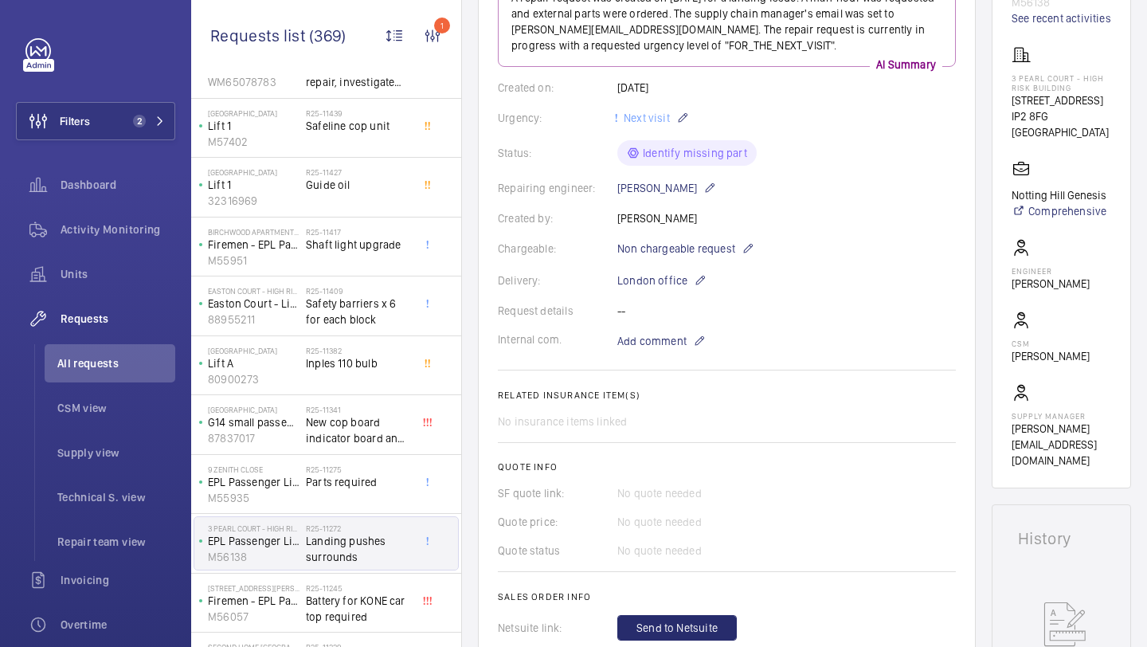
click at [651, 326] on wm-front-card-body "A repair request was created on [DATE] for a landing issue. A man-hour was requ…" at bounding box center [727, 308] width 458 height 664
click at [642, 342] on span "Add comment" at bounding box center [651, 341] width 69 height 16
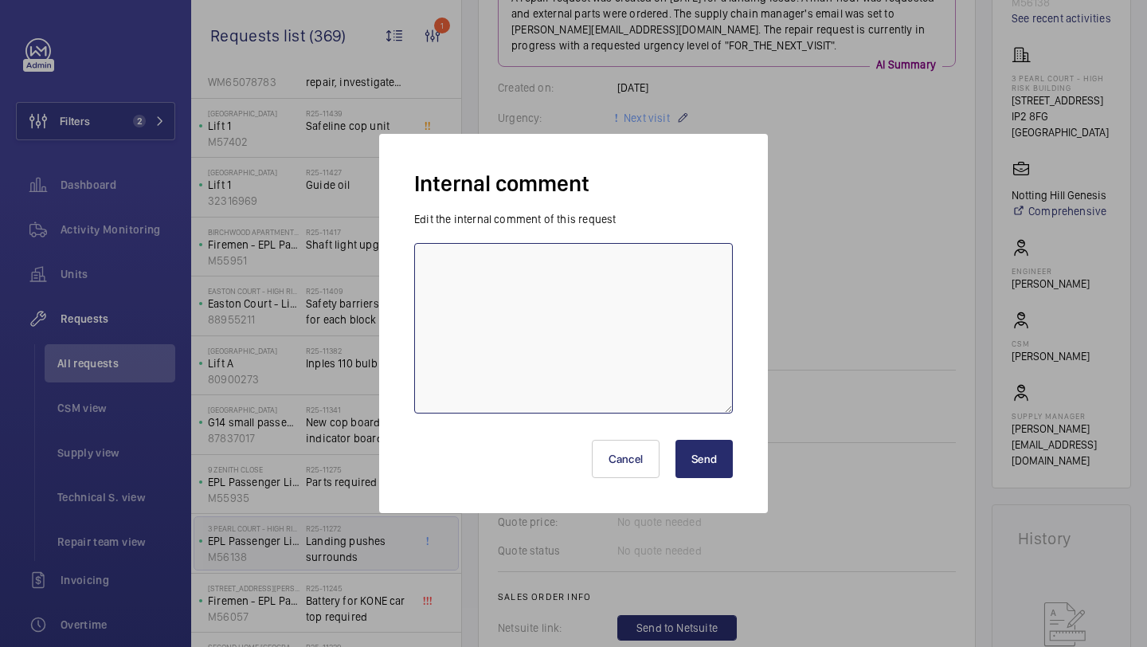
click at [563, 310] on textarea at bounding box center [573, 328] width 319 height 170
type textarea "sourcing from [PERSON_NAME] - 01.09 Elle"
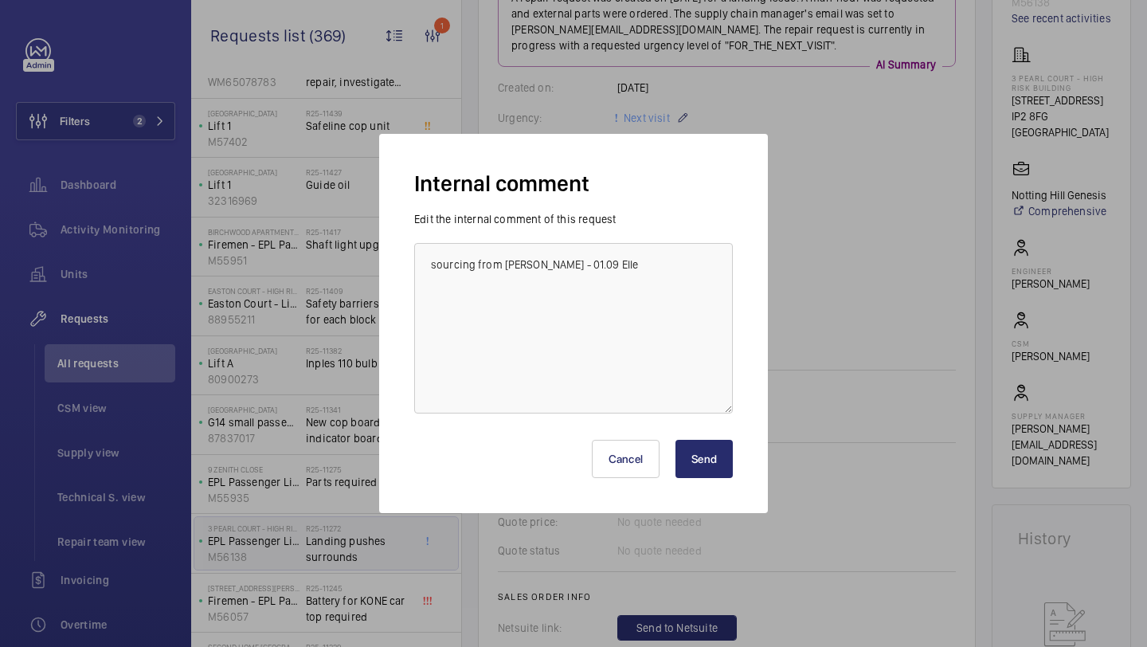
click at [702, 461] on button "Send" at bounding box center [703, 459] width 57 height 38
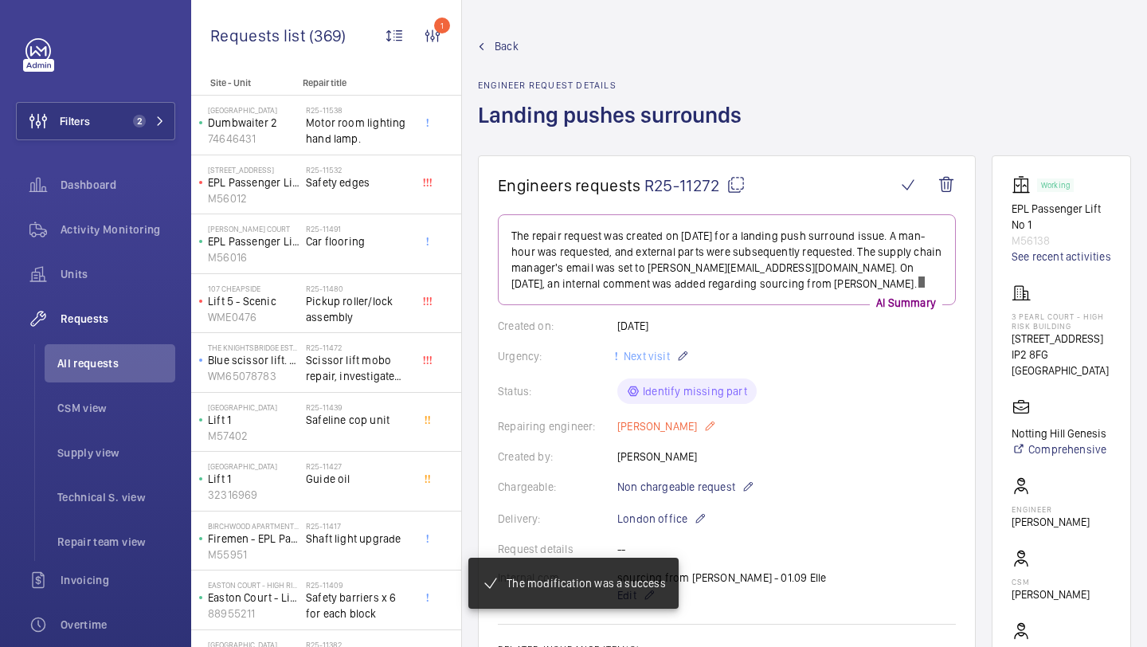
scroll to position [94, 0]
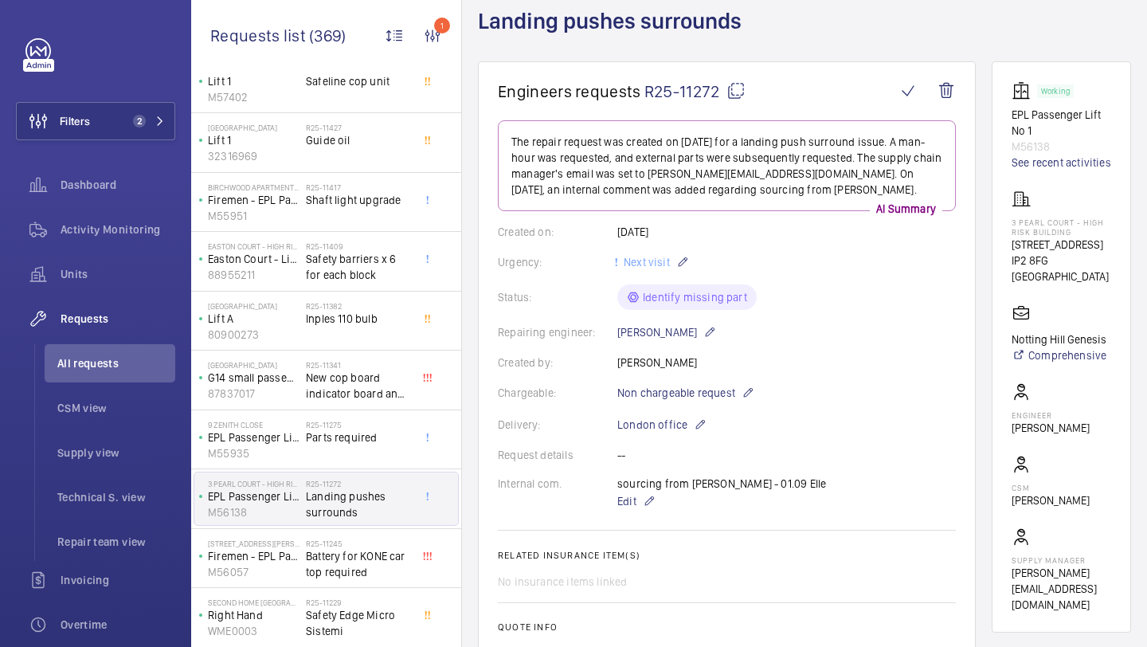
scroll to position [398, 0]
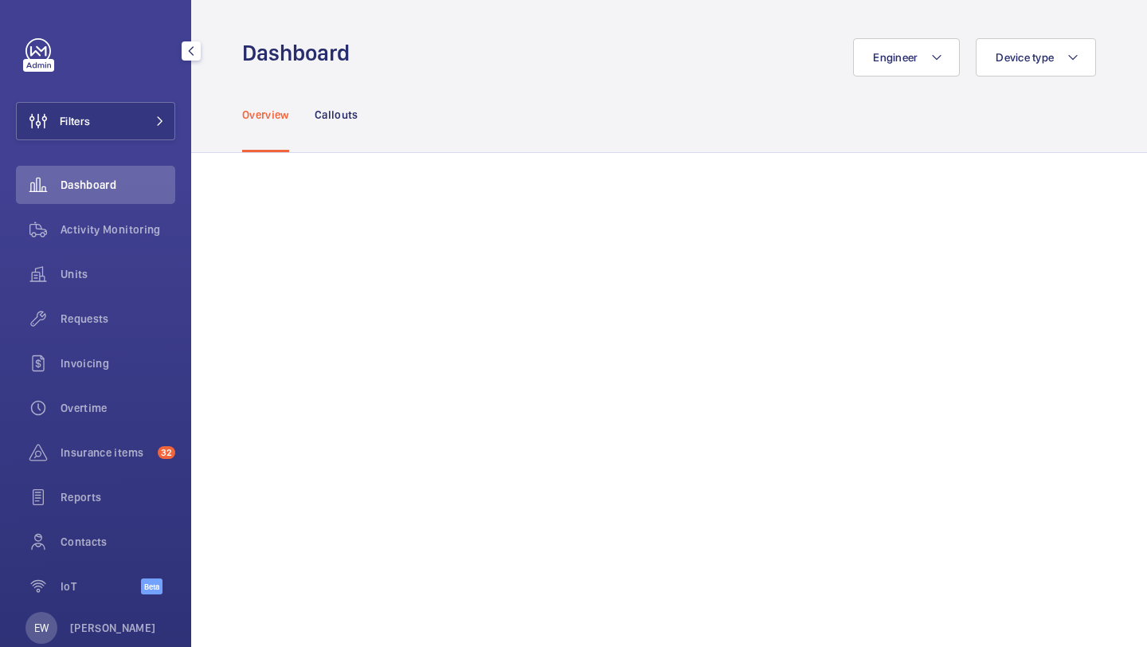
click at [132, 98] on div "Filters Dashboard Activity Monitoring Units Requests Invoicing Overtime Insuran…" at bounding box center [95, 324] width 159 height 573
click at [122, 118] on button "Filters" at bounding box center [95, 121] width 159 height 38
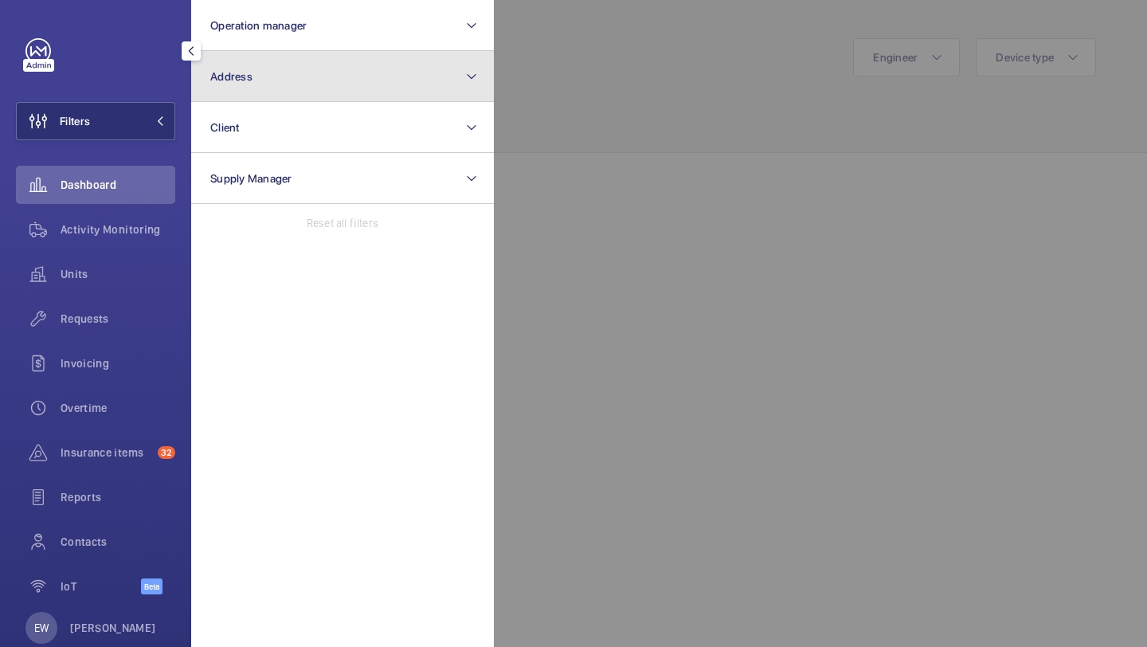
click at [255, 84] on button "Address" at bounding box center [342, 76] width 303 height 51
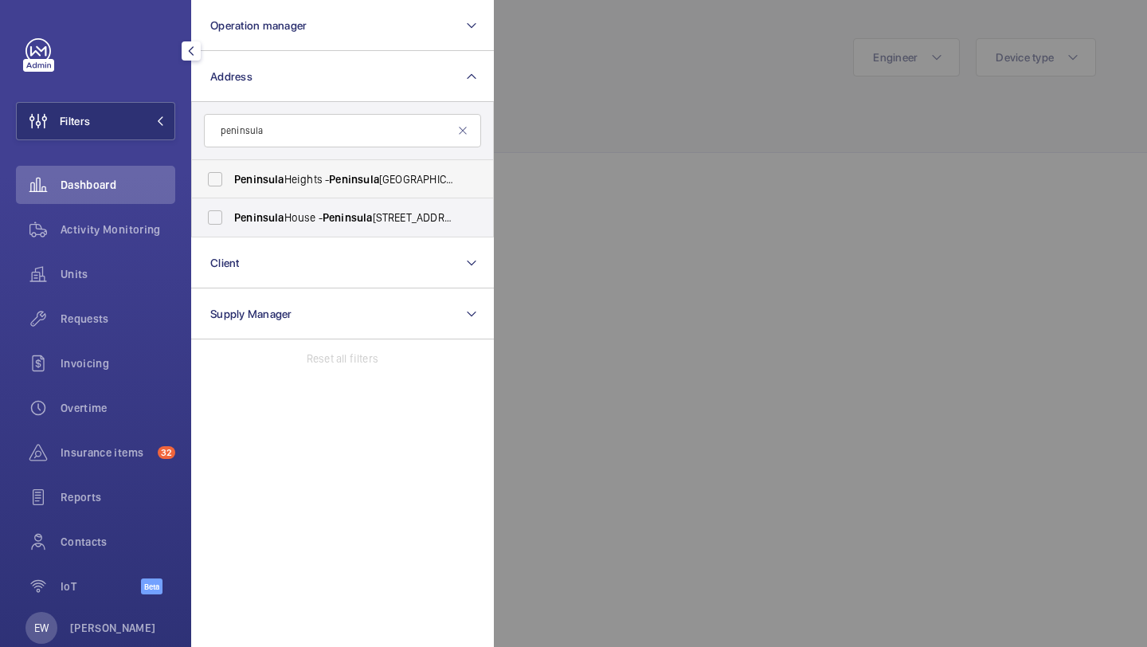
type input "peninsula"
click at [284, 173] on span "Peninsula Heights - Peninsula Heights, LONDON SE1 7TY" at bounding box center [343, 179] width 219 height 16
click at [231, 173] on input "Peninsula Heights - Peninsula Heights, LONDON SE1 7TY" at bounding box center [215, 179] width 32 height 32
checkbox input "true"
click at [284, 216] on span "Peninsula" at bounding box center [259, 217] width 50 height 13
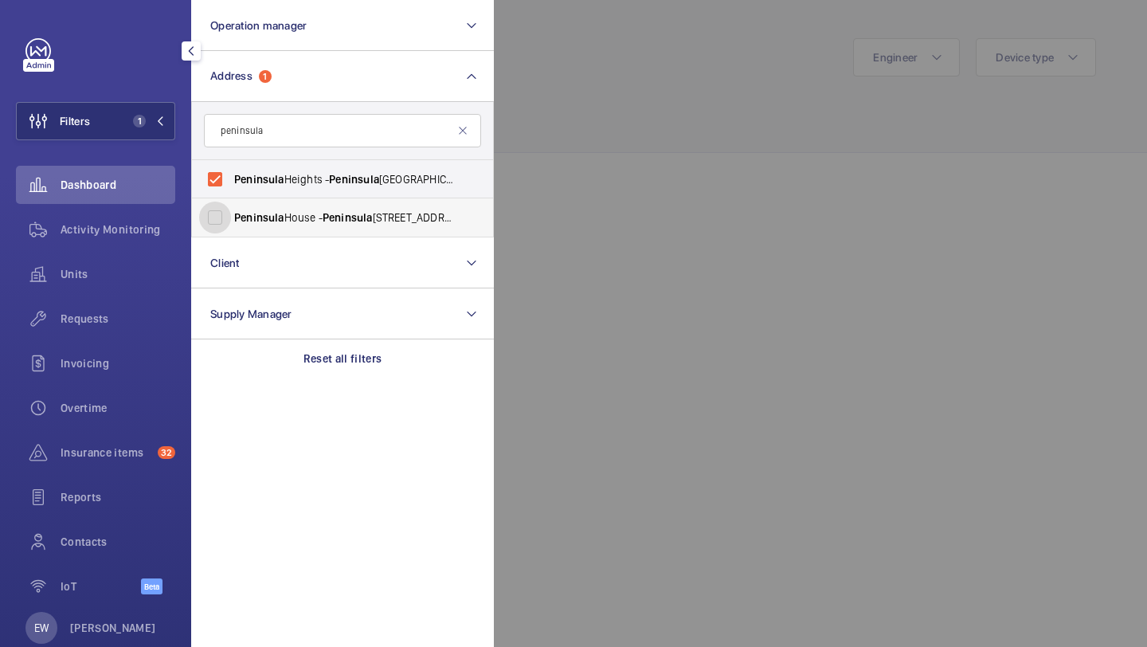
click at [231, 216] on input "Peninsula House - Peninsula House, WARRINGTON WA2 7SA" at bounding box center [215, 217] width 32 height 32
checkbox input "true"
click at [145, 302] on div "Requests" at bounding box center [95, 318] width 159 height 38
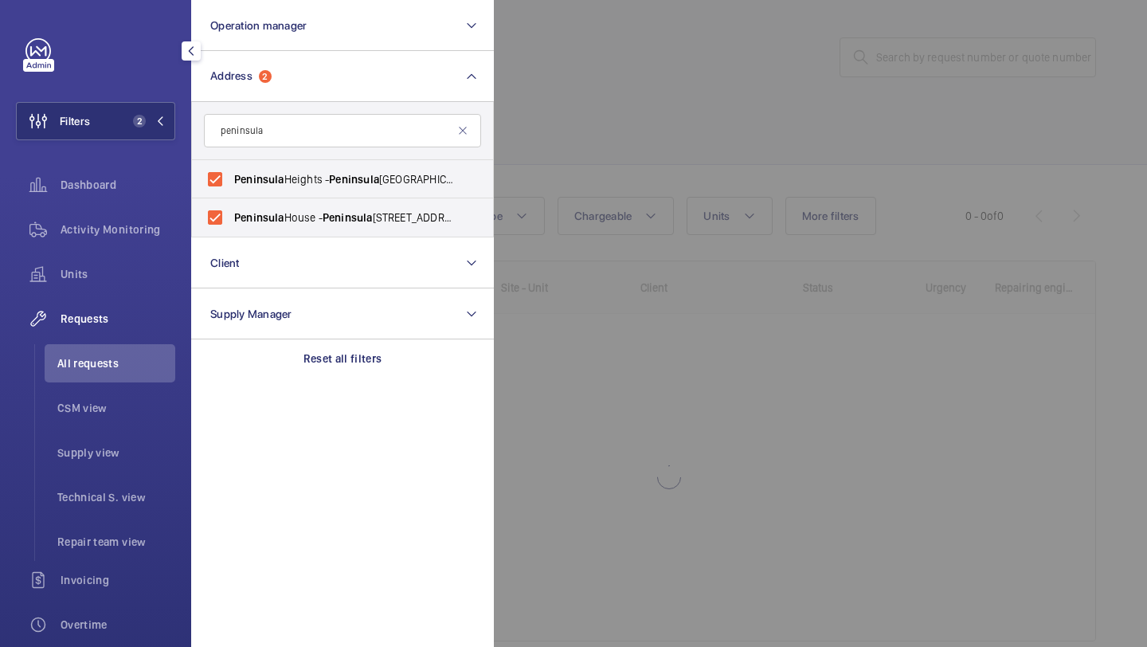
click at [579, 151] on div at bounding box center [1067, 323] width 1147 height 647
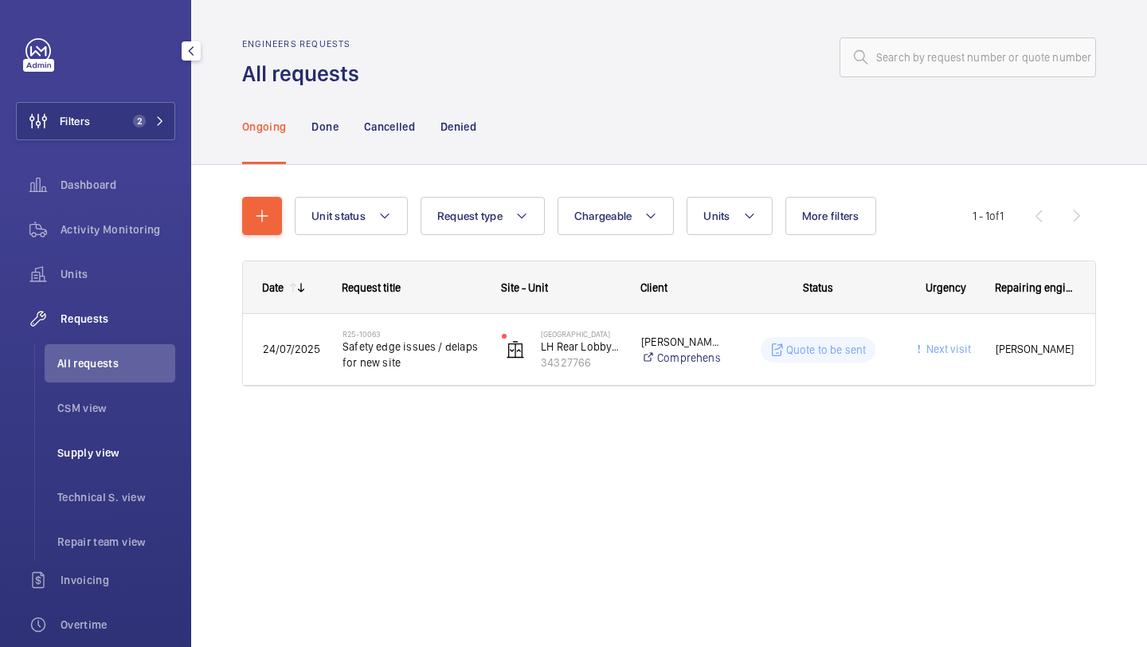
click at [97, 468] on li "Supply view" at bounding box center [110, 452] width 131 height 38
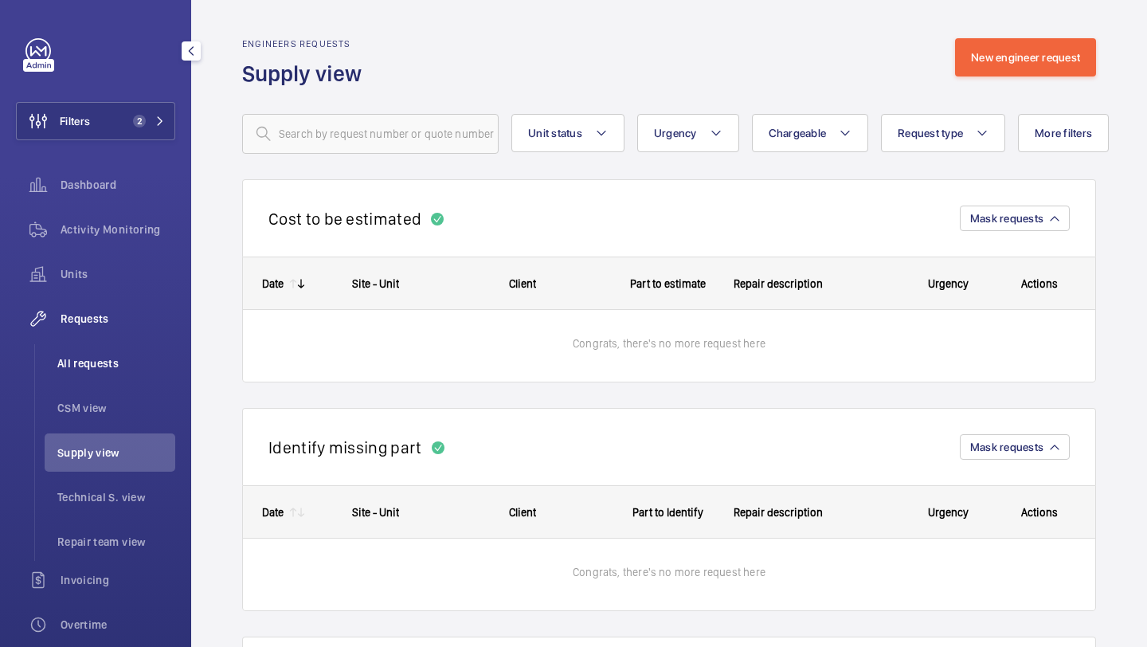
click at [111, 365] on span "All requests" at bounding box center [116, 363] width 118 height 16
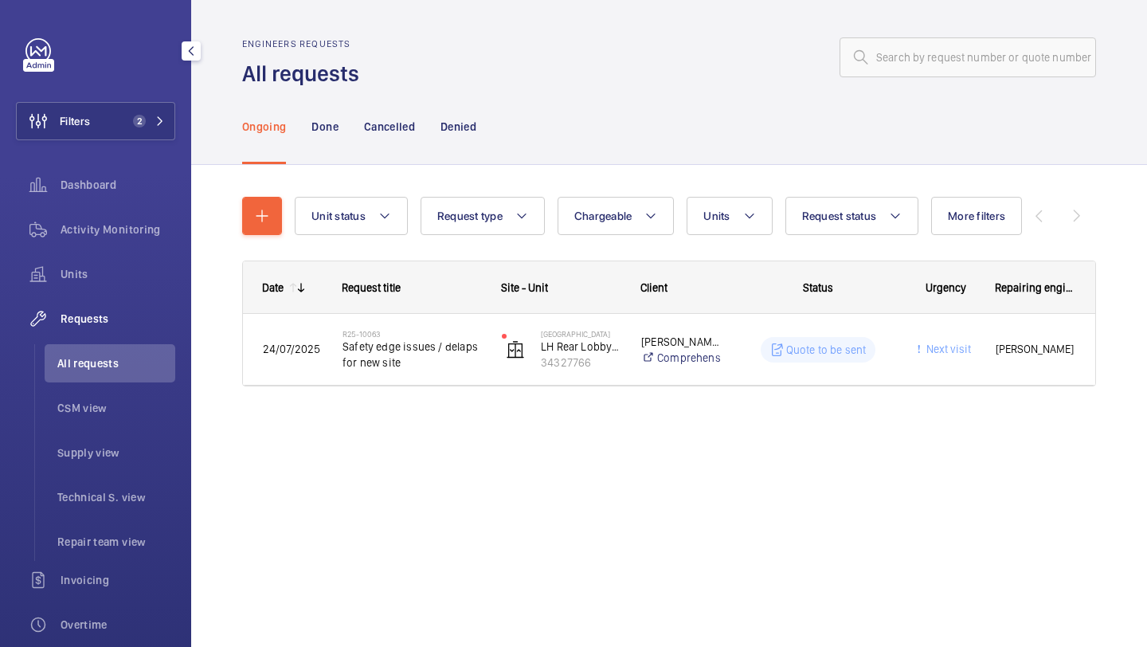
click at [102, 378] on li "All requests" at bounding box center [110, 363] width 131 height 38
click at [882, 70] on input "text" at bounding box center [967, 57] width 256 height 40
paste input "R24-03650"
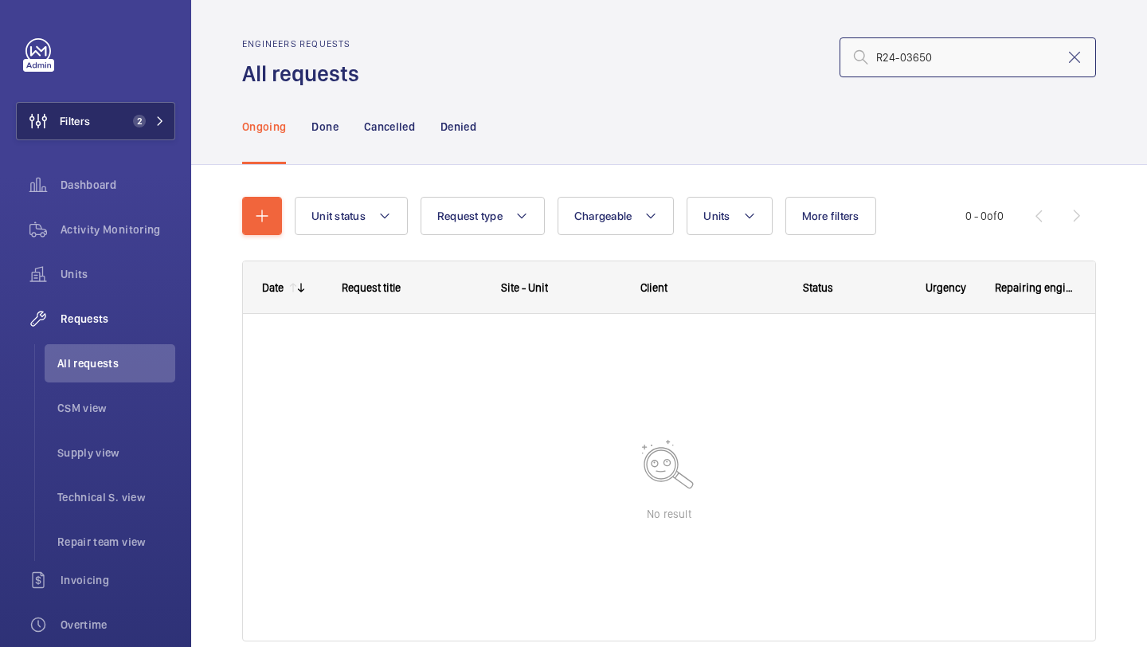
type input "R24-03650"
click at [129, 102] on button "Filters 2" at bounding box center [95, 121] width 159 height 38
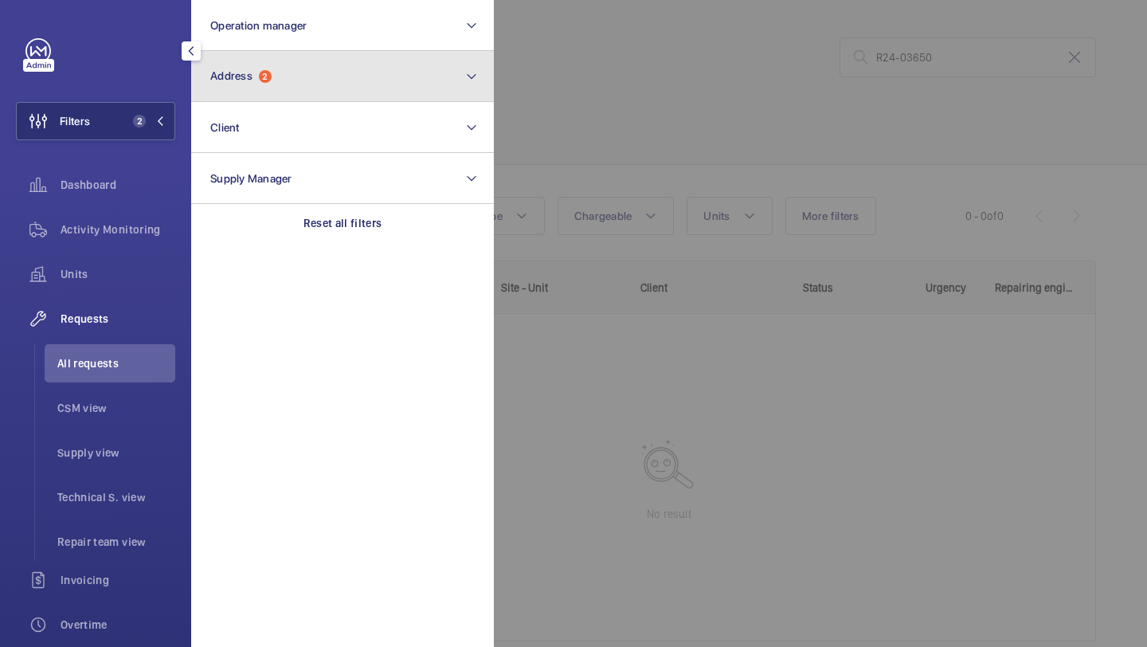
click at [258, 95] on button "Address 2" at bounding box center [342, 76] width 303 height 51
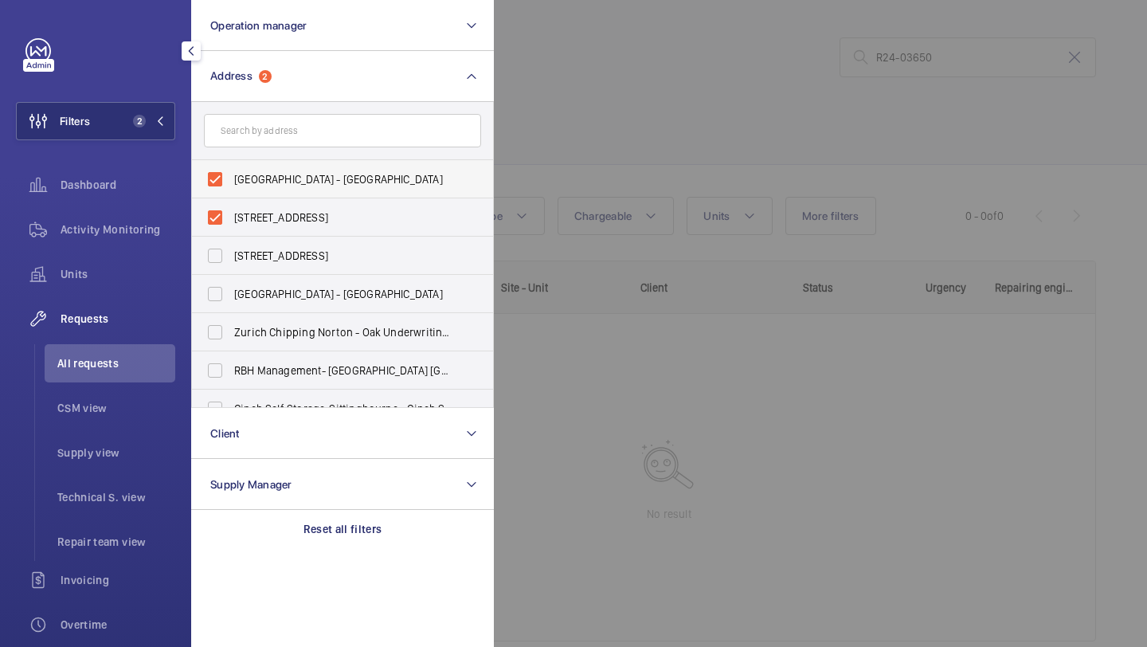
click at [255, 175] on span "Peninsula Heights - Peninsula Heights, LONDON SE1 7TY" at bounding box center [343, 179] width 219 height 16
click at [231, 175] on input "Peninsula Heights - Peninsula Heights, LONDON SE1 7TY" at bounding box center [215, 179] width 32 height 32
click at [255, 175] on span "Peninsula Heights - Peninsula Heights, LONDON SE1 7TY" at bounding box center [343, 179] width 219 height 16
click at [231, 175] on input "Peninsula Heights - Peninsula Heights, LONDON SE1 7TY" at bounding box center [215, 179] width 32 height 32
click at [255, 175] on span "Peninsula Heights - Peninsula Heights, LONDON SE1 7TY" at bounding box center [343, 179] width 219 height 16
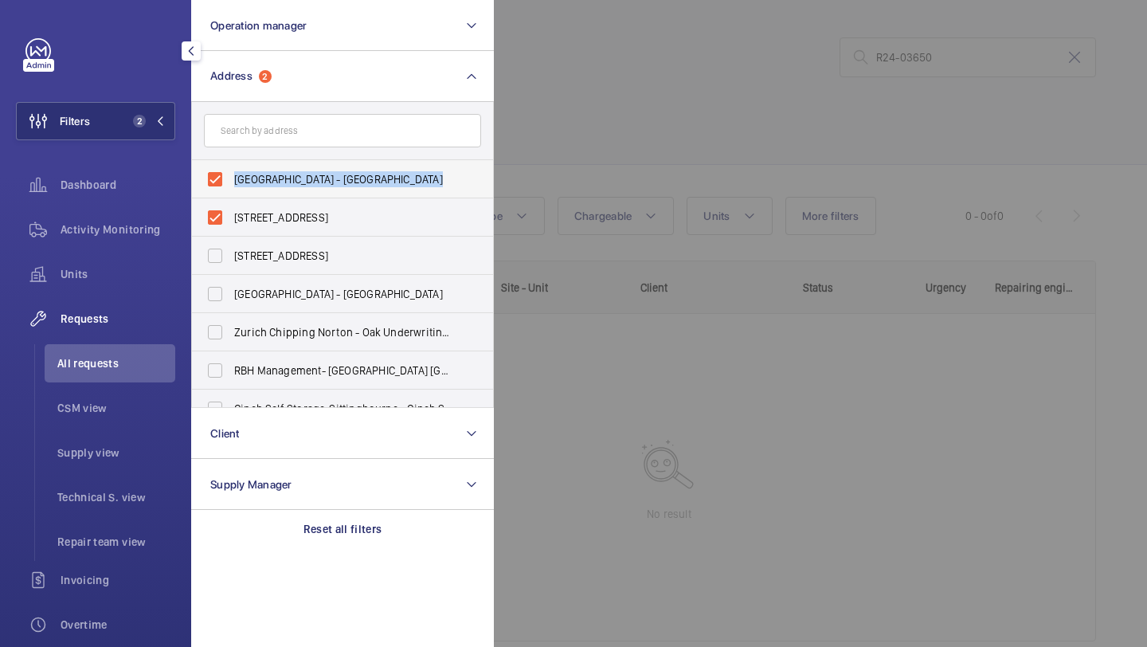
click at [231, 175] on input "Peninsula Heights - Peninsula Heights, LONDON SE1 7TY" at bounding box center [215, 179] width 32 height 32
checkbox input "false"
click at [255, 205] on label "Peninsula House - Peninsula House, WARRINGTON WA2 7SA" at bounding box center [330, 217] width 277 height 38
click at [231, 205] on input "Peninsula House - Peninsula House, WARRINGTON WA2 7SA" at bounding box center [215, 217] width 32 height 32
checkbox input "false"
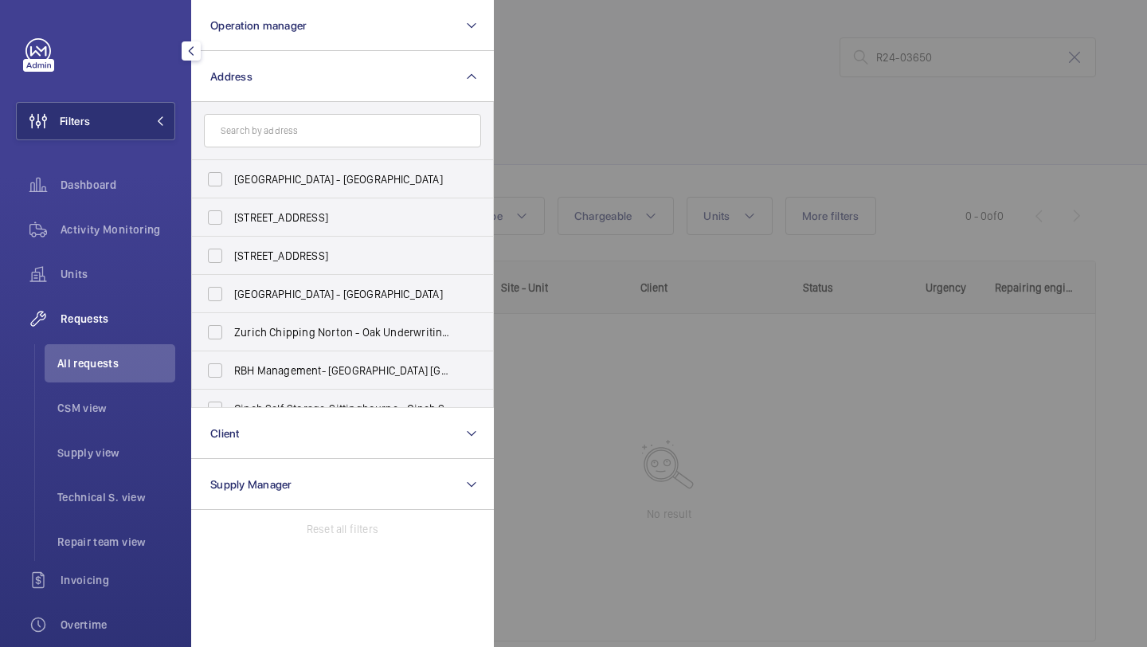
click at [655, 117] on div at bounding box center [1067, 323] width 1147 height 647
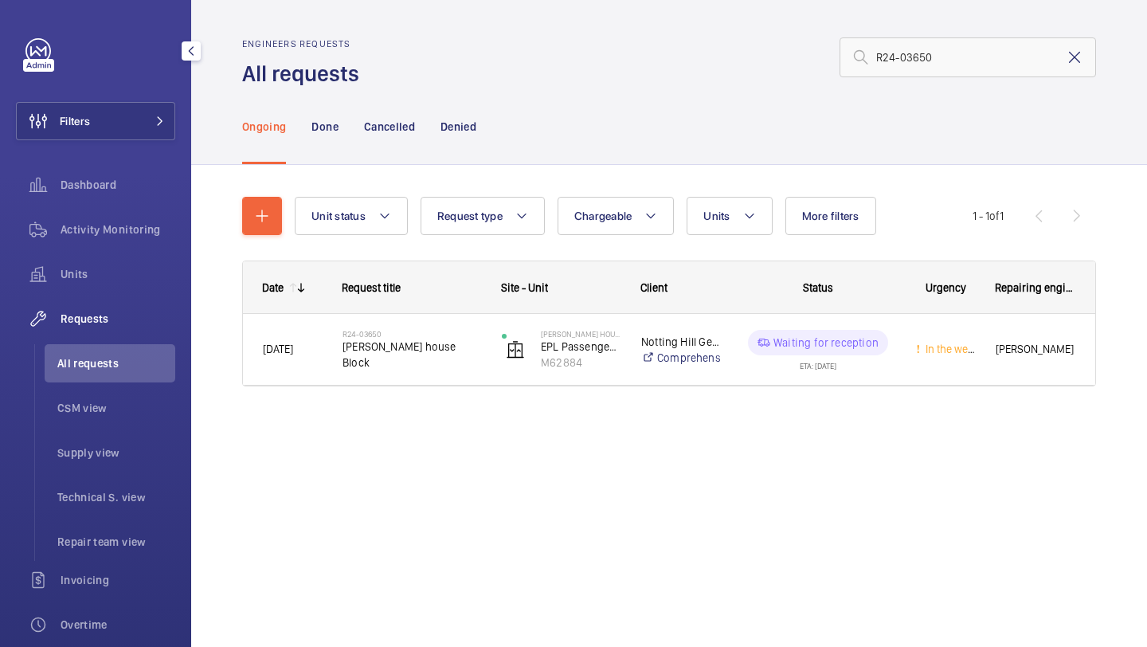
click at [1066, 53] on mat-icon at bounding box center [1074, 57] width 19 height 19
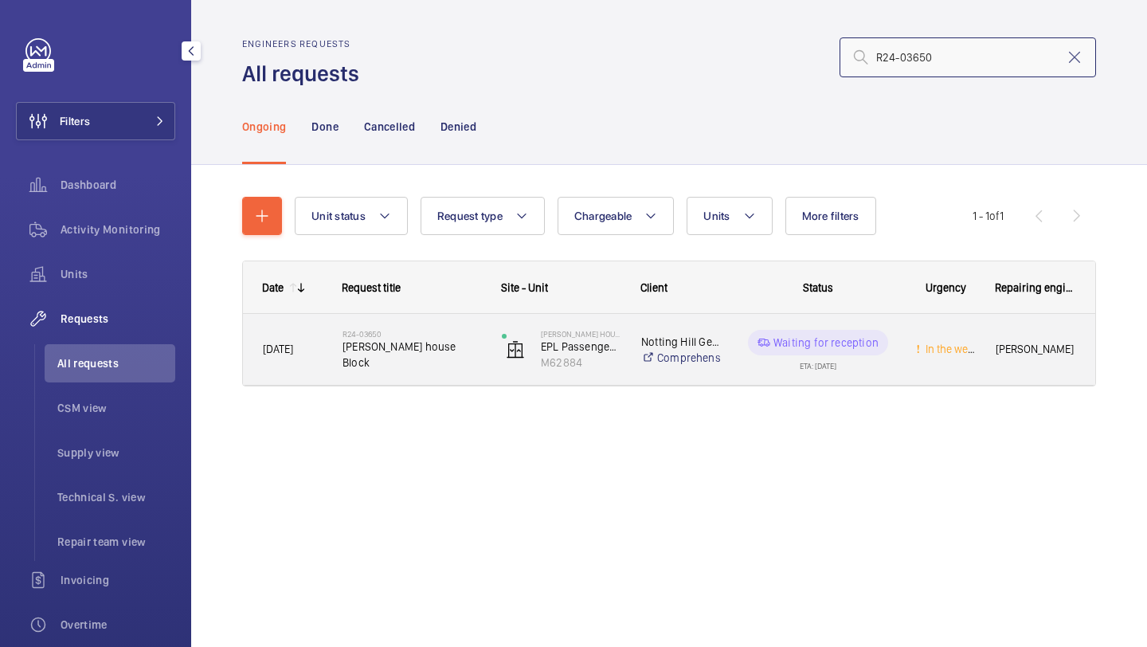
type input "R24-03650"
click at [424, 332] on div "R24-03650 Beasley house Block" at bounding box center [411, 350] width 139 height 46
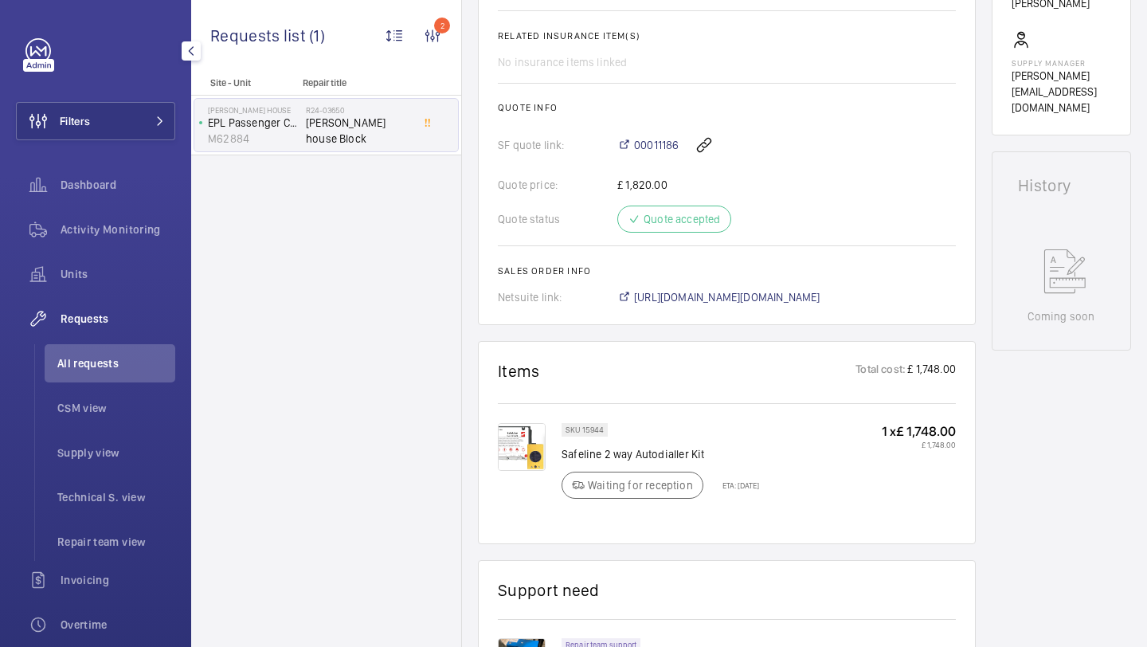
scroll to position [613, 0]
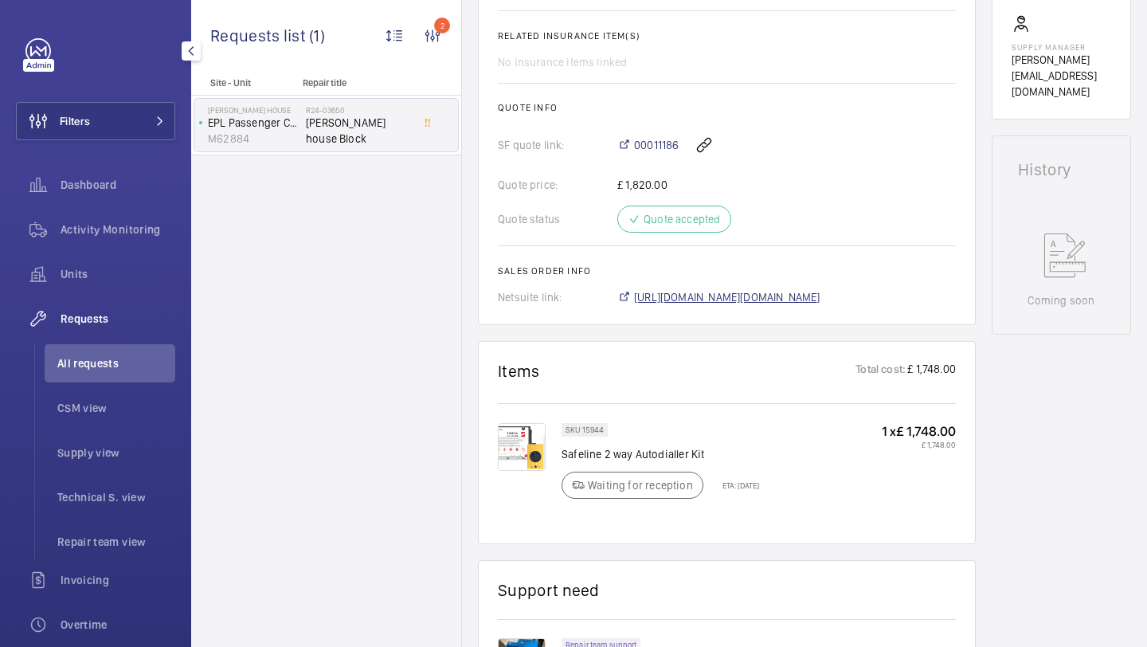
click at [679, 289] on span "https://6461500.app.netsuite.com/app/accounting/transactions/salesord.nl?id=295…" at bounding box center [727, 297] width 186 height 16
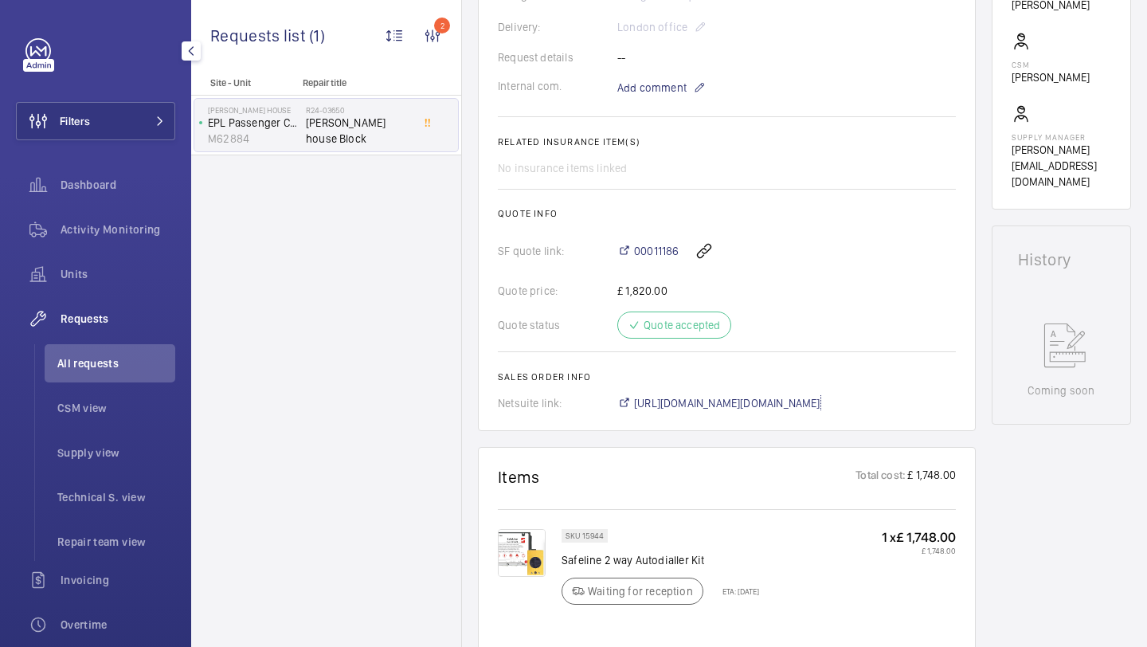
scroll to position [195, 0]
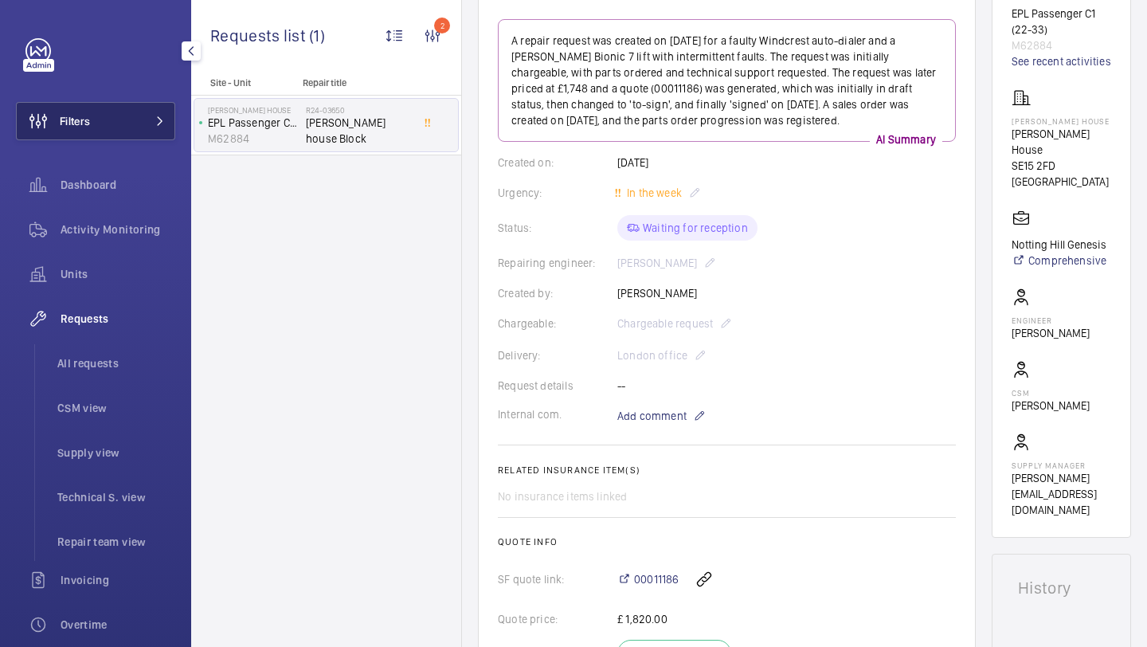
click at [116, 127] on button "Filters" at bounding box center [95, 121] width 159 height 38
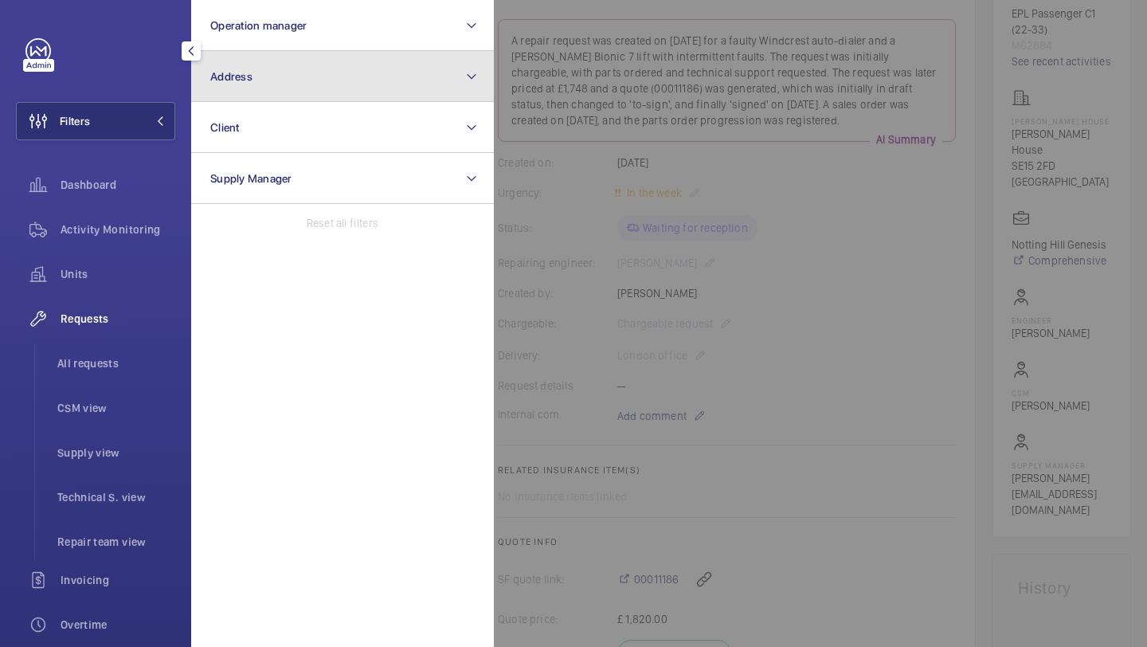
click at [263, 54] on button "Address" at bounding box center [342, 76] width 303 height 51
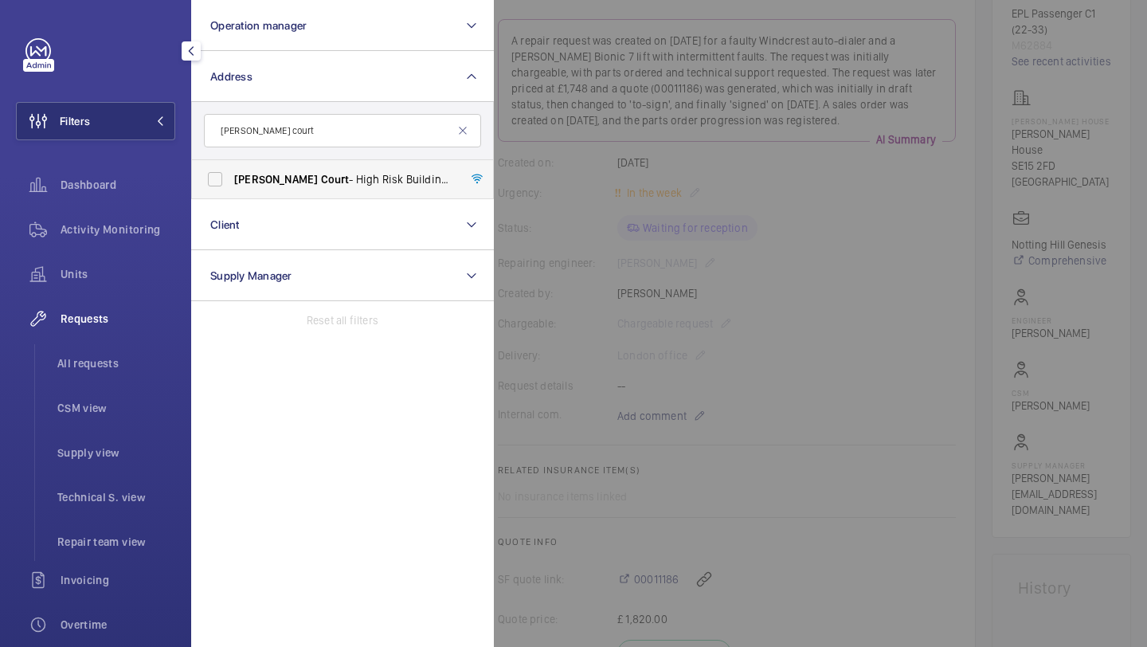
type input "norman court"
click at [261, 190] on label "Norman Court - High Risk Building - Norman Court , LONDON CM1 1DR" at bounding box center [330, 179] width 277 height 38
click at [231, 190] on input "Norman Court - High Risk Building - Norman Court , LONDON CM1 1DR" at bounding box center [215, 179] width 32 height 32
checkbox input "true"
click at [153, 364] on span "All requests" at bounding box center [116, 363] width 118 height 16
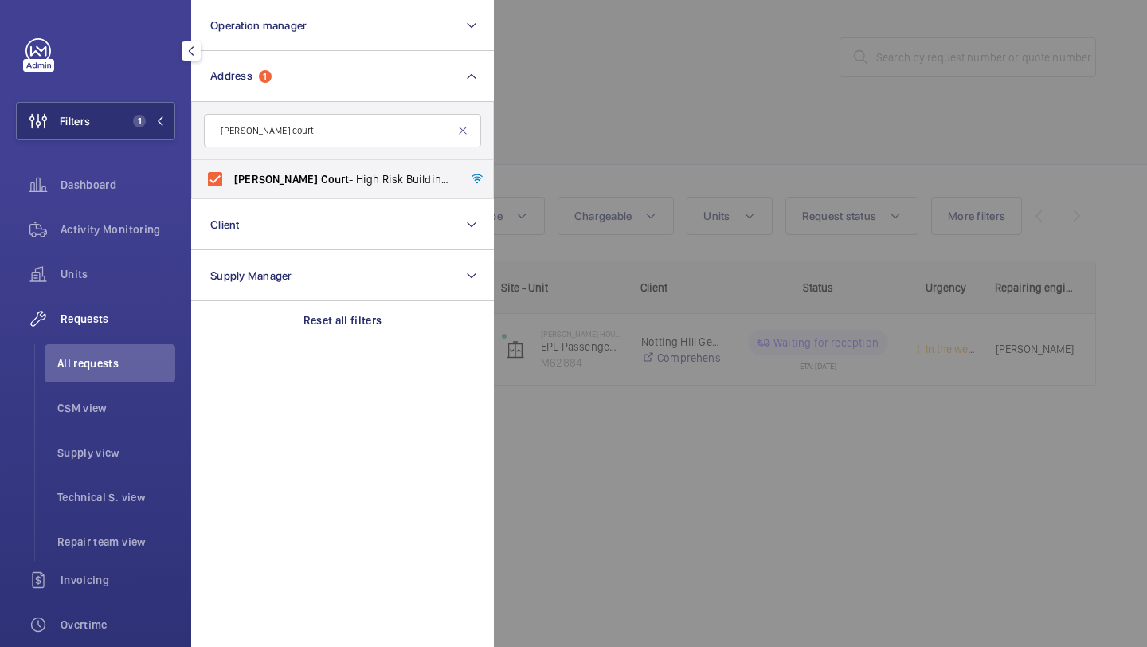
click at [766, 25] on div at bounding box center [1067, 323] width 1147 height 647
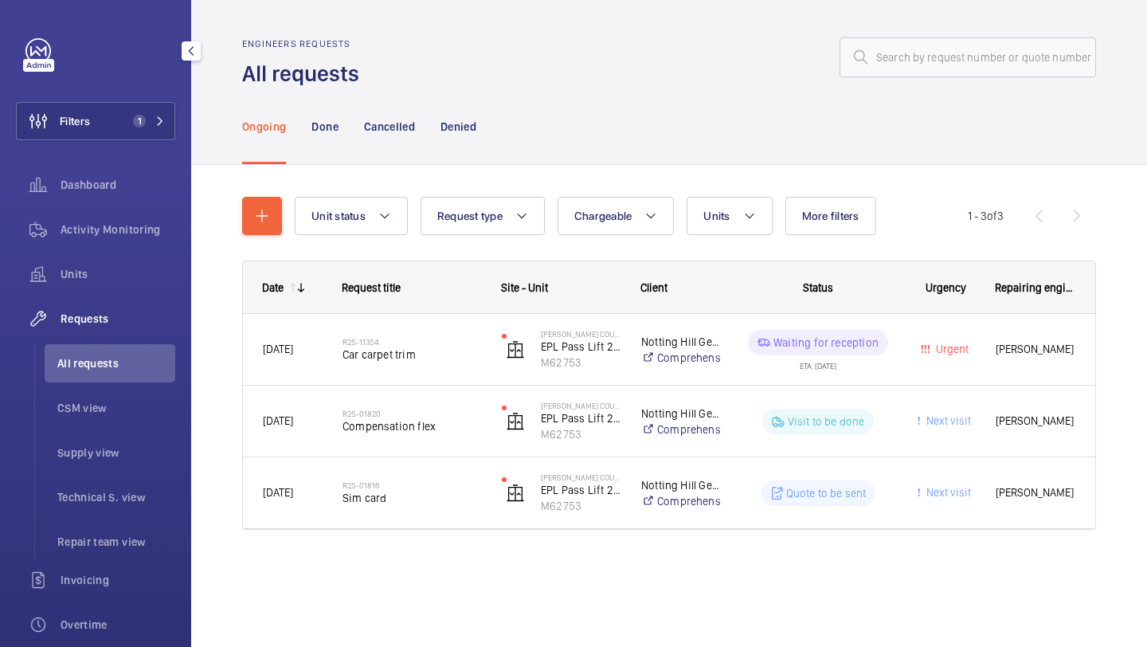
click at [440, 315] on div "R25-11354 Car carpet trim" at bounding box center [402, 350] width 158 height 72
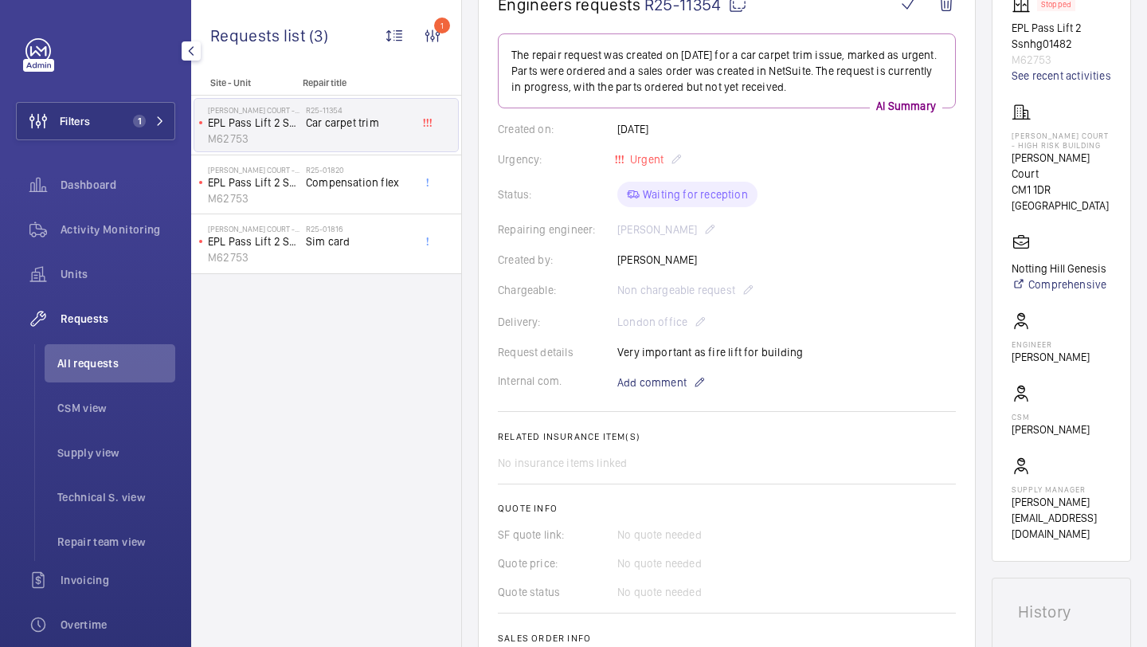
scroll to position [489, 0]
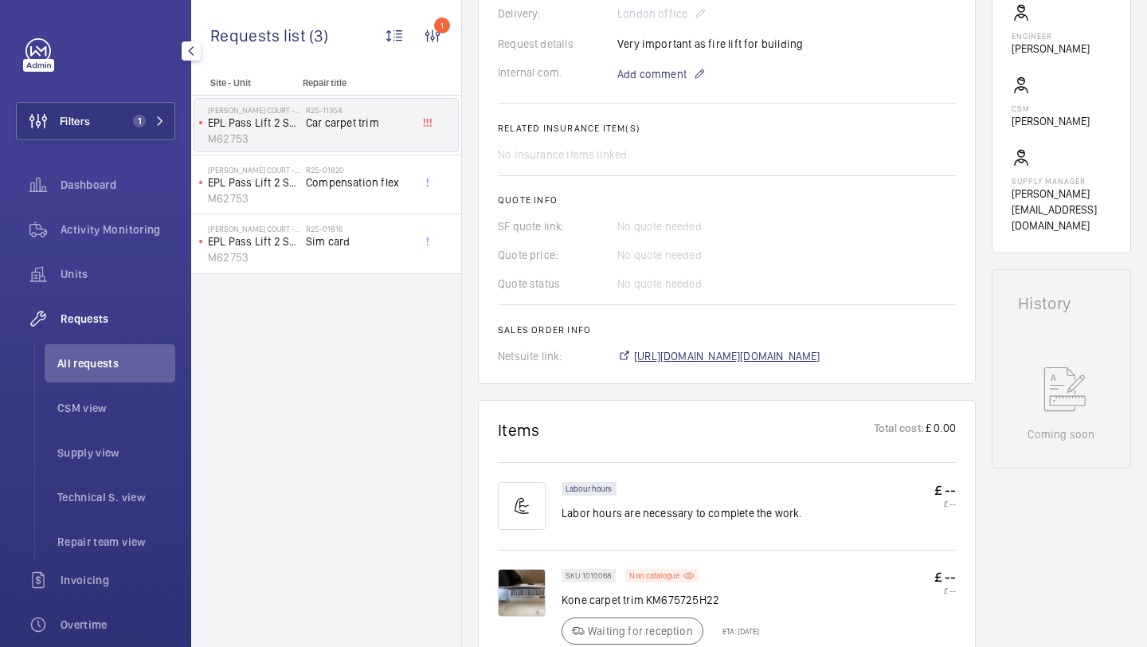
click at [690, 353] on span "https://6461500.app.netsuite.com/app/accounting/transactions/salesord.nl?id=294…" at bounding box center [727, 356] width 186 height 16
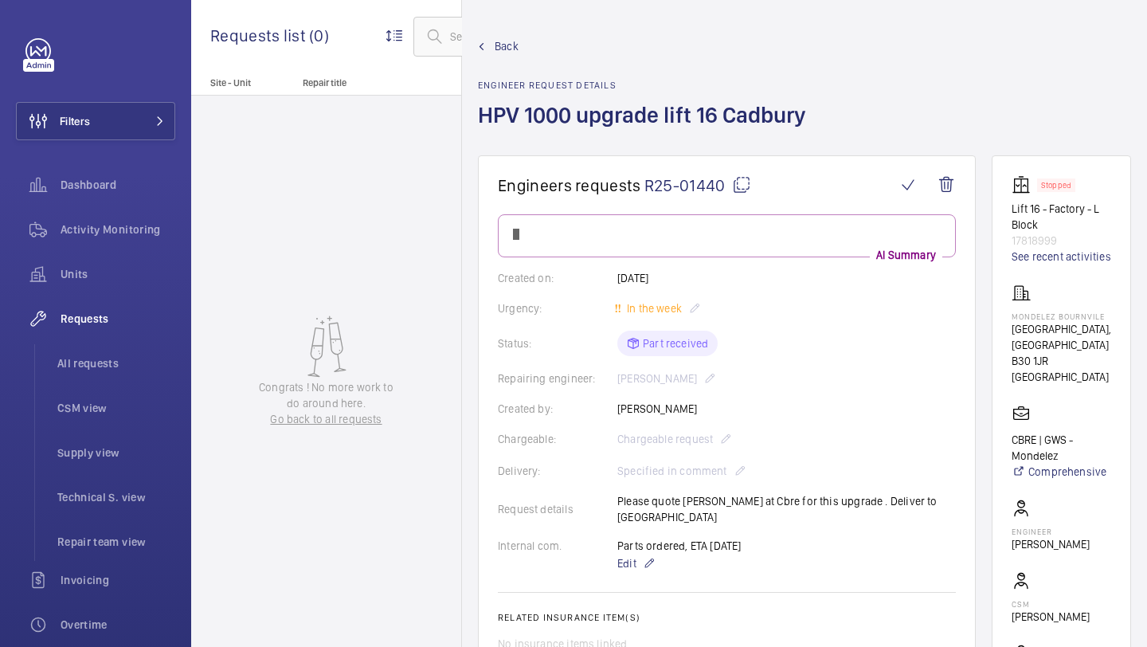
scroll to position [85, 0]
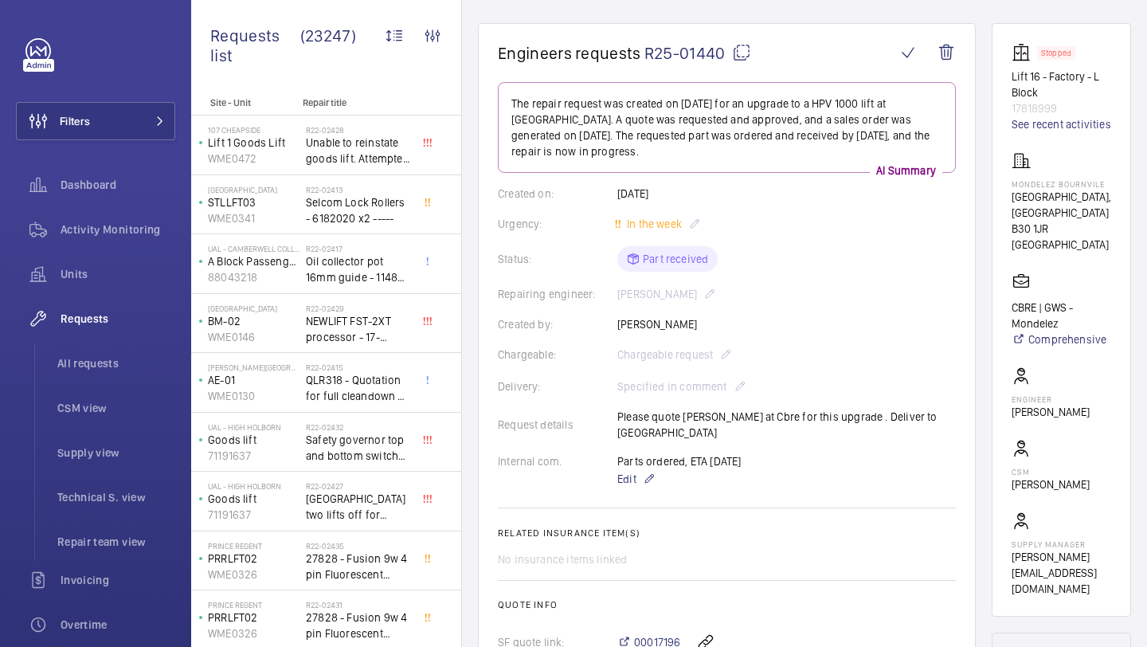
scroll to position [9, 0]
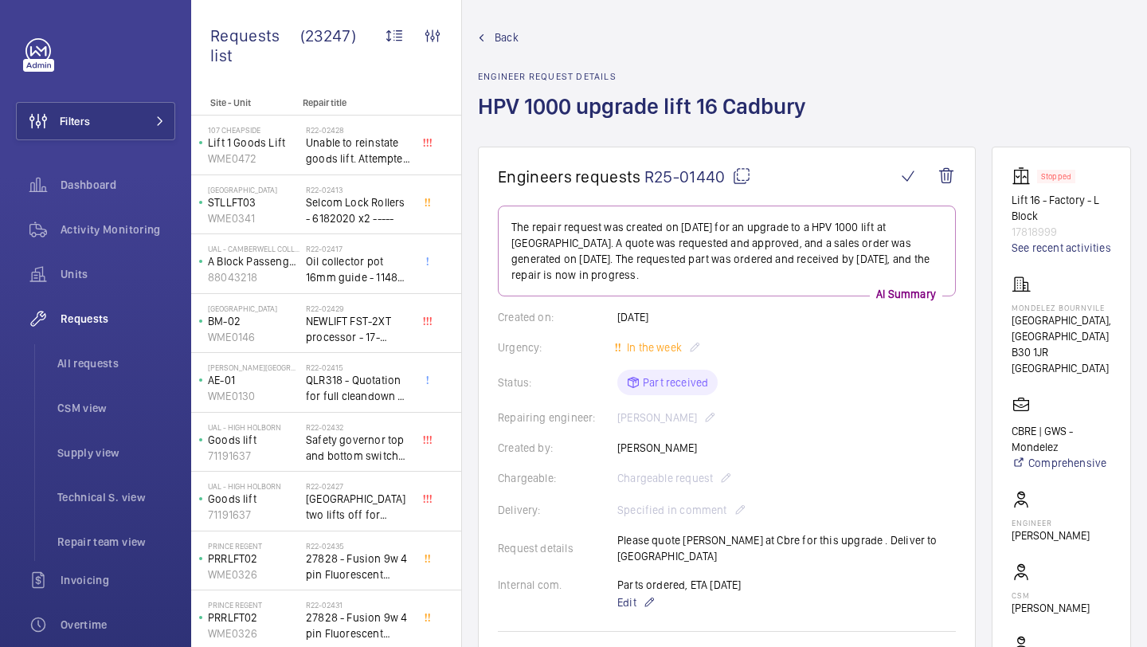
drag, startPoint x: 726, startPoint y: 183, endPoint x: 647, endPoint y: 182, distance: 78.9
click at [647, 182] on span "R25-01440" at bounding box center [697, 176] width 107 height 20
copy span "R25-01440"
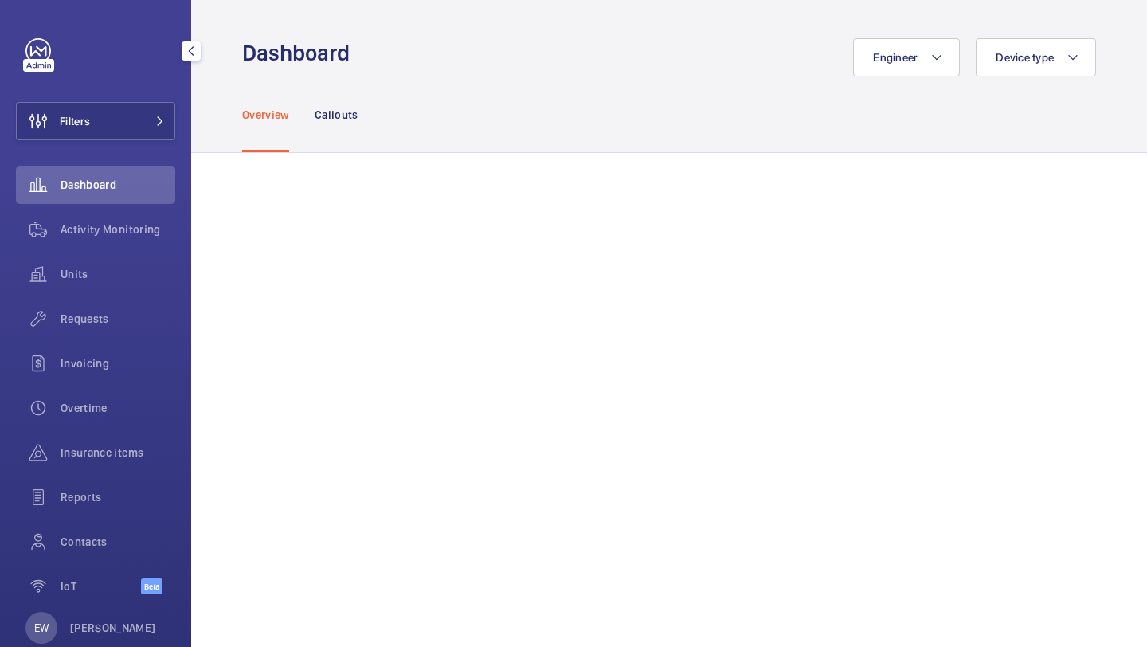
click at [102, 136] on button "Filters" at bounding box center [95, 121] width 159 height 38
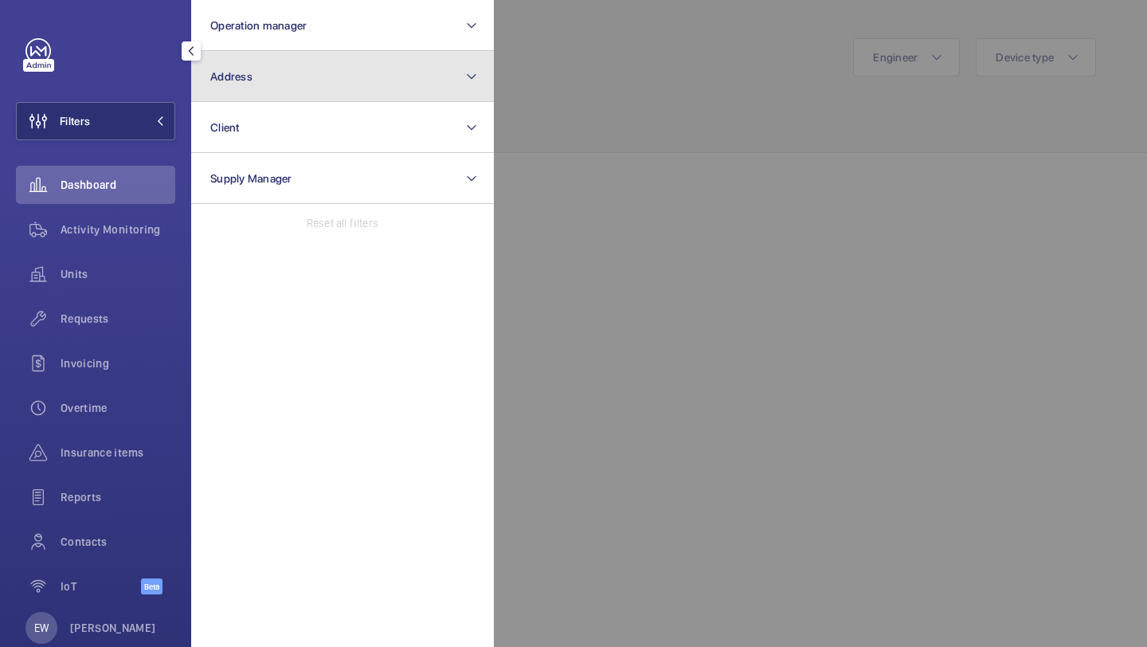
click at [234, 96] on button "Address" at bounding box center [342, 76] width 303 height 51
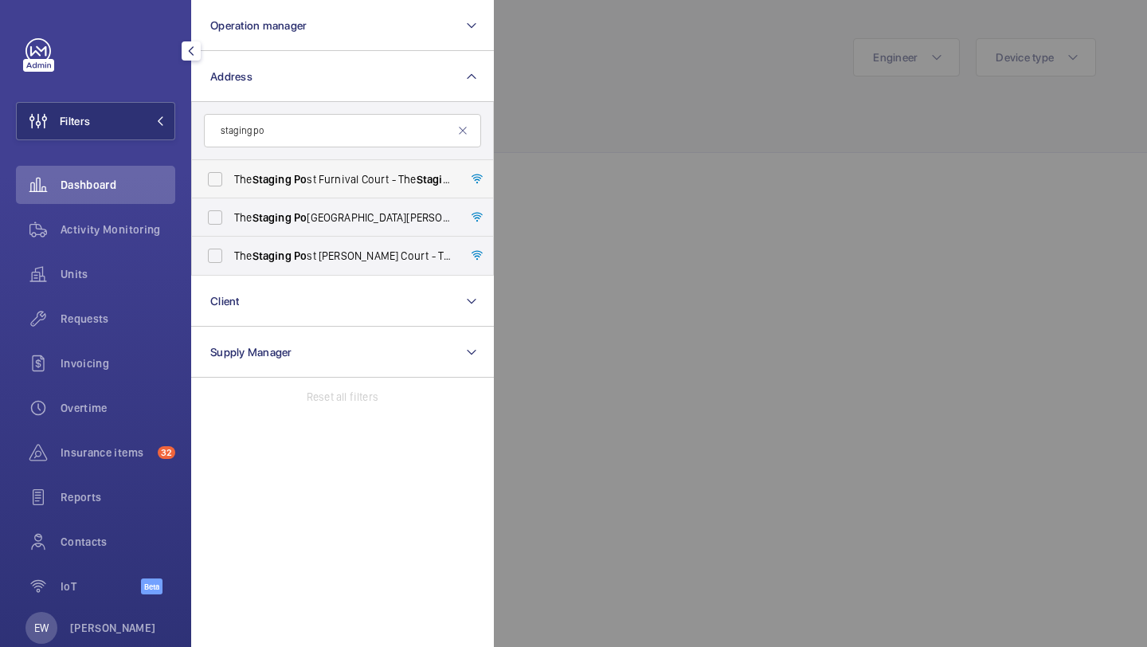
type input "staging po"
click at [303, 183] on span "Po" at bounding box center [300, 179] width 13 height 13
click at [231, 183] on input "The Staging Po st Furnival Court - The Staging Po st Furnival Court, HOUNSLOW T…" at bounding box center [215, 179] width 32 height 32
checkbox input "true"
click at [256, 259] on span "Staging" at bounding box center [271, 255] width 39 height 13
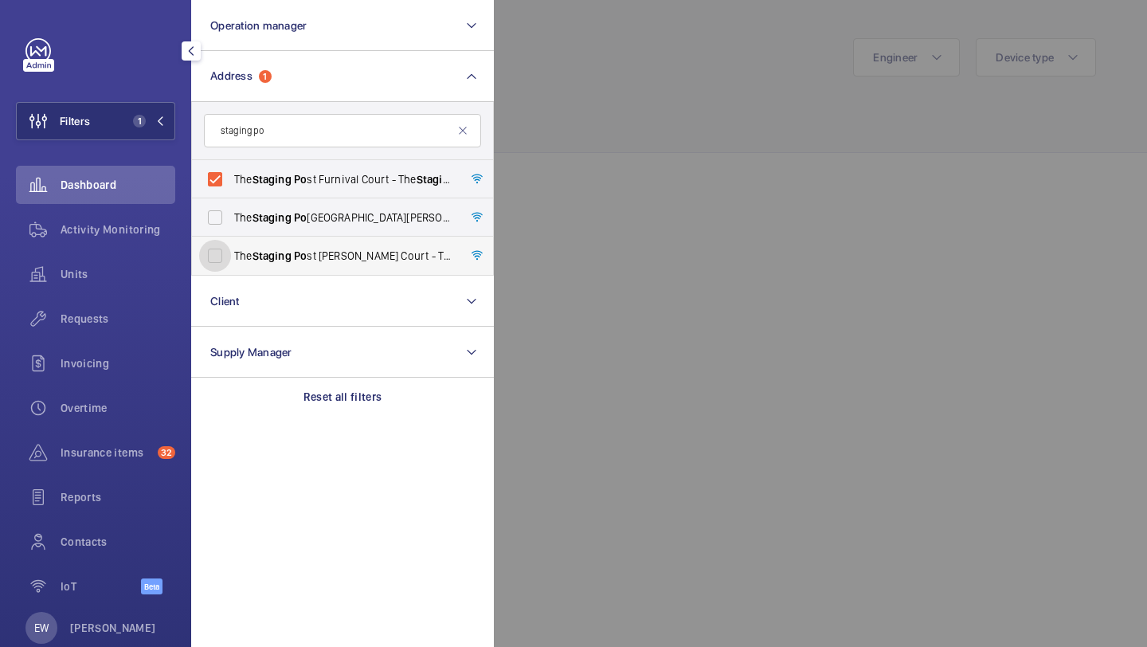
click at [231, 259] on input "The Staging Po st Milton Court - The Staging Po st Milton Court, LONDON TW3 4DN" at bounding box center [215, 256] width 32 height 32
checkbox input "true"
click at [275, 211] on span "Staging" at bounding box center [271, 217] width 39 height 13
click at [231, 210] on input "The Staging Po st Harriott House - High Risk Building - The Staging Po st Harri…" at bounding box center [215, 217] width 32 height 32
checkbox input "true"
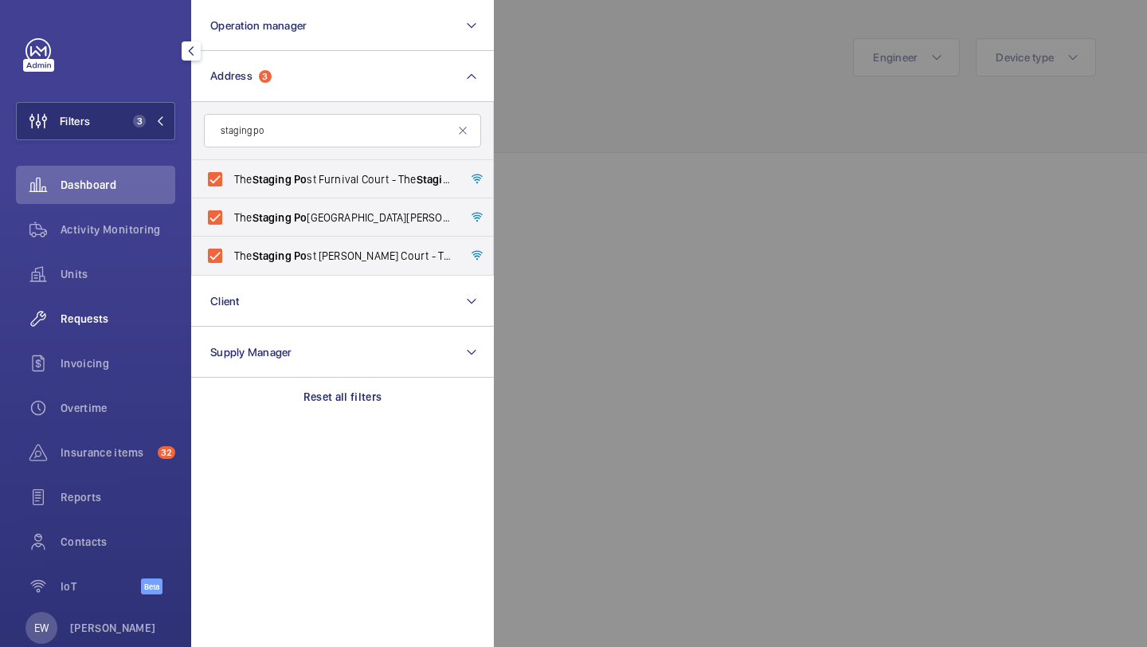
click at [112, 326] on span "Requests" at bounding box center [118, 319] width 115 height 16
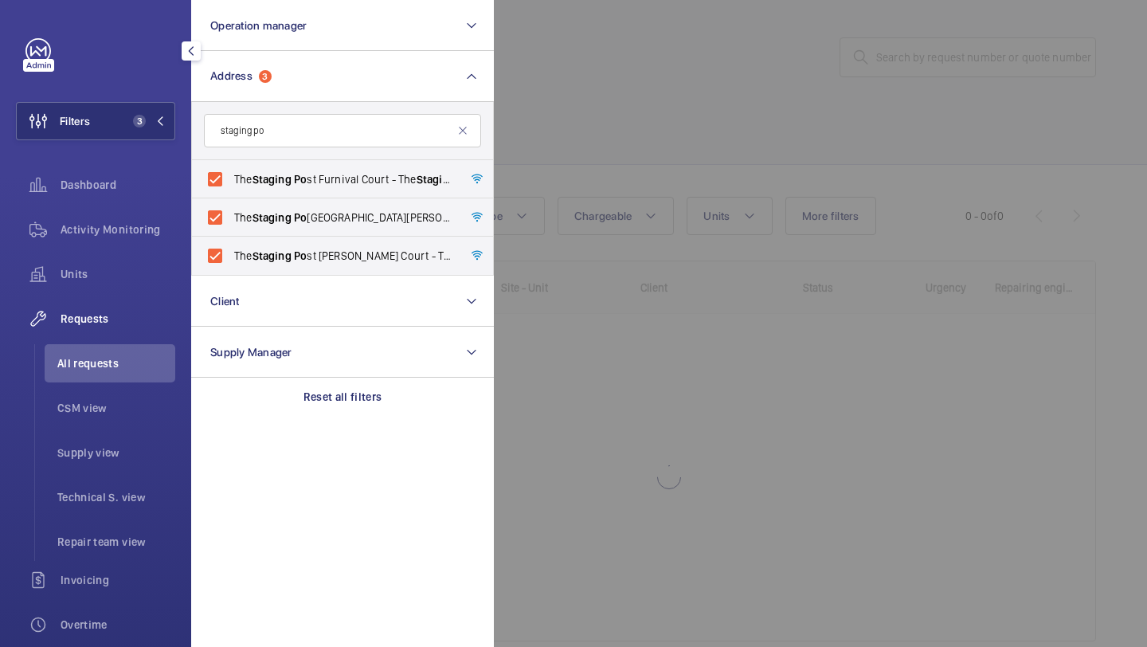
click at [566, 165] on div at bounding box center [1067, 323] width 1147 height 647
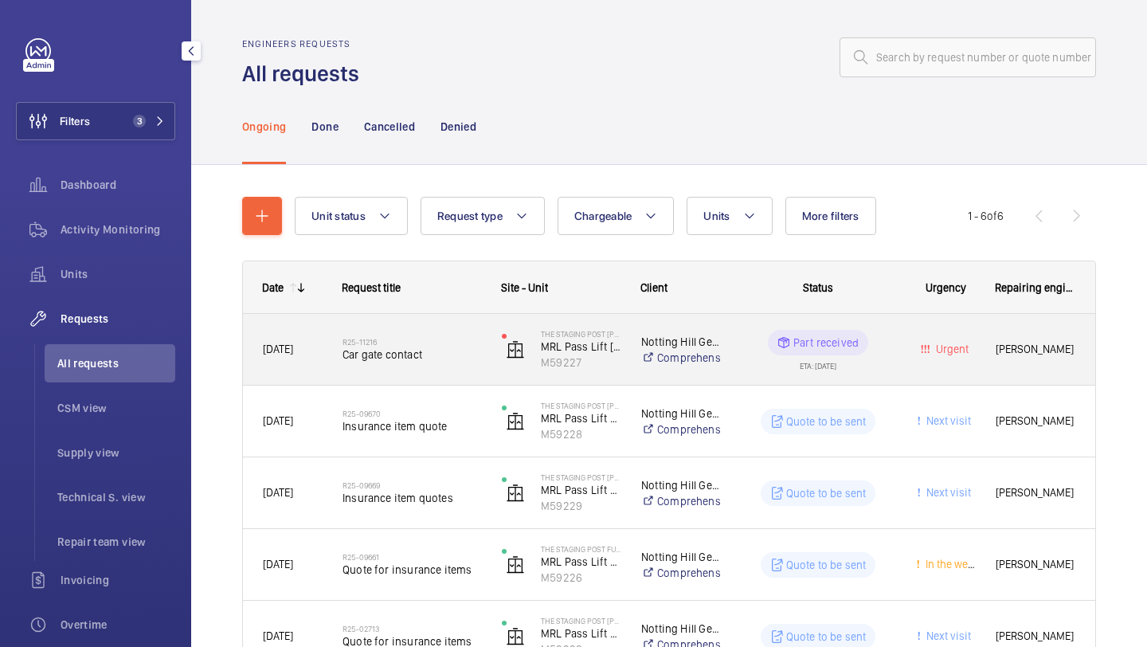
click at [437, 324] on div "R25-11216 Car gate contact" at bounding box center [402, 350] width 158 height 72
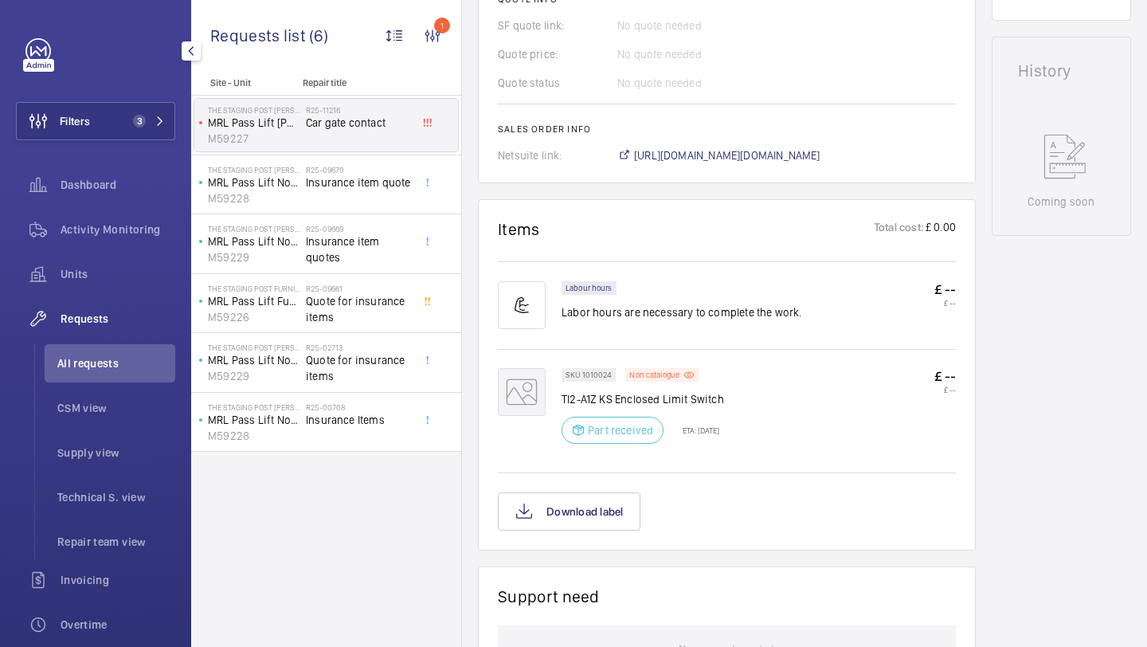
scroll to position [791, 0]
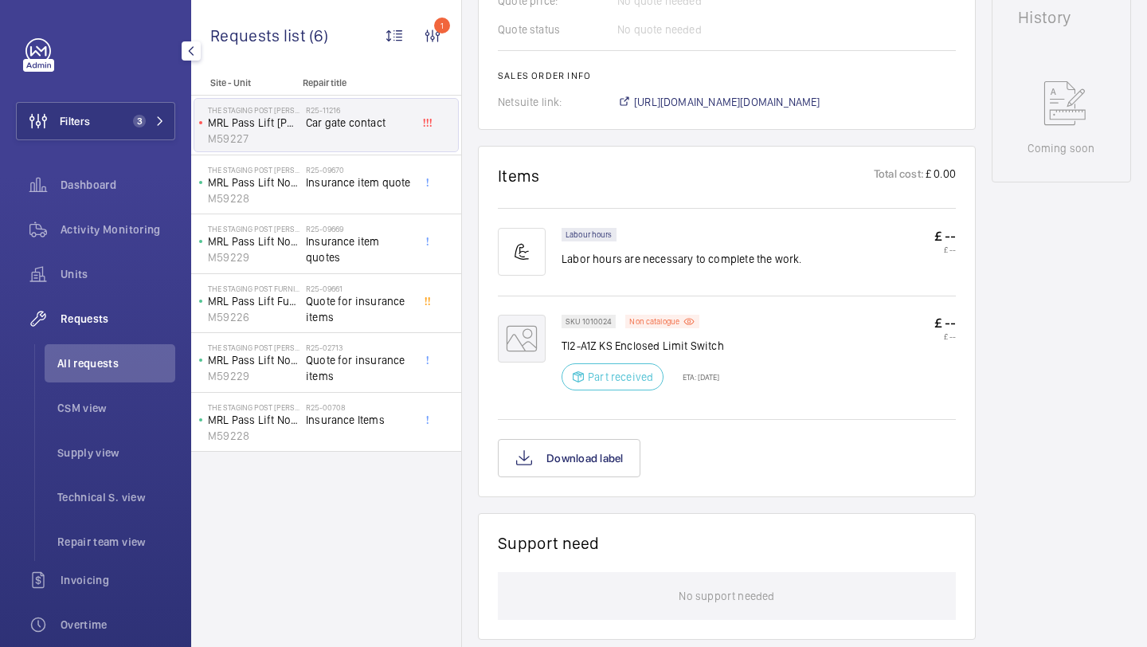
click at [644, 318] on div "SKU 1010024 Non catalogue TI2-A1Z KS Enclosed Limit Switch Part received ETA: 2…" at bounding box center [642, 357] width 162 height 85
click at [644, 319] on p "Non catalogue" at bounding box center [654, 322] width 50 height 6
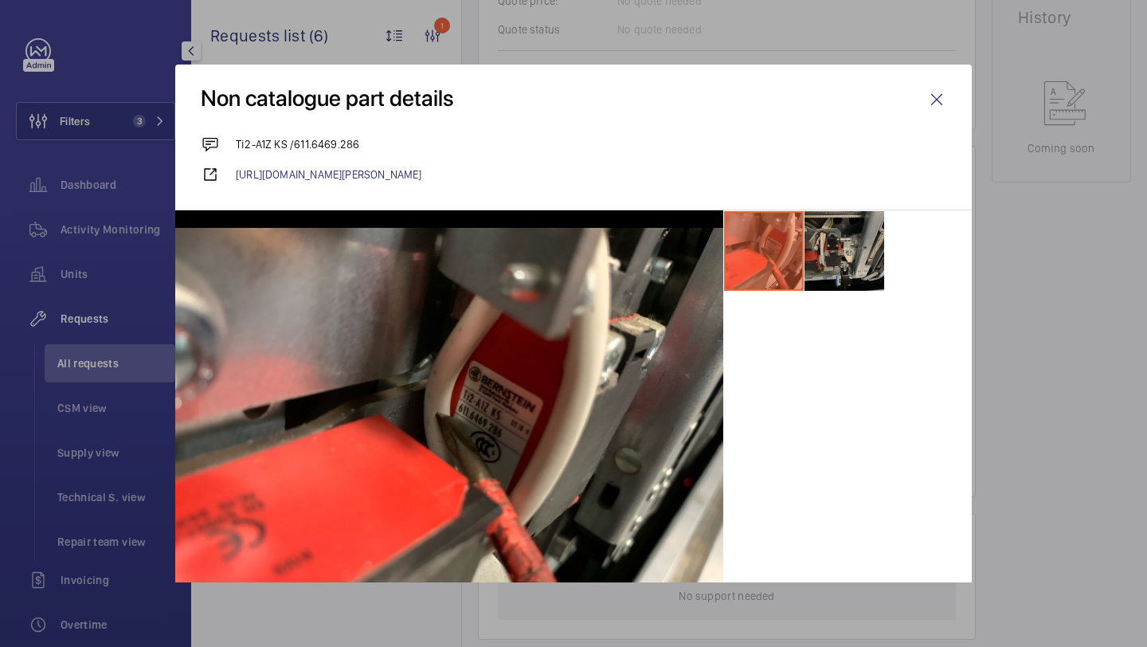
click at [865, 264] on li at bounding box center [844, 251] width 80 height 80
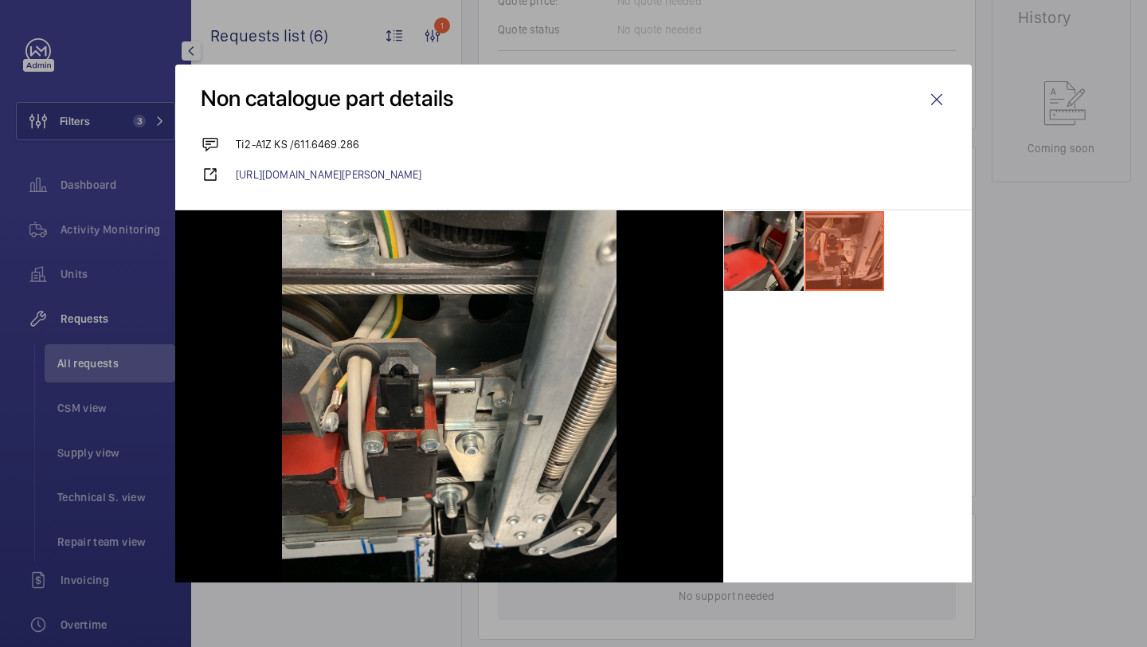
click at [777, 271] on li at bounding box center [764, 251] width 80 height 80
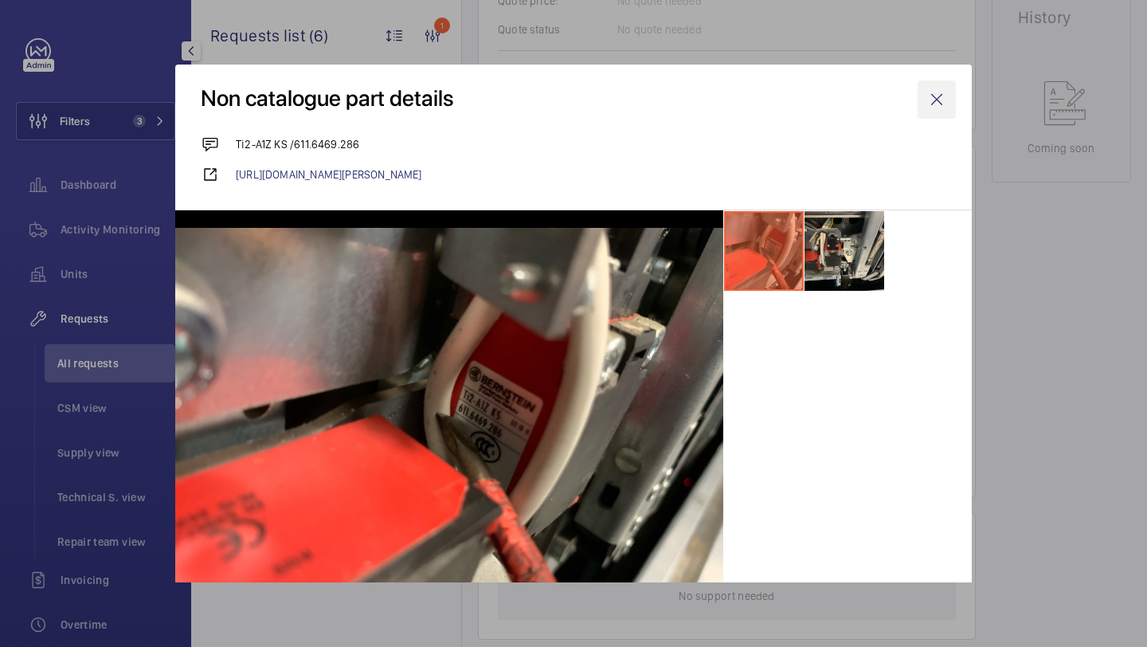
click at [929, 94] on wm-front-icon-button at bounding box center [936, 99] width 38 height 38
